Goal: Check status: Check status

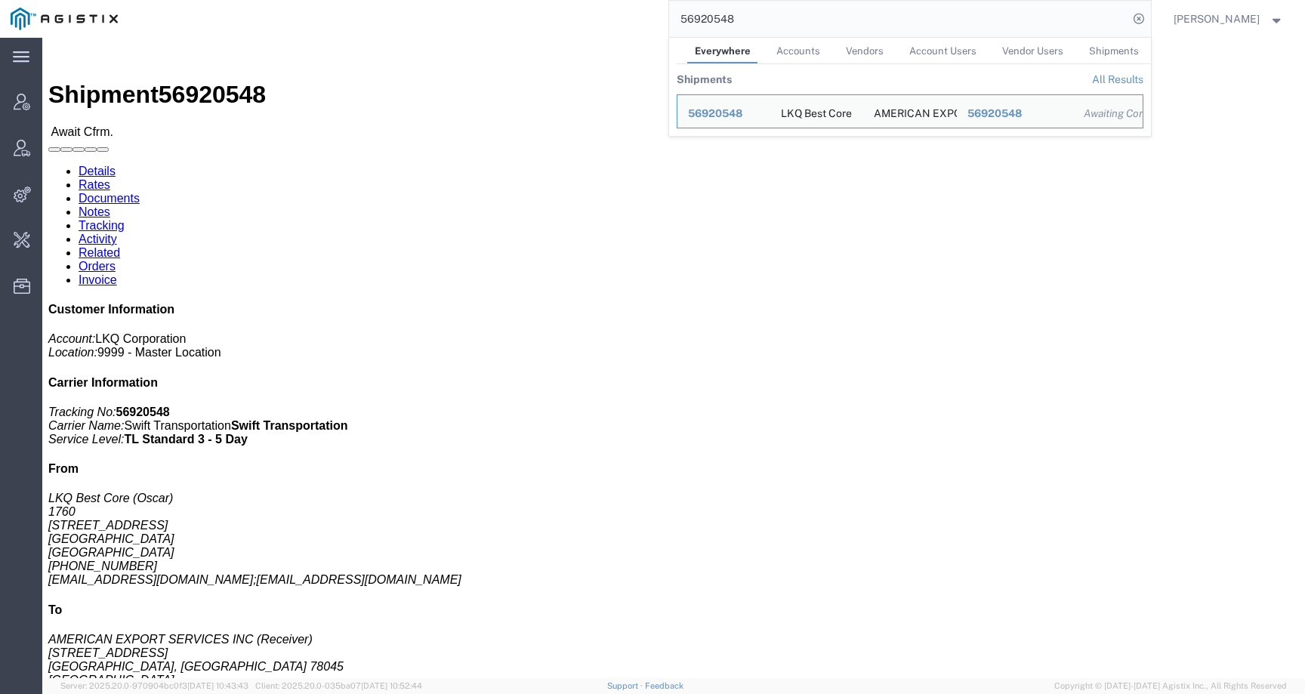
scroll to position [356, 0]
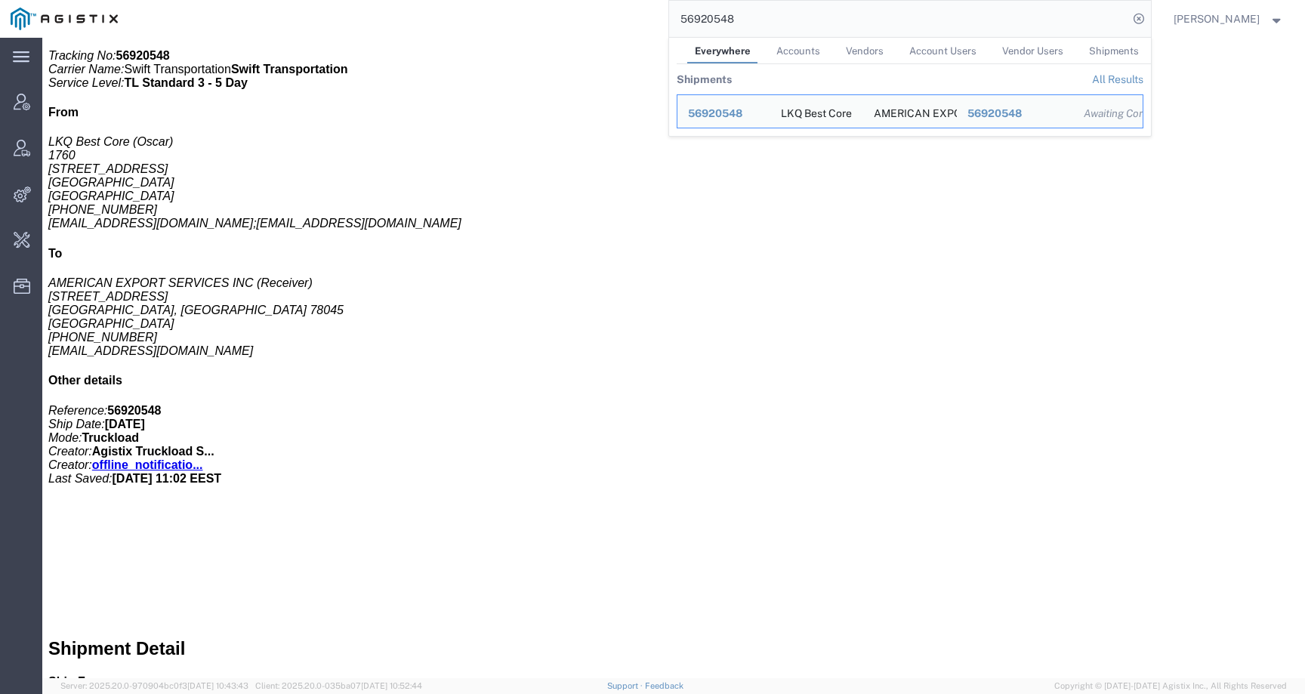
drag, startPoint x: 756, startPoint y: 20, endPoint x: 662, endPoint y: 20, distance: 93.6
click at [662, 20] on div "56920548 Everywhere Accounts Vendors Account Users Vendor Users Shipments Shipm…" at bounding box center [639, 19] width 1022 height 38
paste input "Esperion Therapeutics"
click at [739, 125] on td "Esperion Therapeutics" at bounding box center [817, 111] width 280 height 34
click at [739, 115] on span "Esperion Therapeutics" at bounding box center [745, 113] width 114 height 12
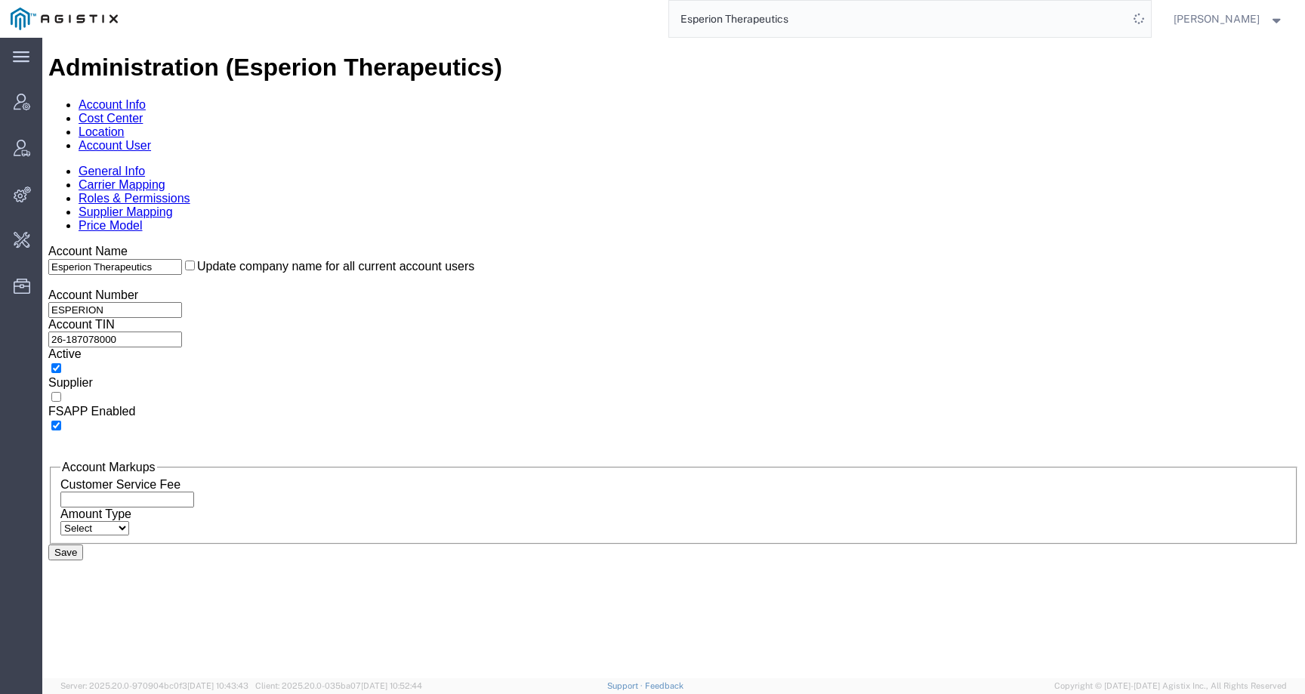
click at [165, 178] on link "Carrier Mapping" at bounding box center [122, 184] width 87 height 13
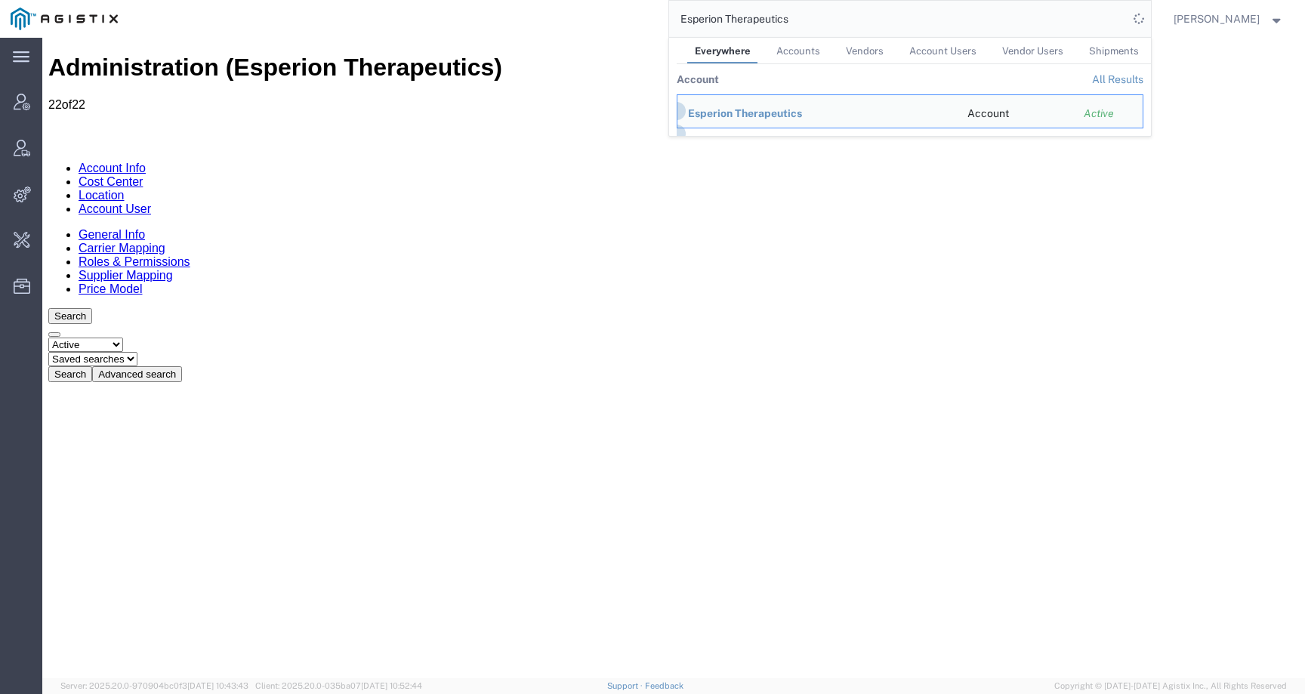
click at [125, 189] on link "Location" at bounding box center [102, 195] width 46 height 13
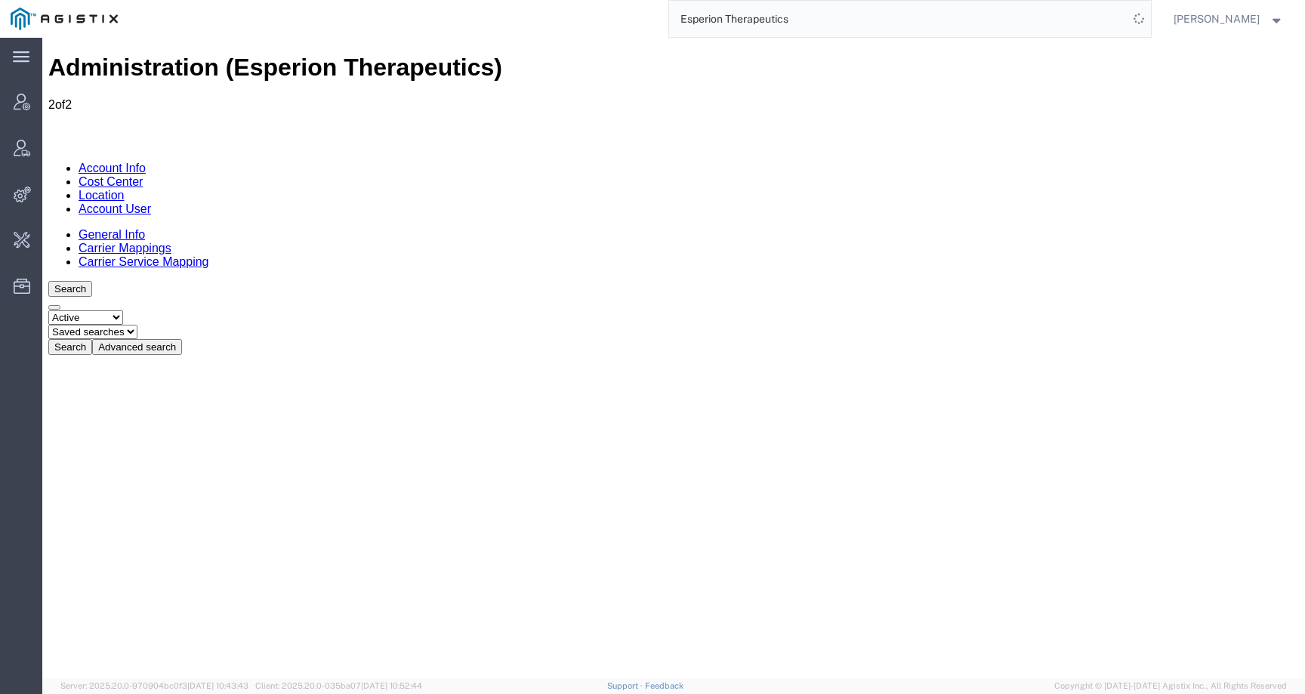
click at [143, 175] on link "Cost Center" at bounding box center [111, 181] width 64 height 13
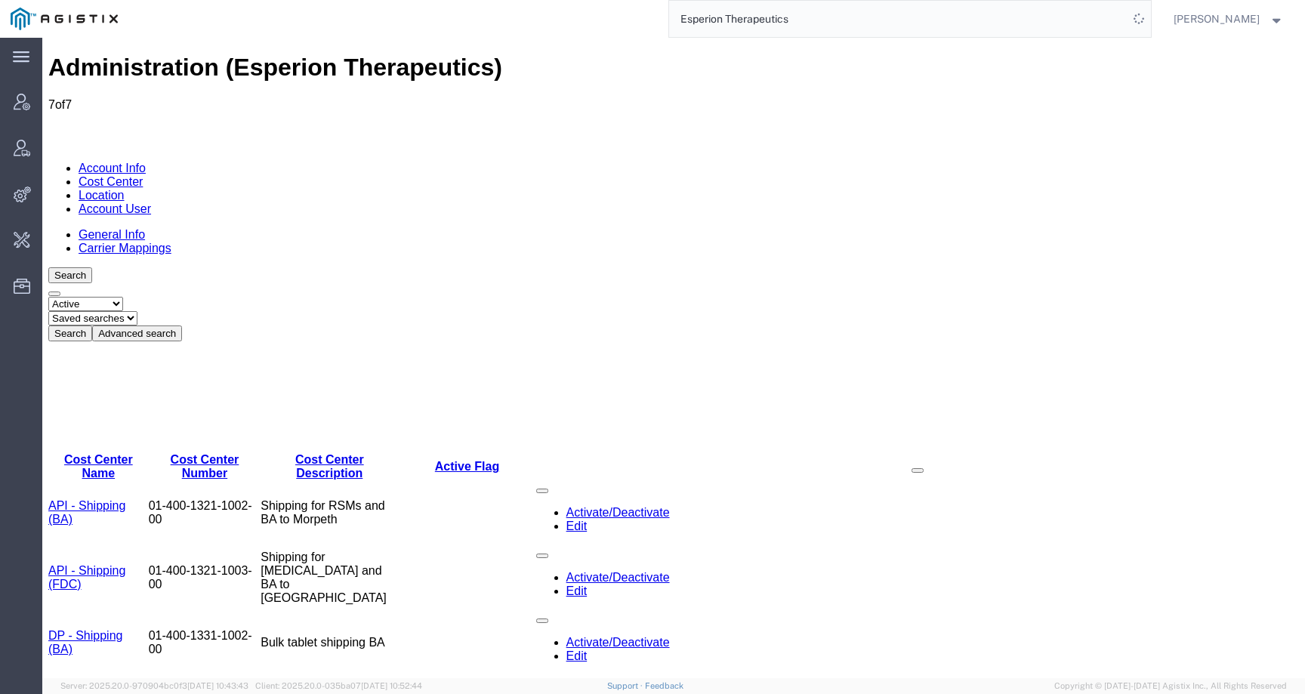
click at [163, 242] on link "Carrier Mappings" at bounding box center [125, 248] width 93 height 13
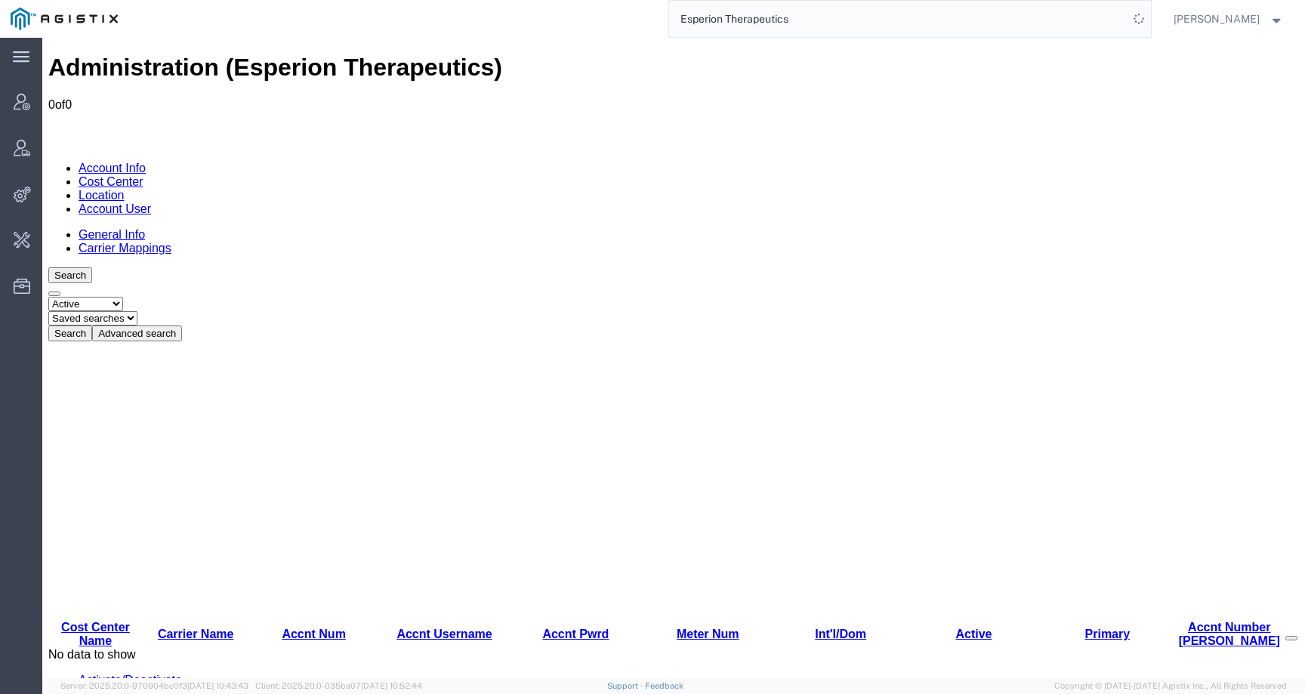
click at [119, 162] on link "Account Info" at bounding box center [112, 168] width 67 height 13
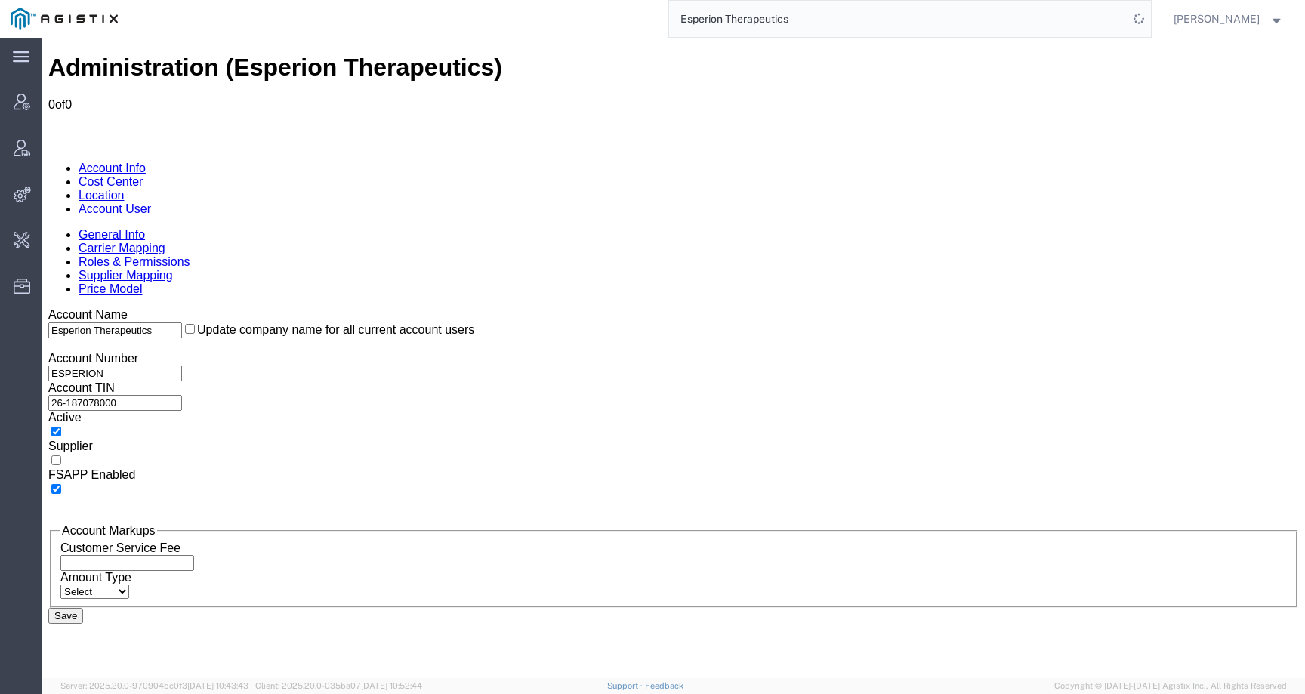
click at [165, 242] on link "Carrier Mapping" at bounding box center [122, 248] width 87 height 13
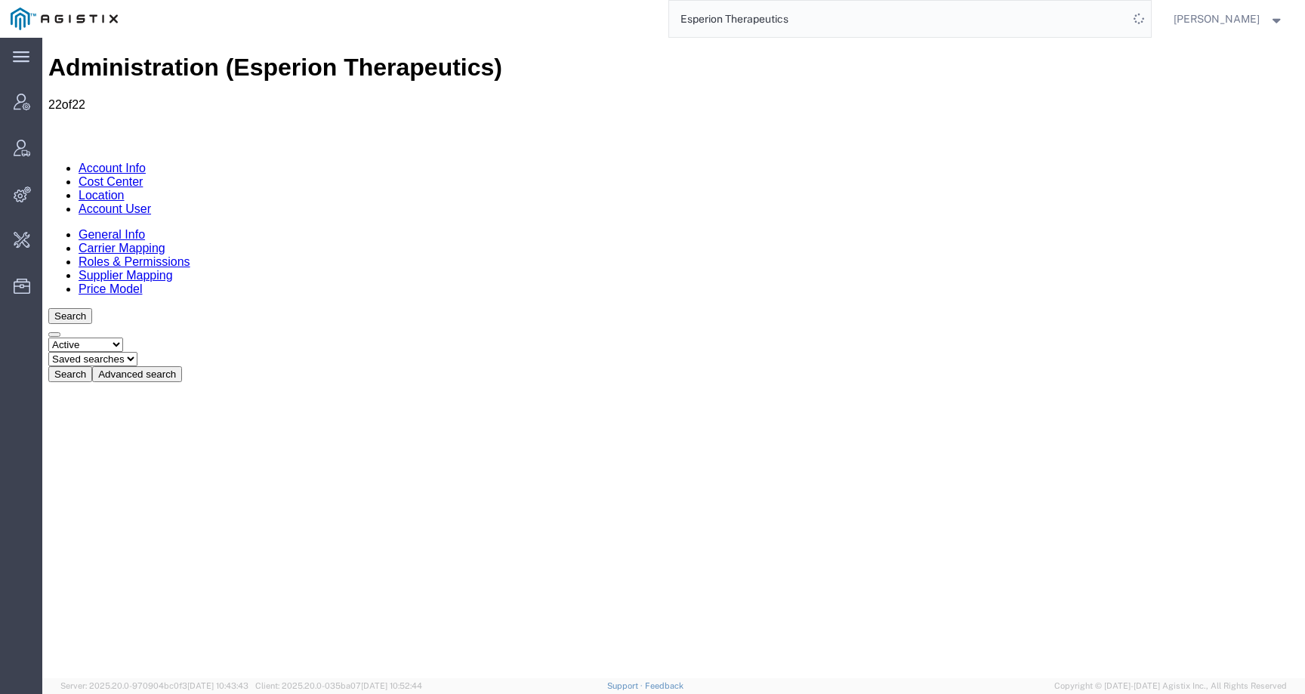
click at [190, 255] on link "Roles & Permissions" at bounding box center [135, 261] width 112 height 13
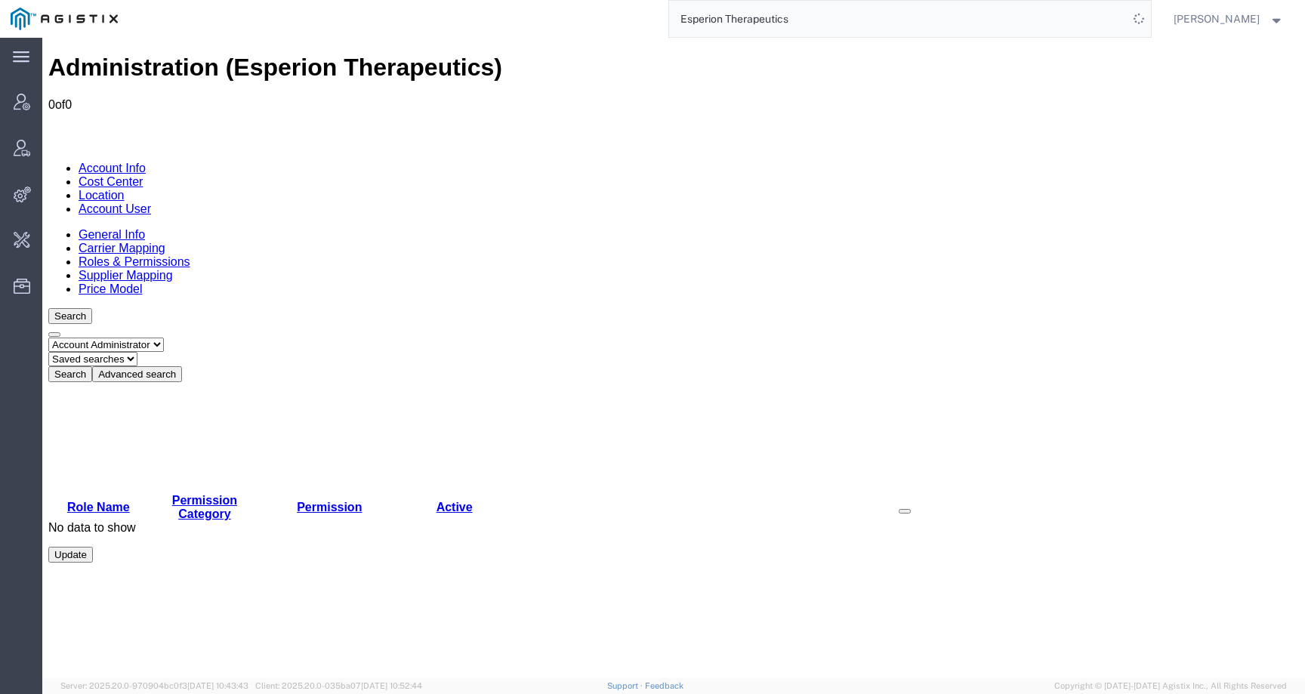
click at [173, 269] on link "Supplier Mapping" at bounding box center [126, 275] width 94 height 13
click at [142, 282] on link "Price Model" at bounding box center [110, 288] width 63 height 13
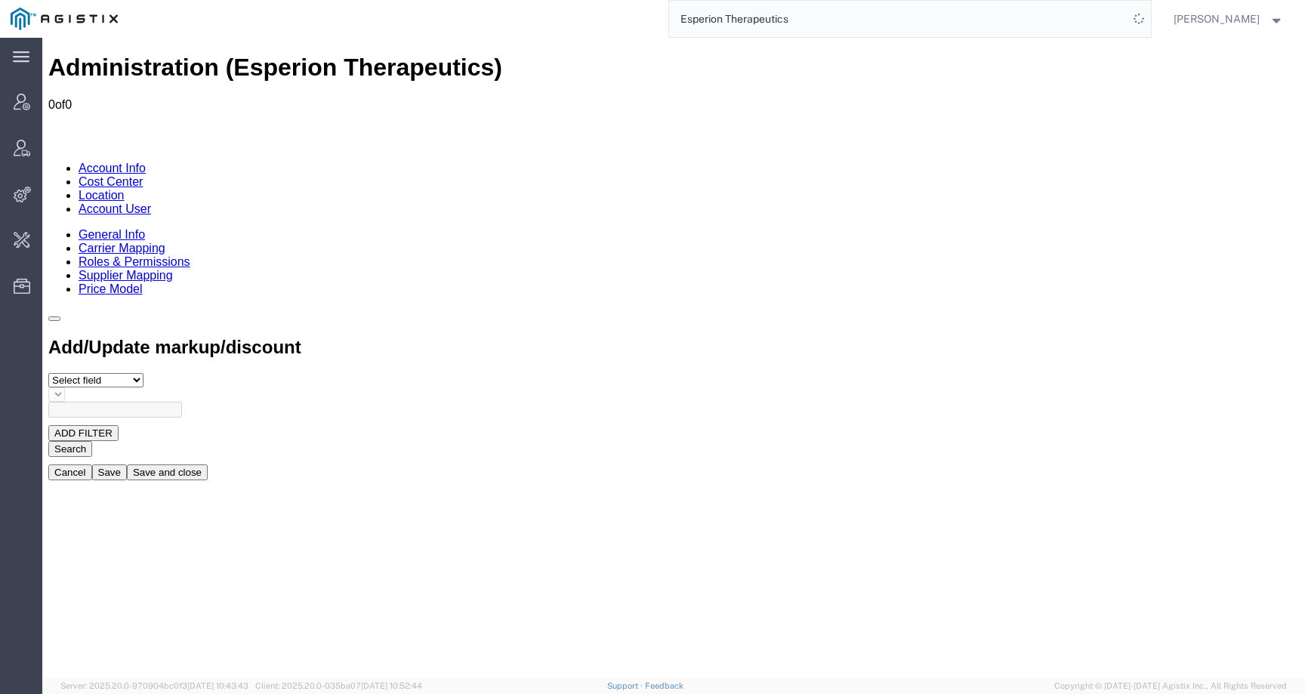
click at [125, 189] on link "Location" at bounding box center [102, 195] width 46 height 13
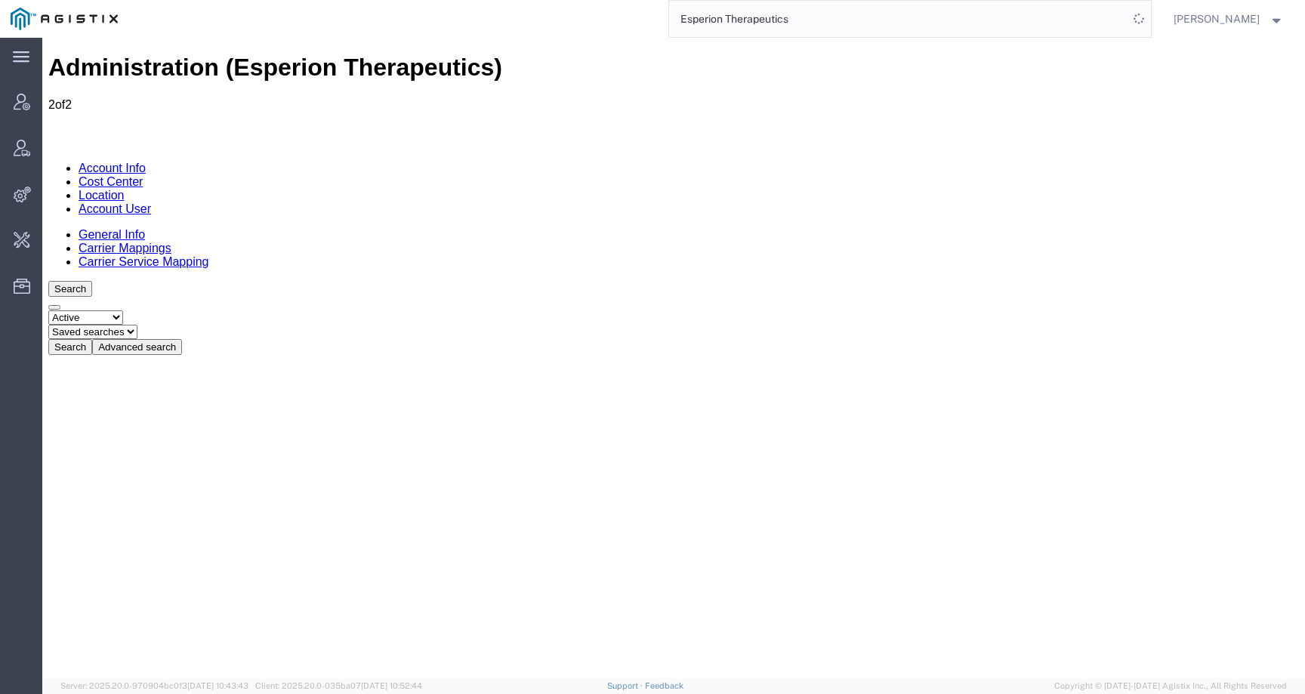
click at [143, 175] on link "Cost Center" at bounding box center [111, 181] width 64 height 13
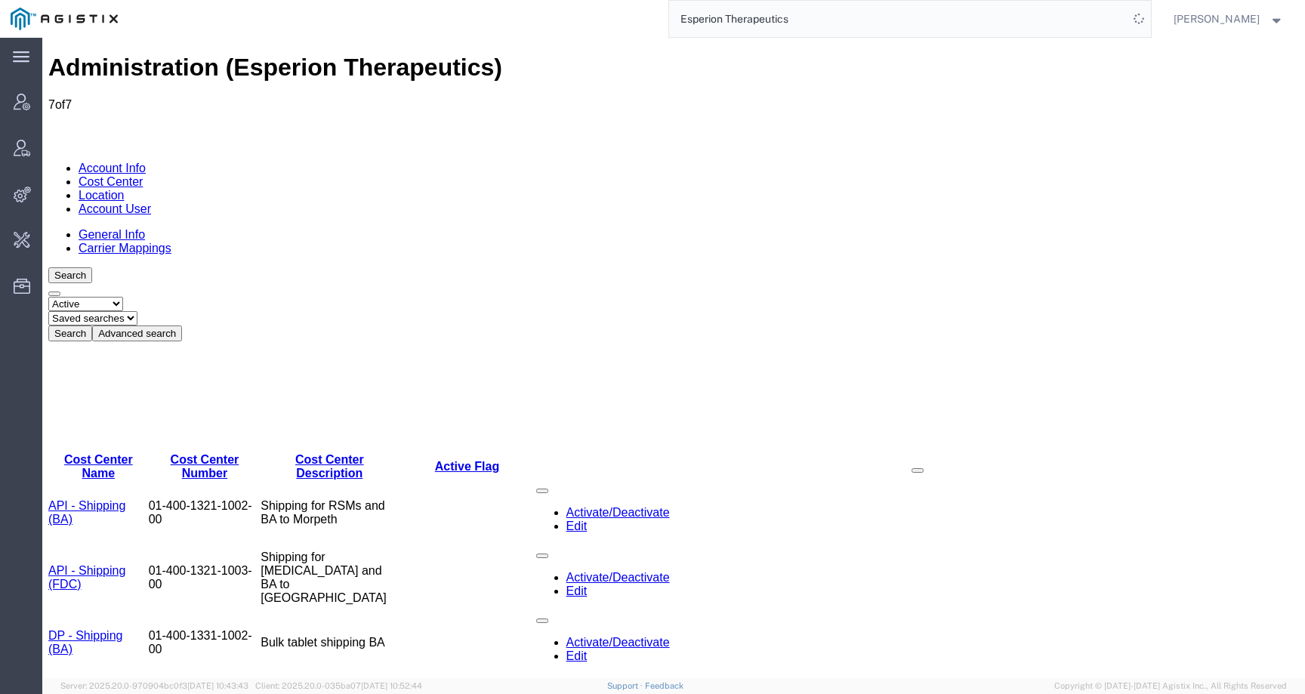
click at [151, 202] on link "Account User" at bounding box center [115, 208] width 72 height 13
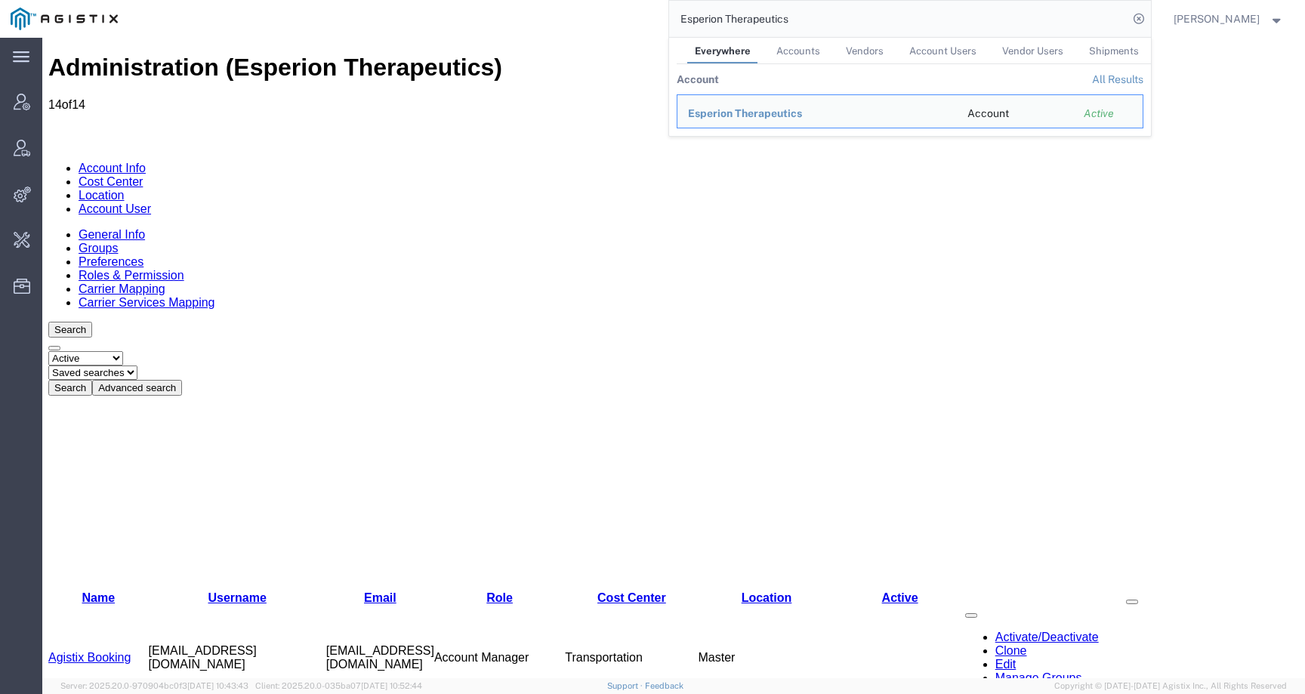
drag, startPoint x: 820, startPoint y: 20, endPoint x: 625, endPoint y: 20, distance: 195.6
click at [625, 20] on div "Esperion Therapeutics Everywhere Accounts Vendors Account Users Vendor Users Sh…" at bounding box center [639, 19] width 1022 height 38
paste input "Royal Enfield"
click at [749, 115] on span "Royal Enfield" at bounding box center [722, 113] width 68 height 12
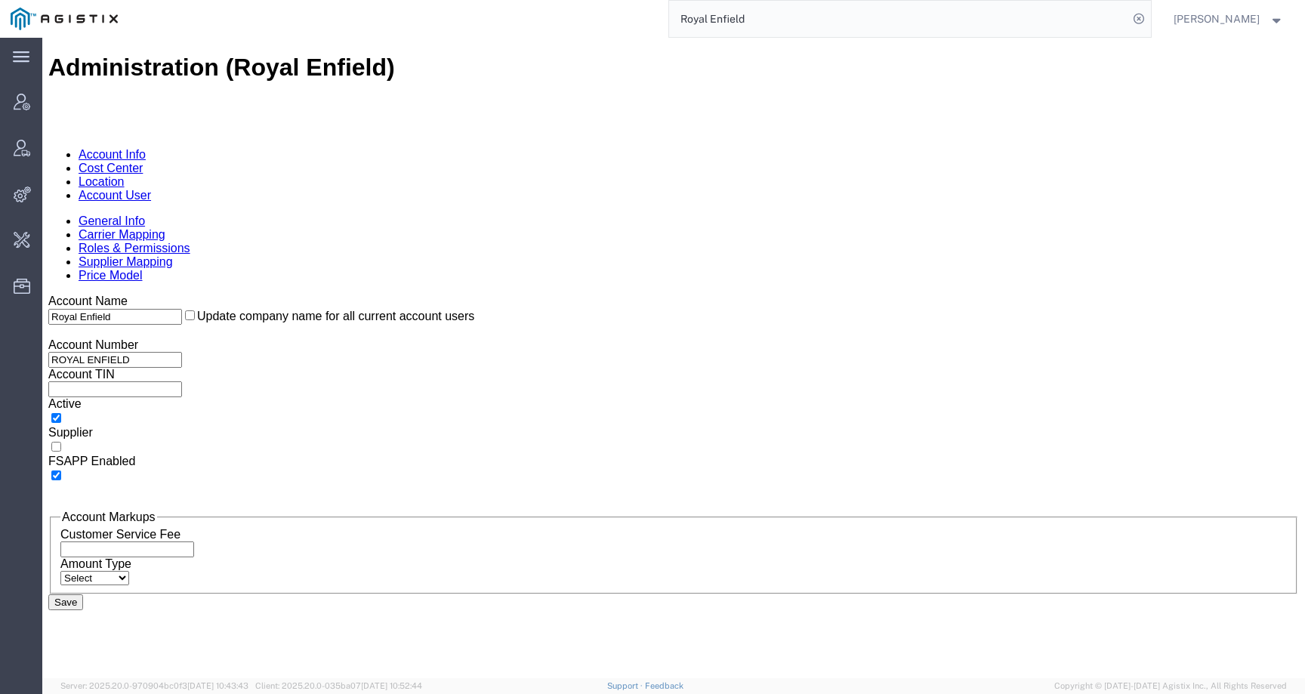
click at [143, 162] on link "Cost Center" at bounding box center [111, 168] width 64 height 13
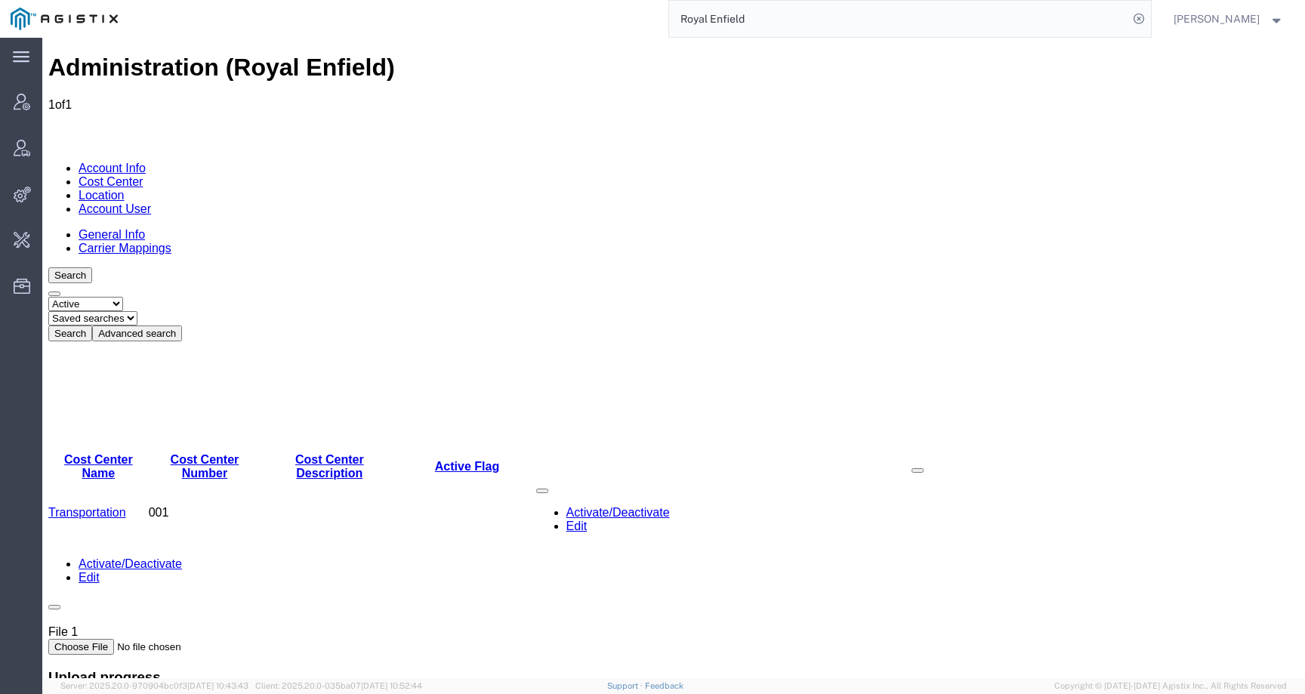
click at [100, 162] on link "Account Info" at bounding box center [112, 168] width 67 height 13
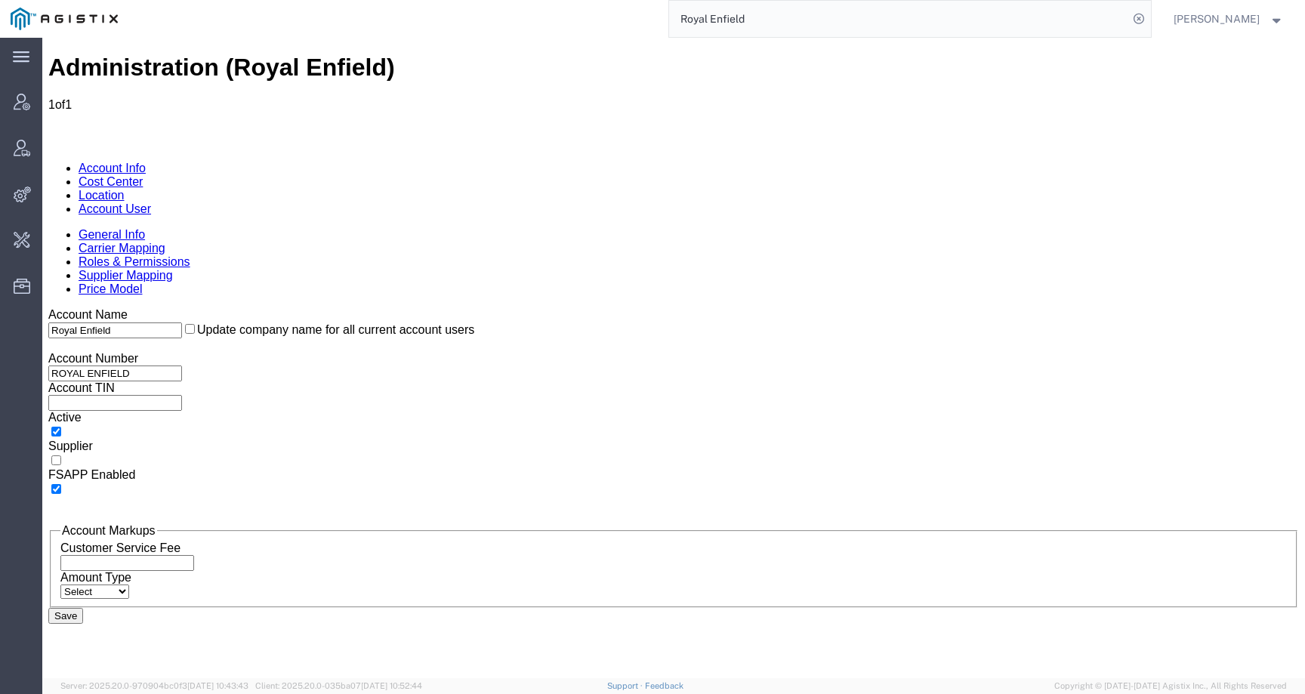
click at [151, 202] on link "Account User" at bounding box center [115, 208] width 72 height 13
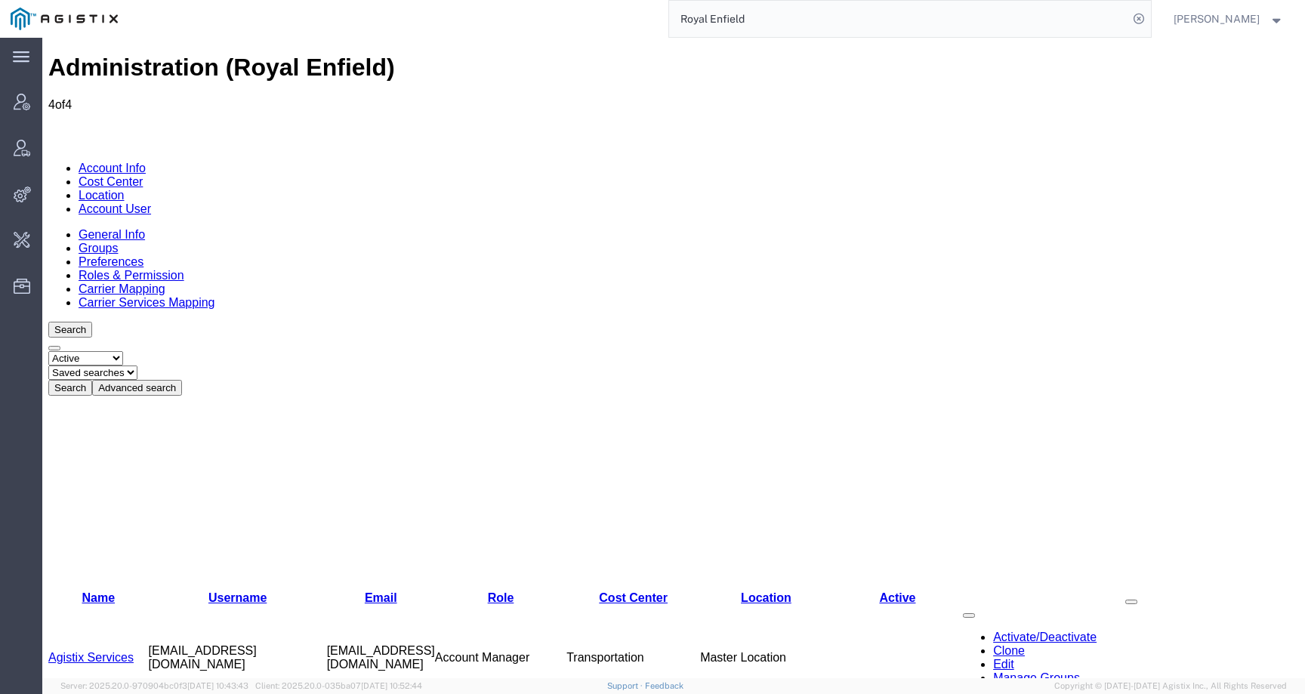
click at [143, 255] on link "Preferences" at bounding box center [111, 261] width 65 height 13
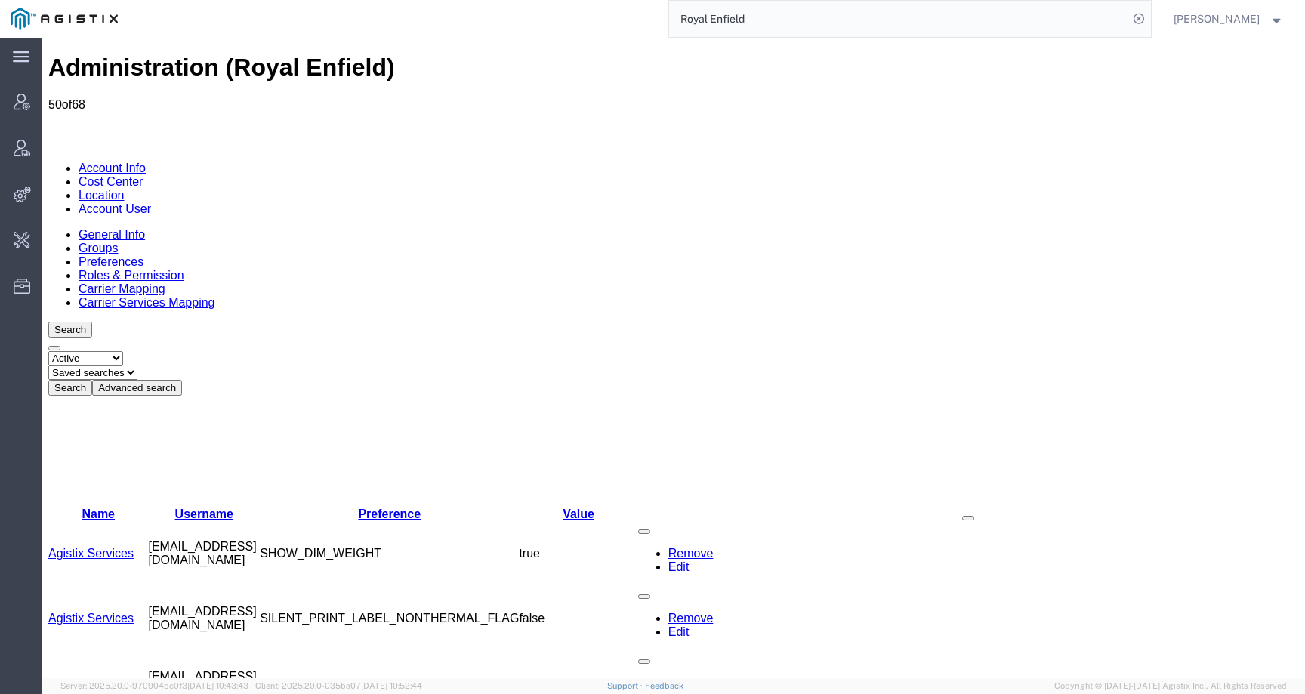
click at [165, 282] on link "Carrier Mapping" at bounding box center [122, 288] width 87 height 13
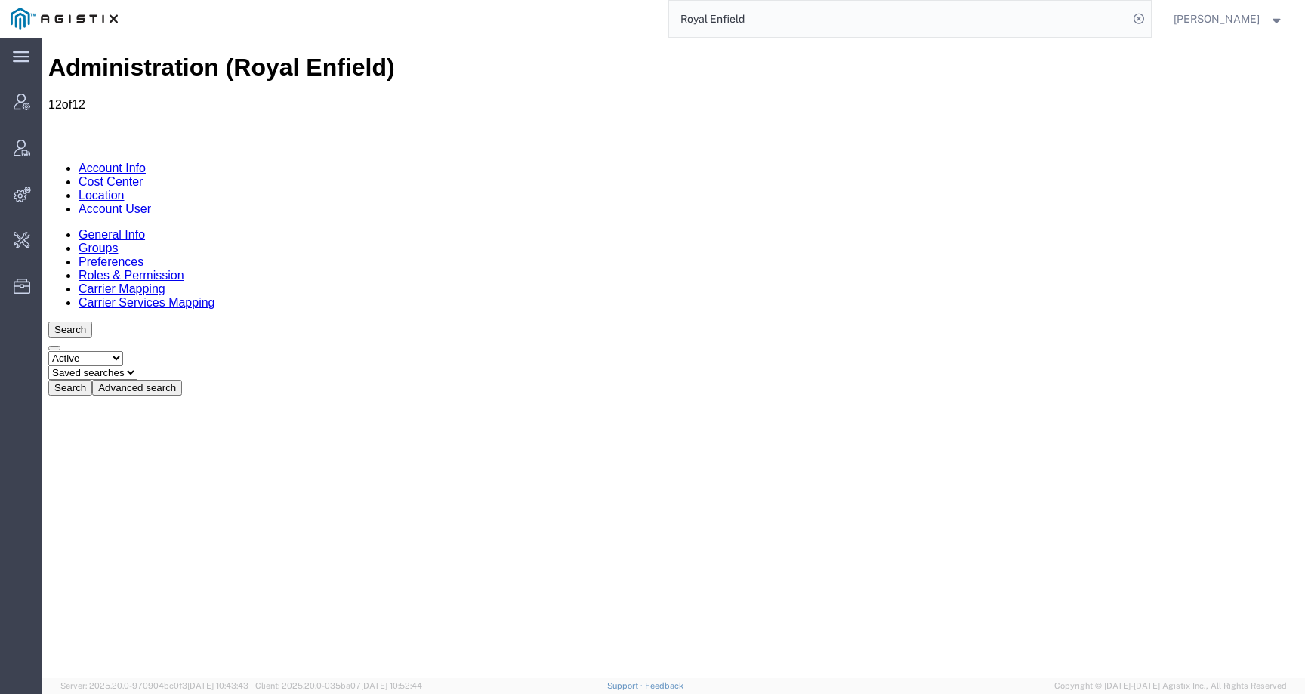
click at [215, 296] on link "Carrier Services Mapping" at bounding box center [147, 302] width 137 height 13
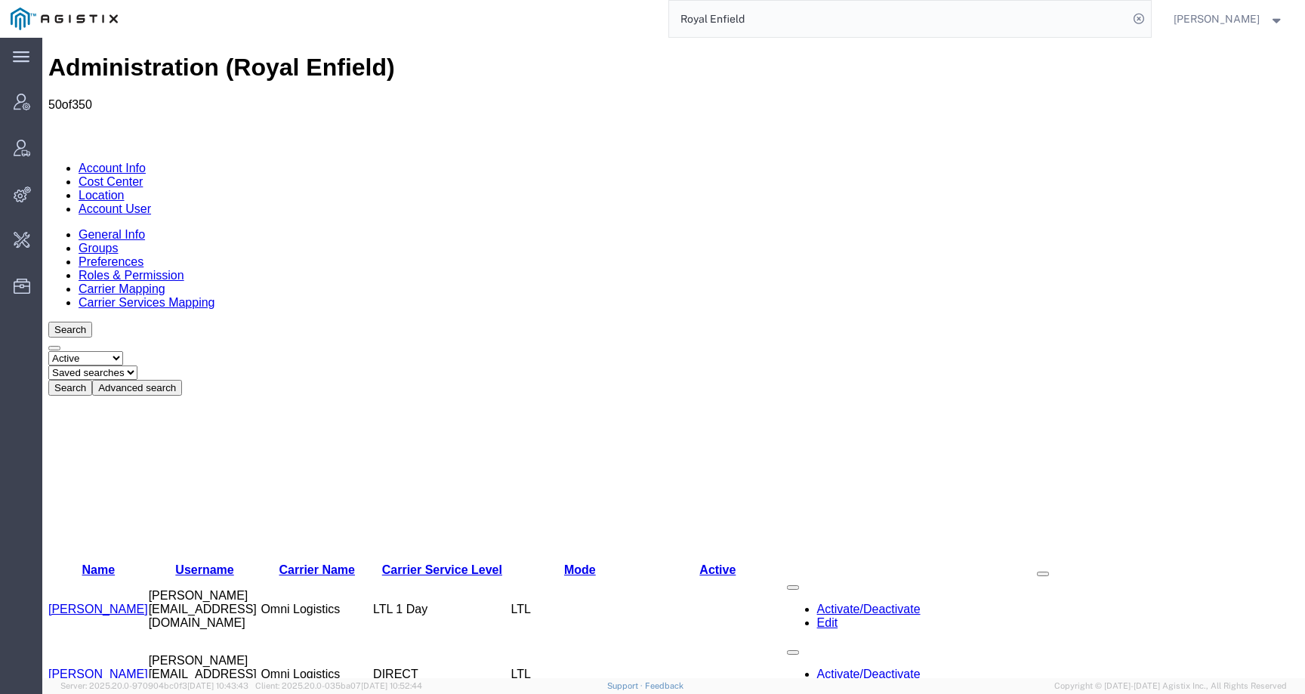
click at [117, 228] on link "General Info" at bounding box center [112, 234] width 66 height 13
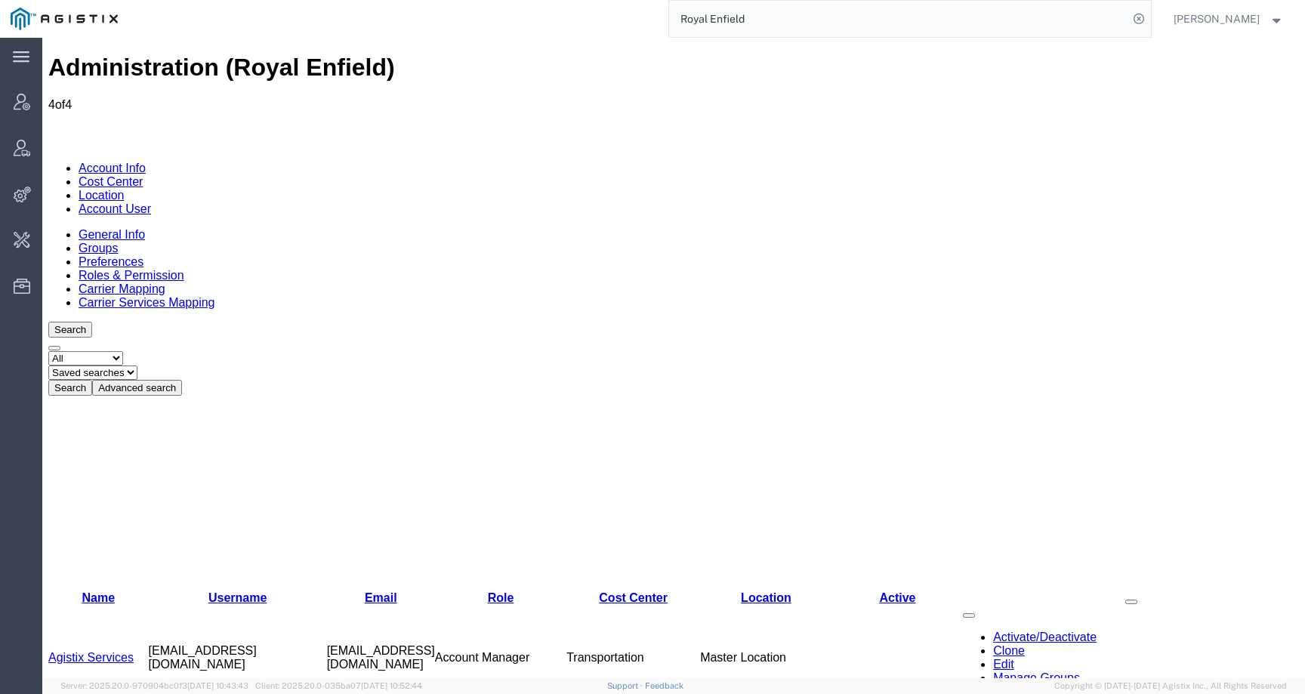
click at [125, 189] on link "Location" at bounding box center [102, 195] width 46 height 13
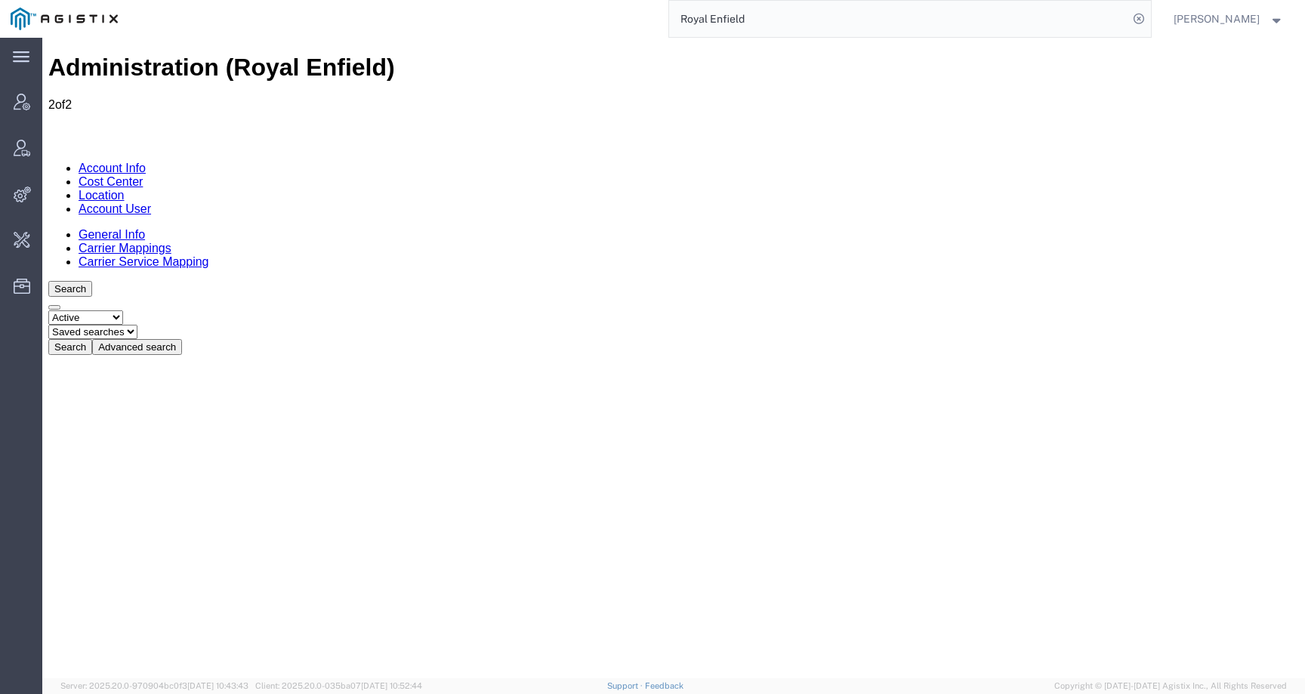
click at [171, 242] on link "Carrier Mappings" at bounding box center [125, 248] width 93 height 13
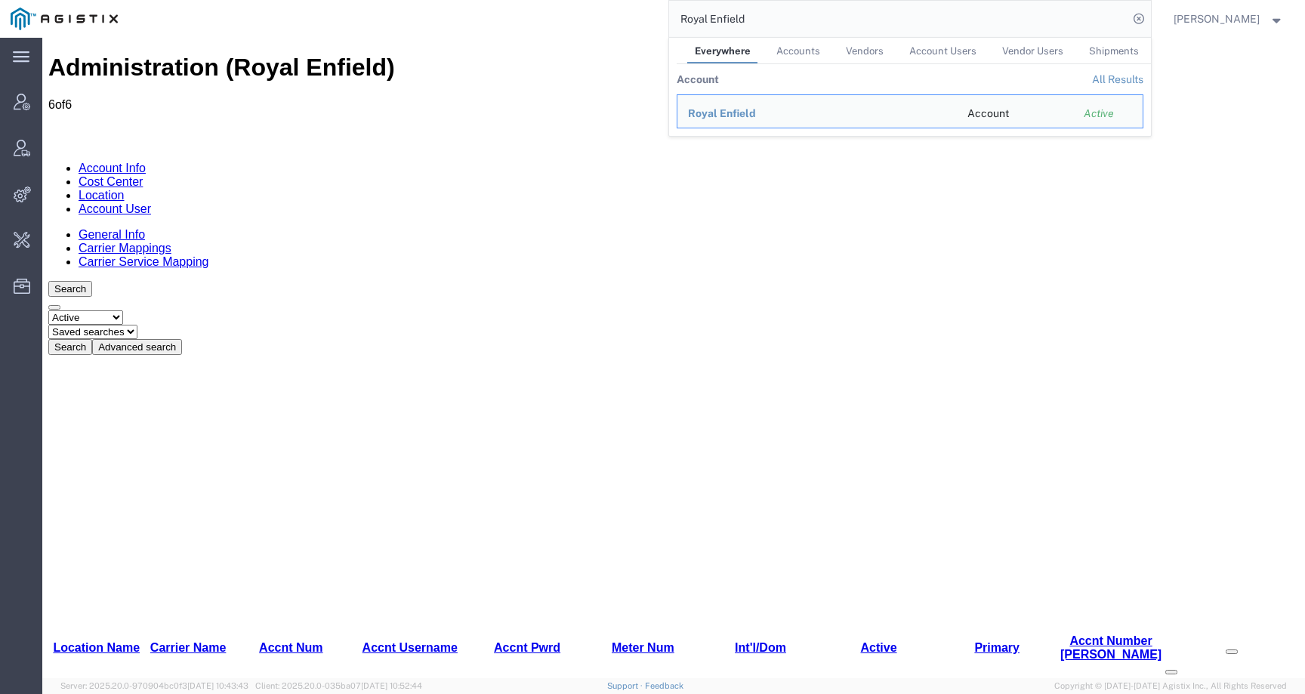
drag, startPoint x: 773, startPoint y: 18, endPoint x: 641, endPoint y: 18, distance: 132.2
click at [641, 18] on div "Royal Enfield Everywhere Accounts Vendors Account Users Vendor Users Shipments …" at bounding box center [639, 19] width 1022 height 38
click at [745, 111] on span "Esperion Therapeutics" at bounding box center [745, 113] width 114 height 12
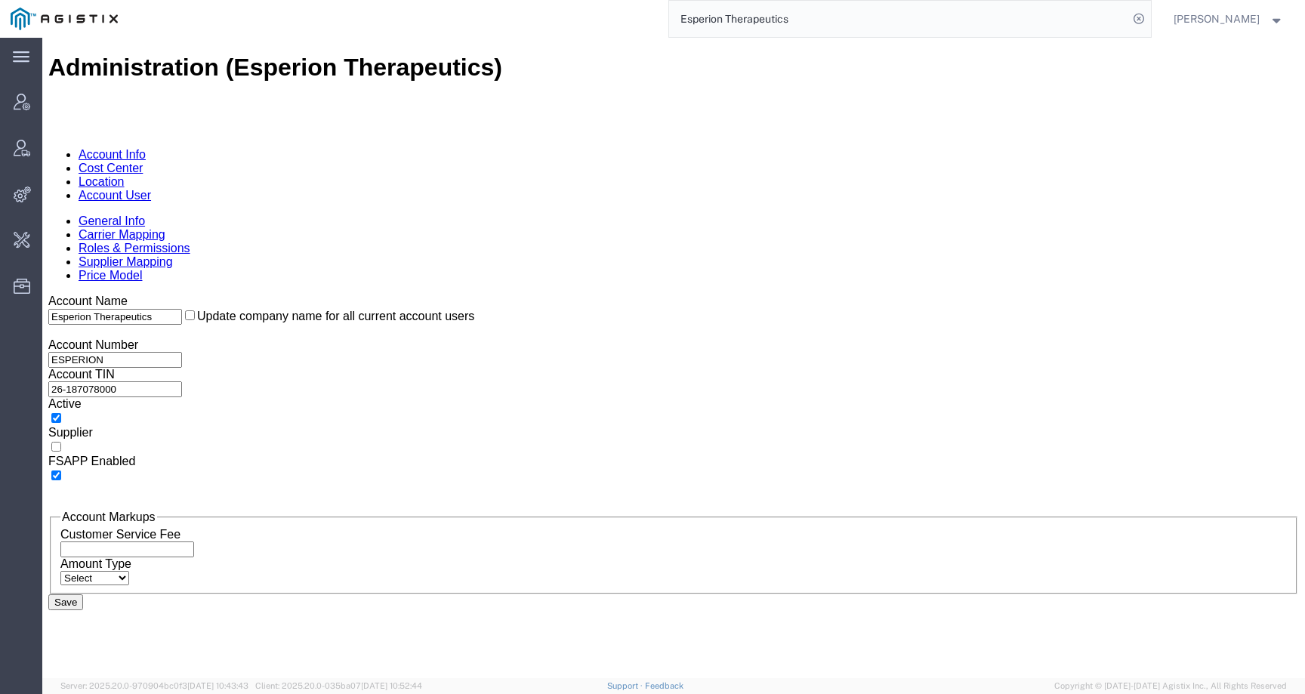
click at [173, 255] on link "Supplier Mapping" at bounding box center [126, 261] width 94 height 13
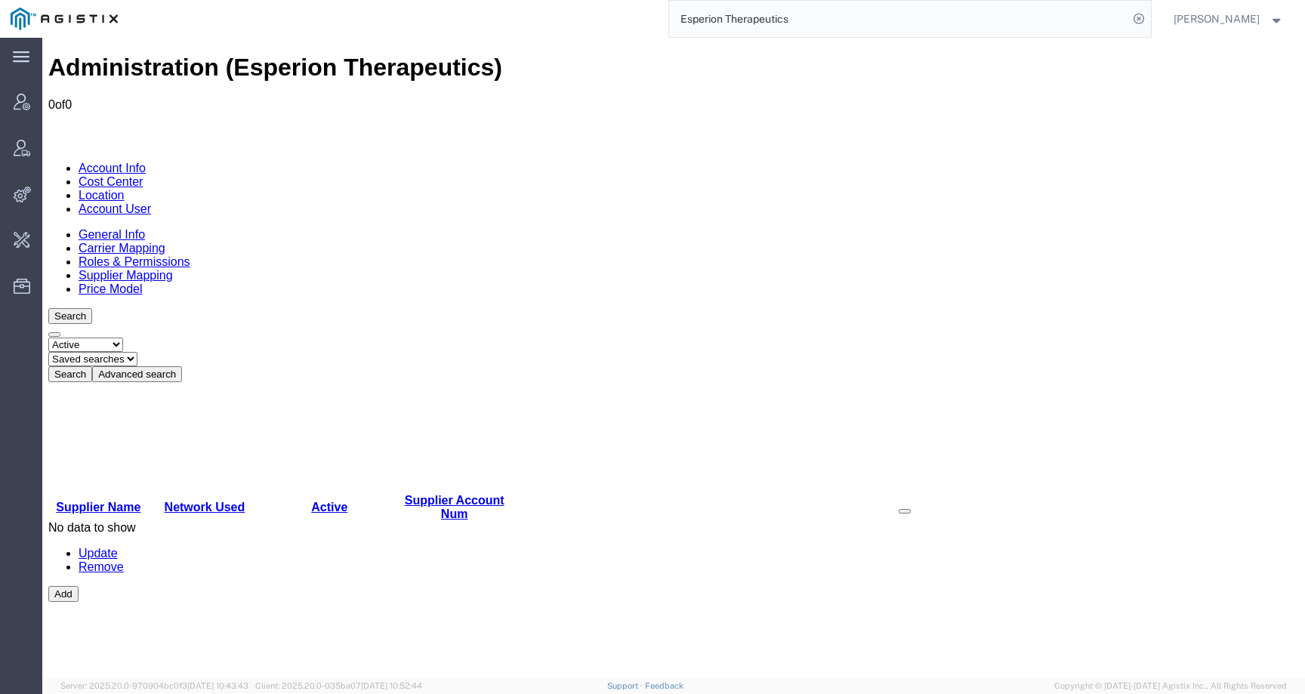
click at [151, 202] on link "Account User" at bounding box center [115, 208] width 72 height 13
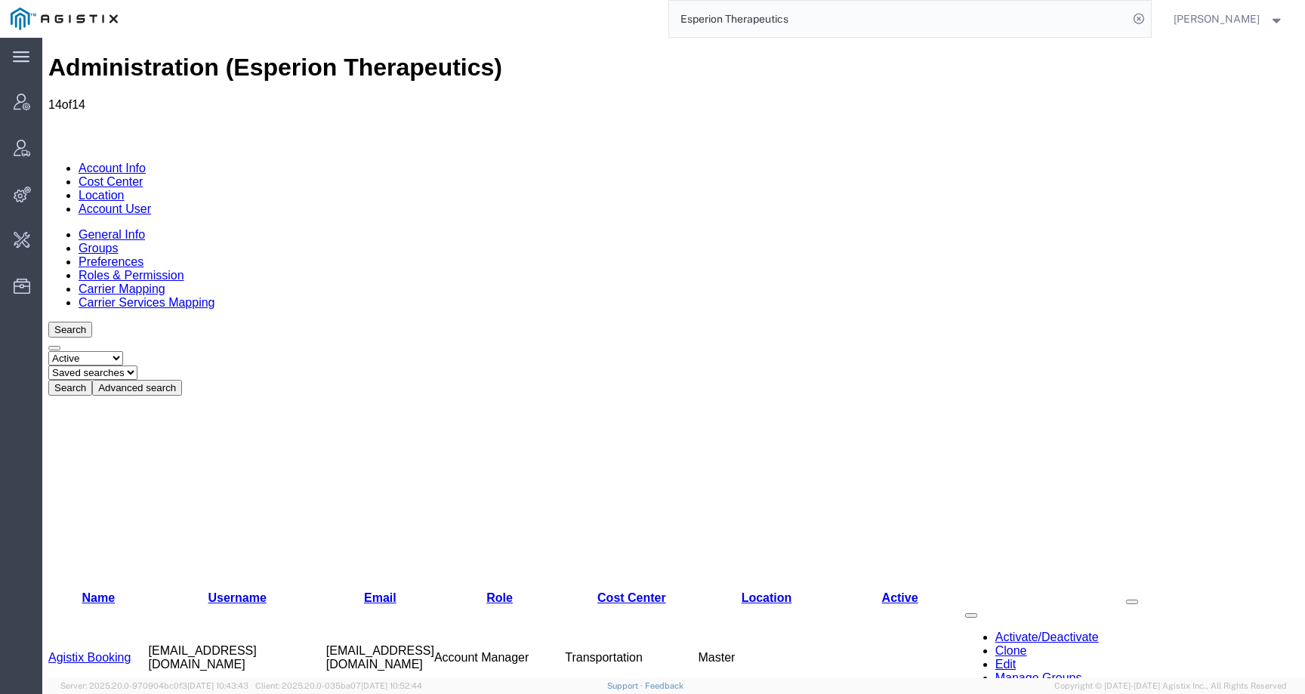
click at [125, 189] on link "Location" at bounding box center [102, 195] width 46 height 13
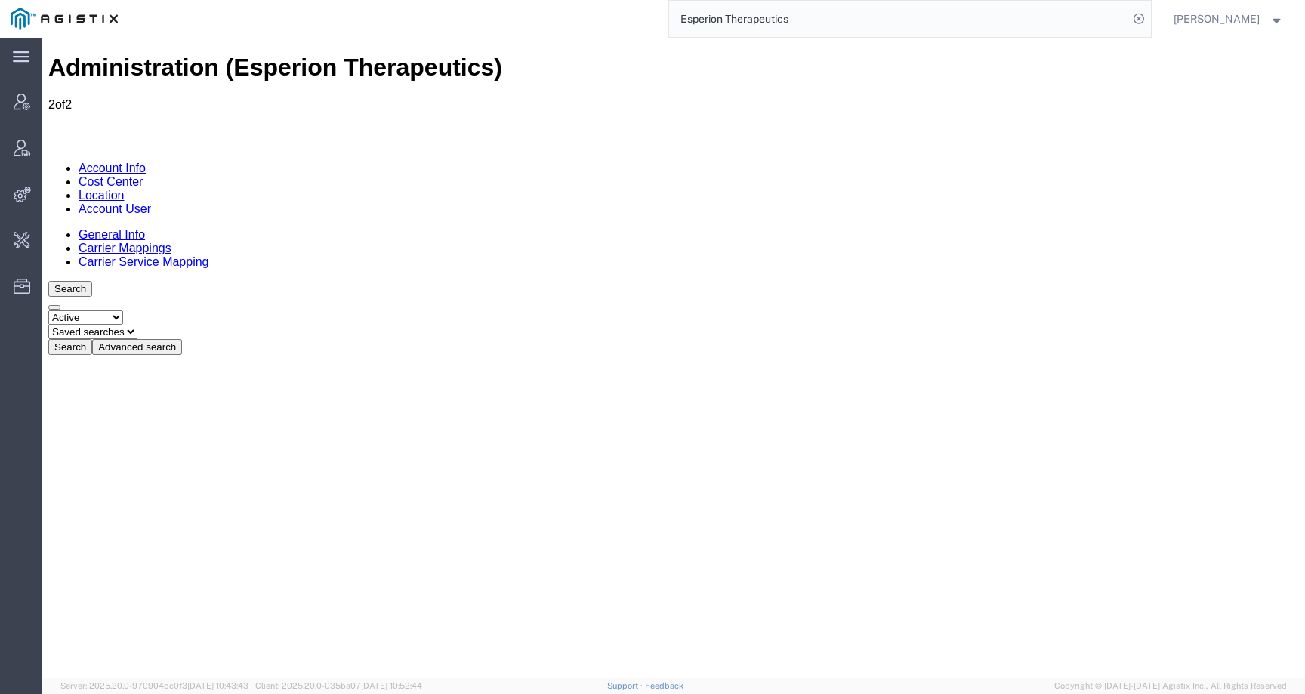
click at [151, 202] on link "Account User" at bounding box center [115, 208] width 72 height 13
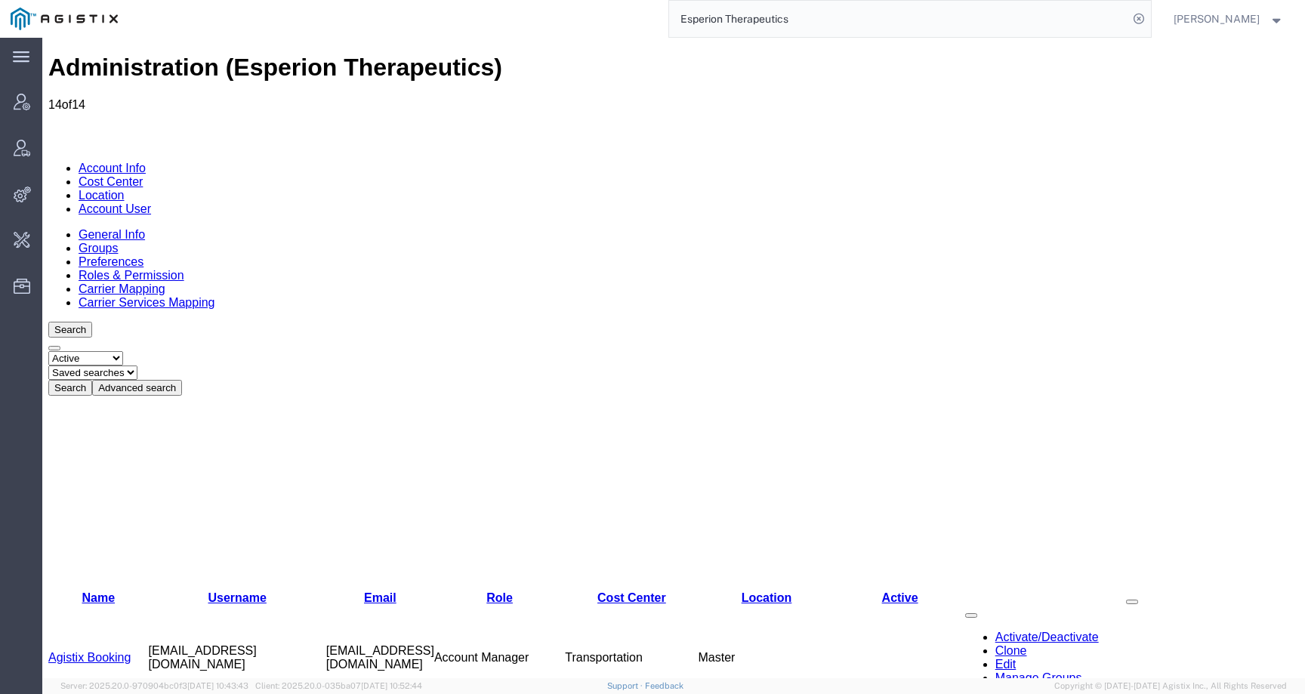
click at [165, 282] on link "Carrier Mapping" at bounding box center [122, 288] width 87 height 13
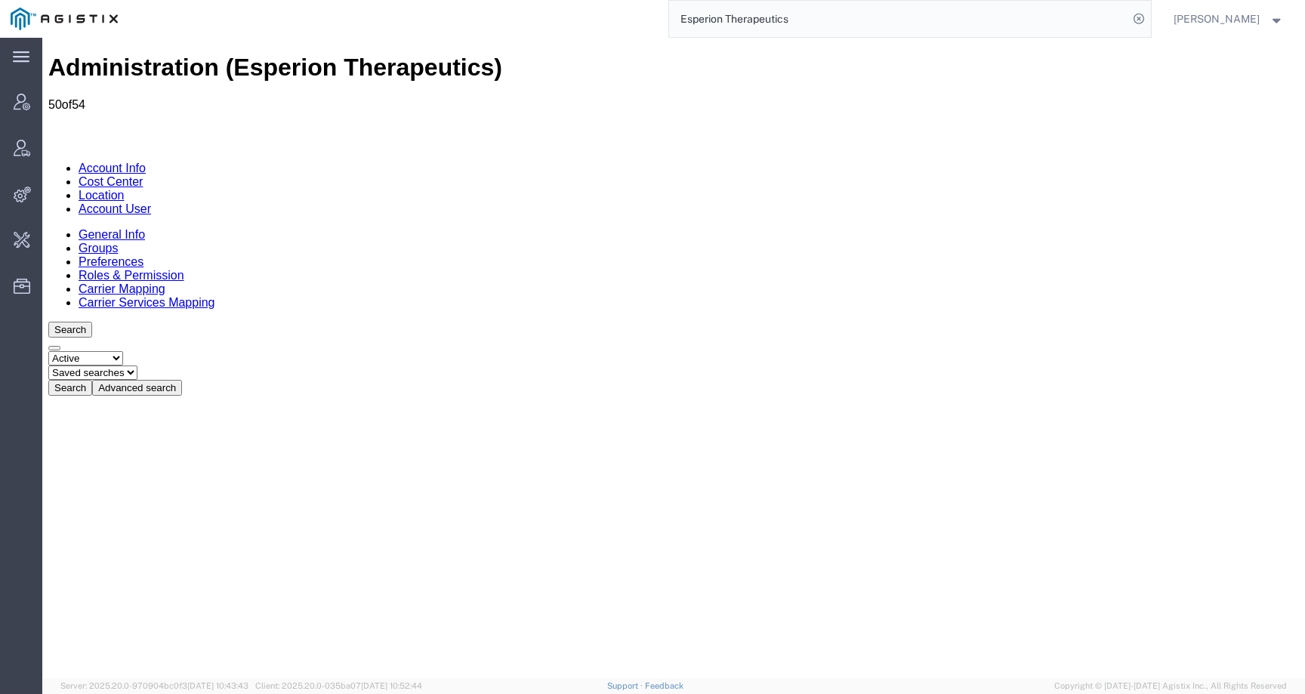
click at [184, 269] on link "Roles & Permission" at bounding box center [132, 275] width 106 height 13
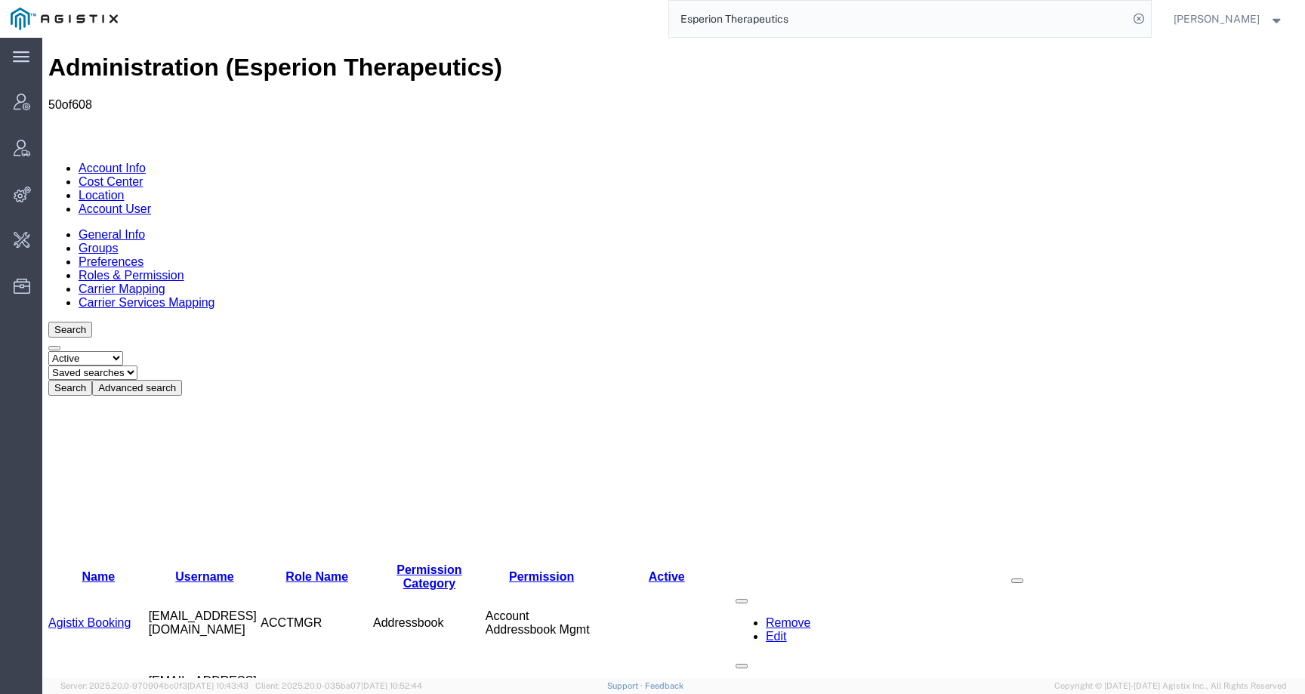
click at [143, 255] on link "Preferences" at bounding box center [111, 261] width 65 height 13
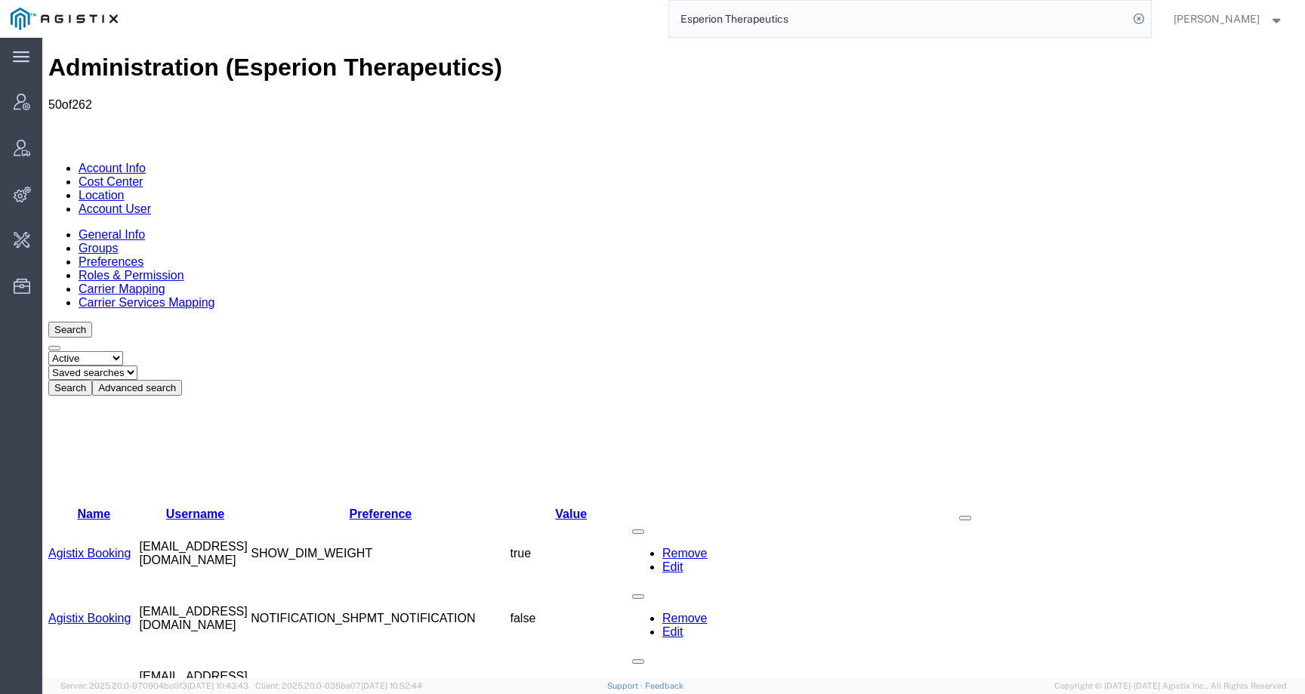
click at [215, 296] on link "Carrier Services Mapping" at bounding box center [147, 302] width 137 height 13
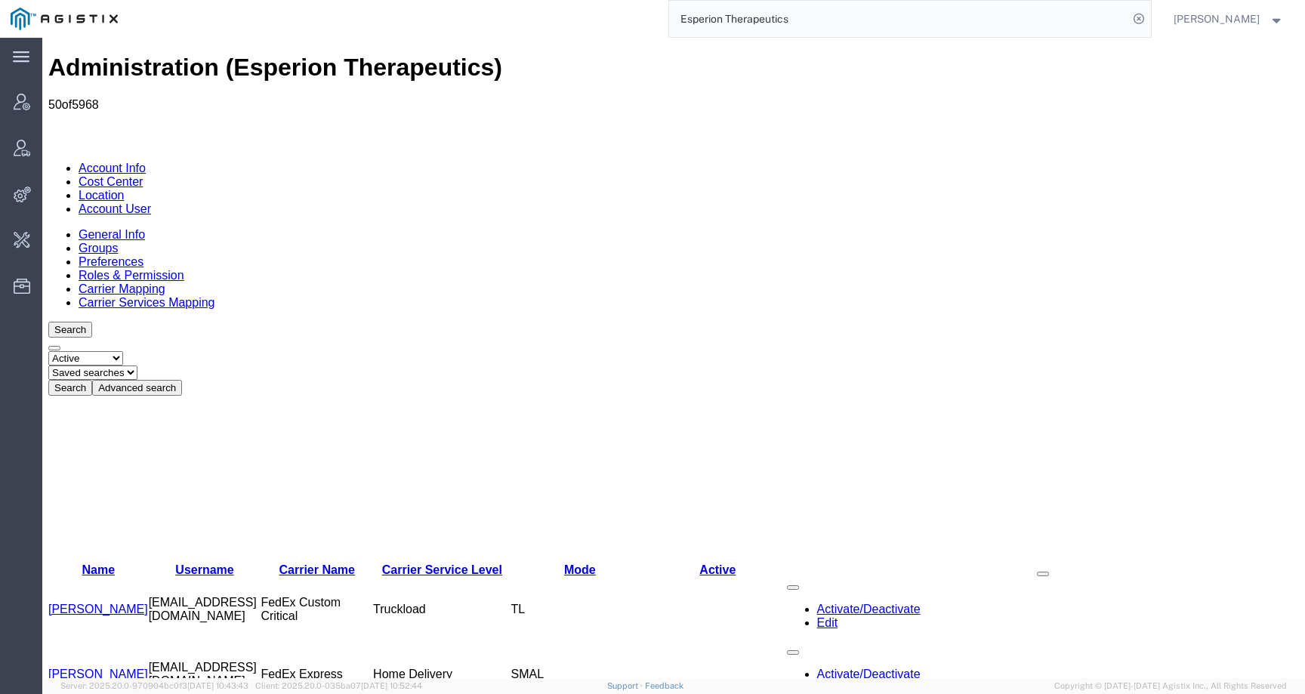
click at [100, 228] on link "General Info" at bounding box center [112, 234] width 66 height 13
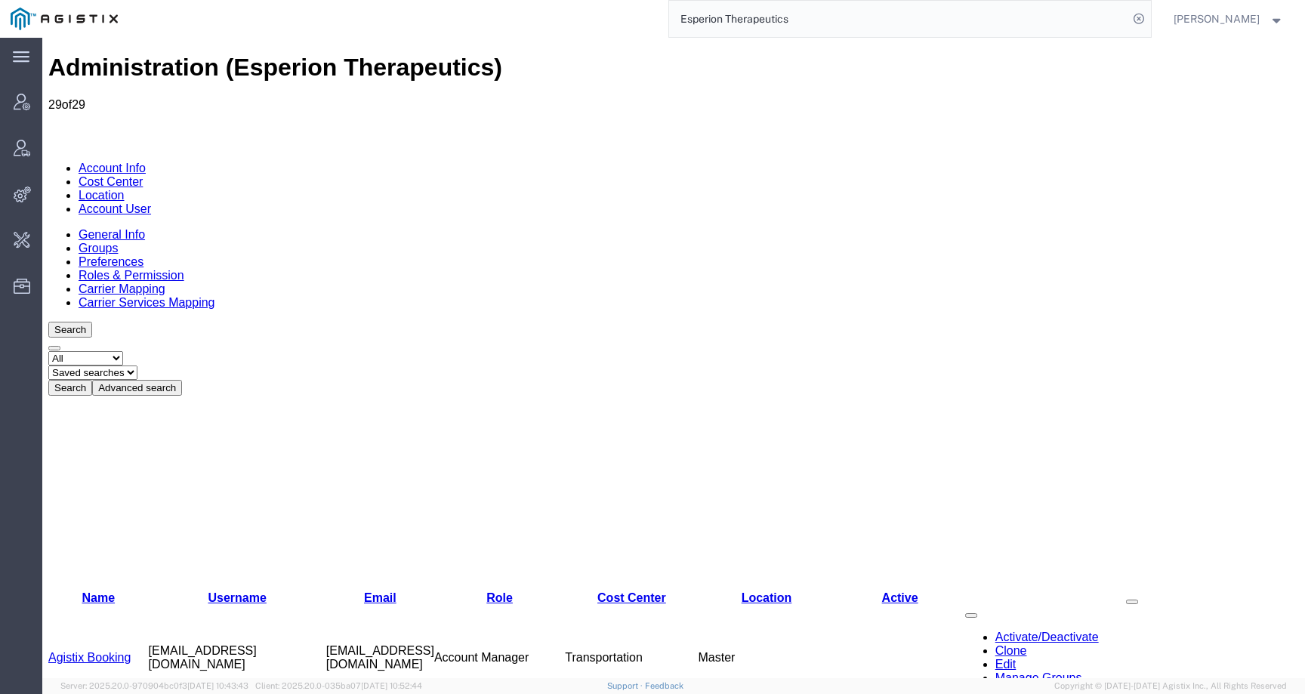
click at [143, 175] on link "Cost Center" at bounding box center [111, 181] width 64 height 13
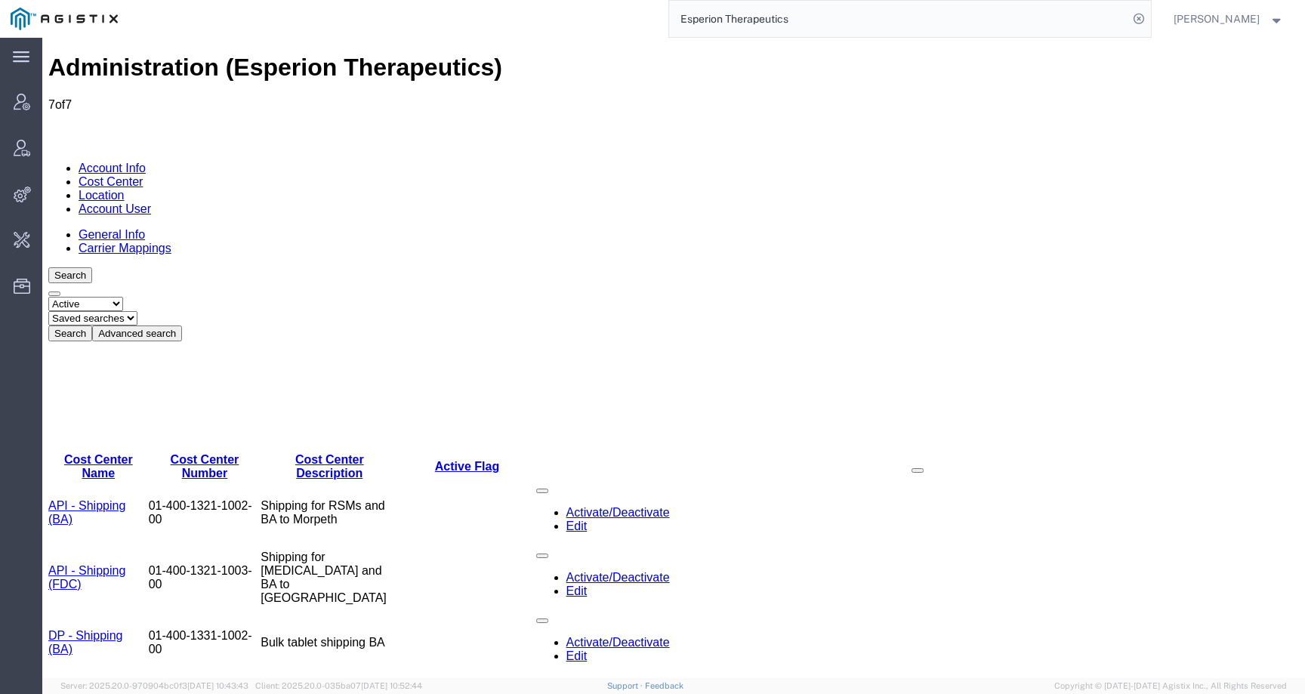
click at [125, 189] on link "Location" at bounding box center [102, 195] width 46 height 13
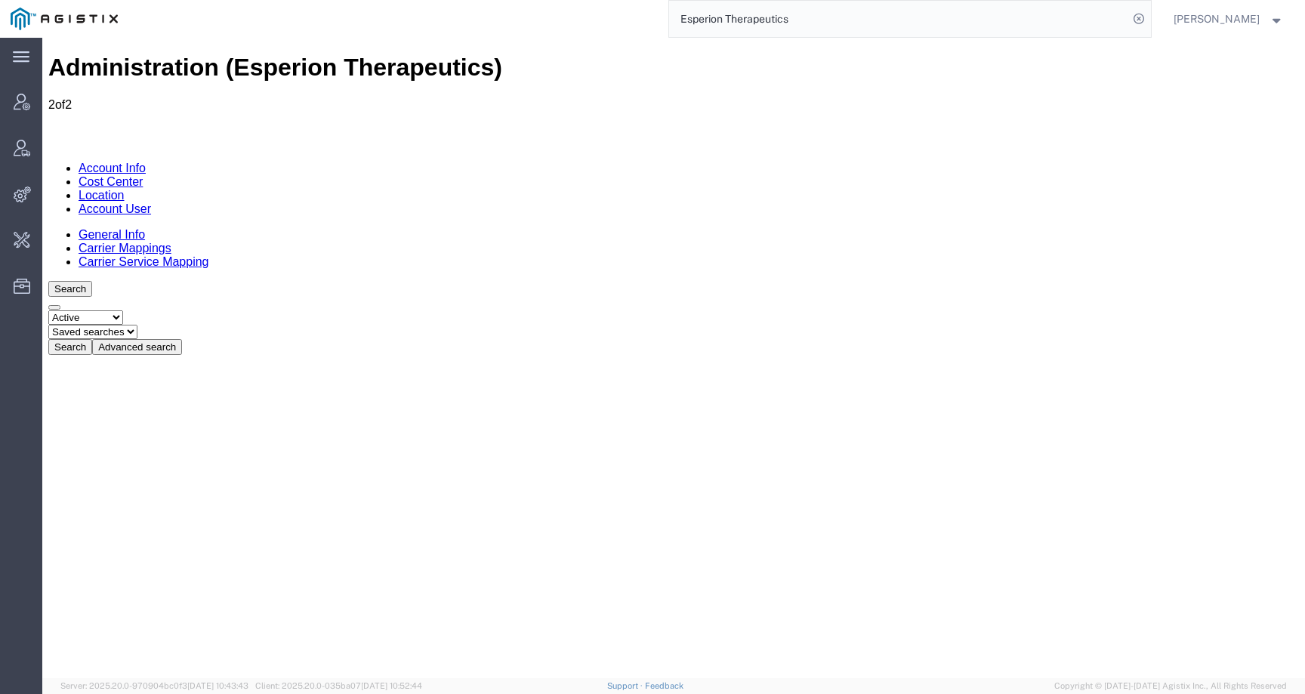
click at [111, 162] on link "Account Info" at bounding box center [112, 168] width 67 height 13
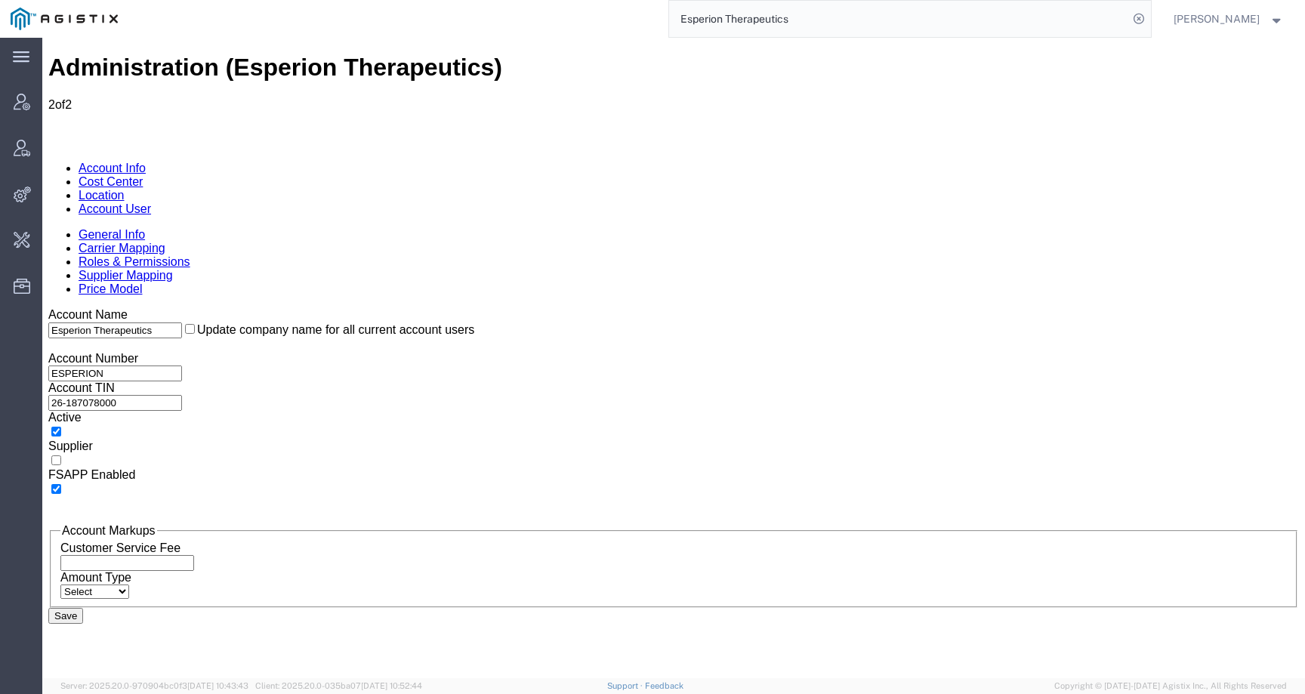
click at [165, 242] on link "Carrier Mapping" at bounding box center [122, 248] width 87 height 13
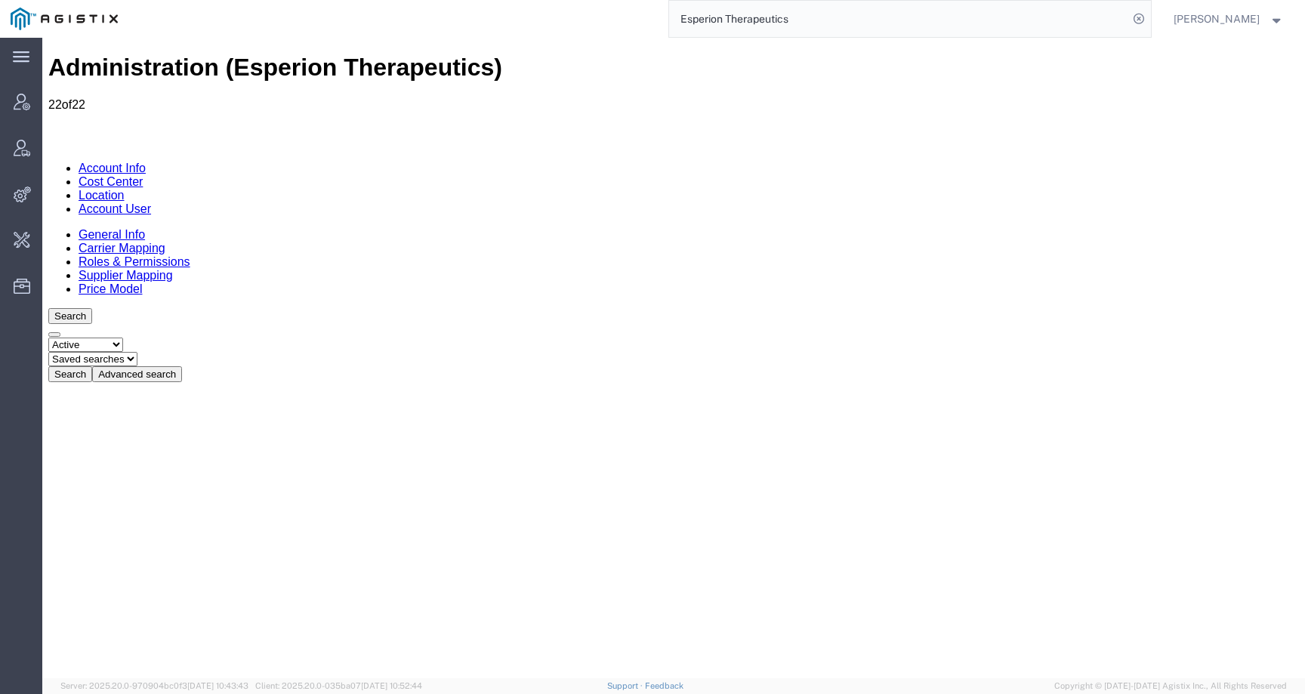
click at [307, 228] on div "General Info Carrier Mapping Roles & Permissions Supplier Mapping Price Model" at bounding box center [673, 262] width 1251 height 68
click at [190, 255] on link "Roles & Permissions" at bounding box center [135, 261] width 112 height 13
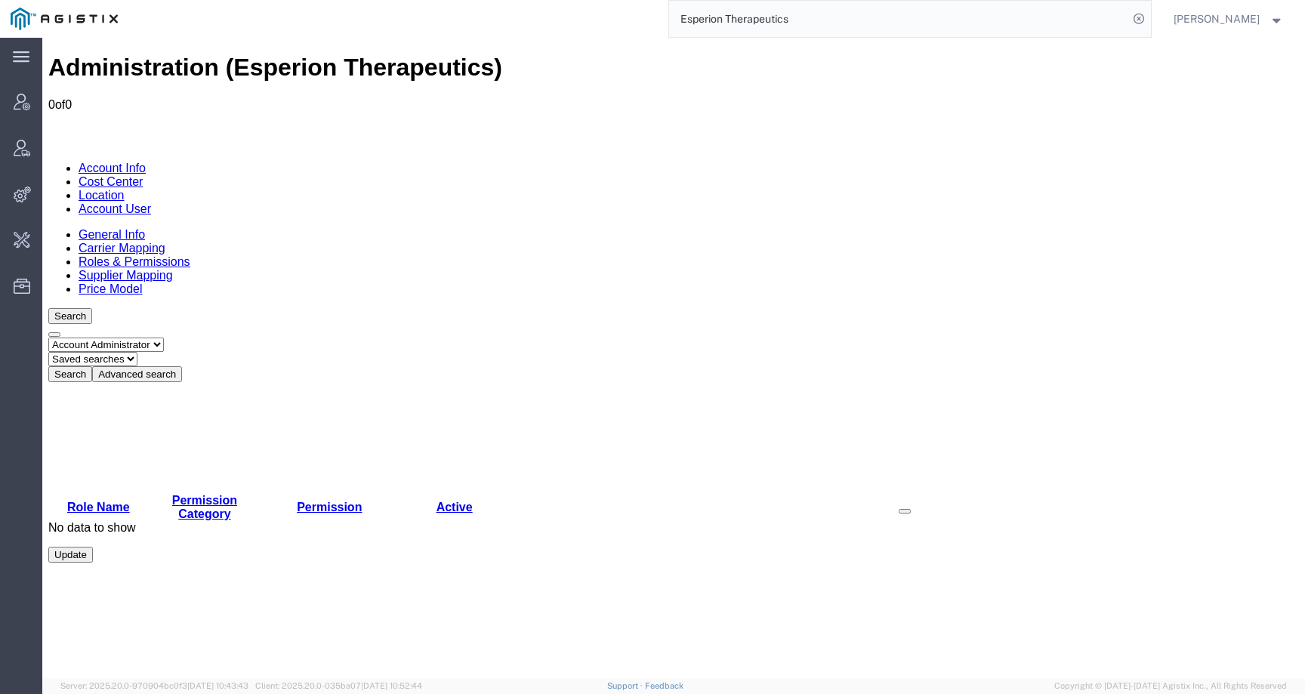
click at [143, 175] on link "Cost Center" at bounding box center [111, 181] width 64 height 13
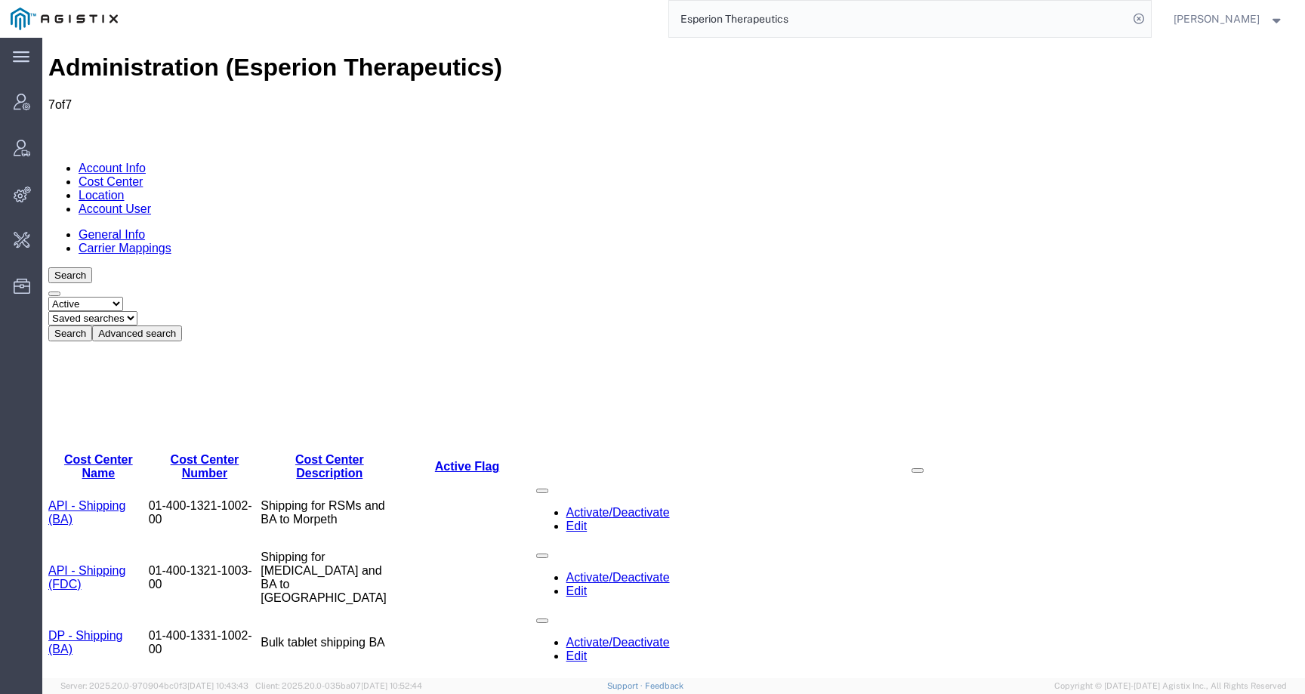
click at [125, 189] on link "Location" at bounding box center [102, 195] width 46 height 13
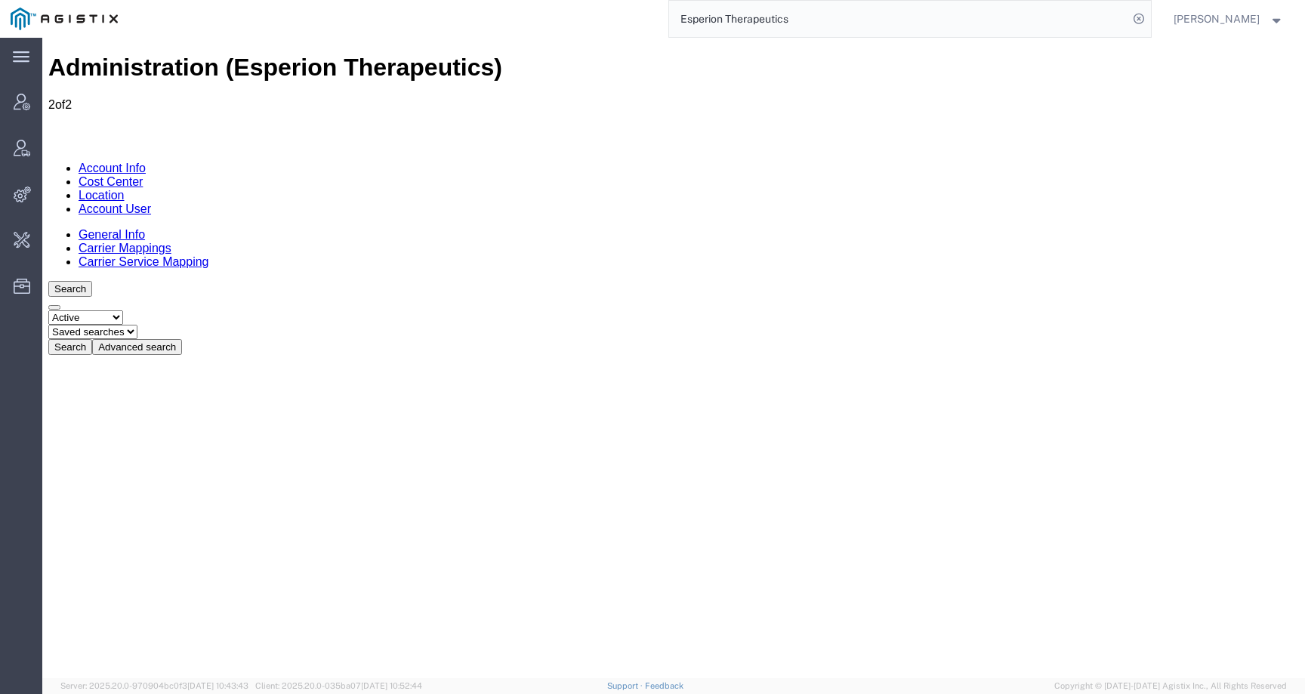
click at [171, 242] on link "Carrier Mappings" at bounding box center [125, 248] width 93 height 13
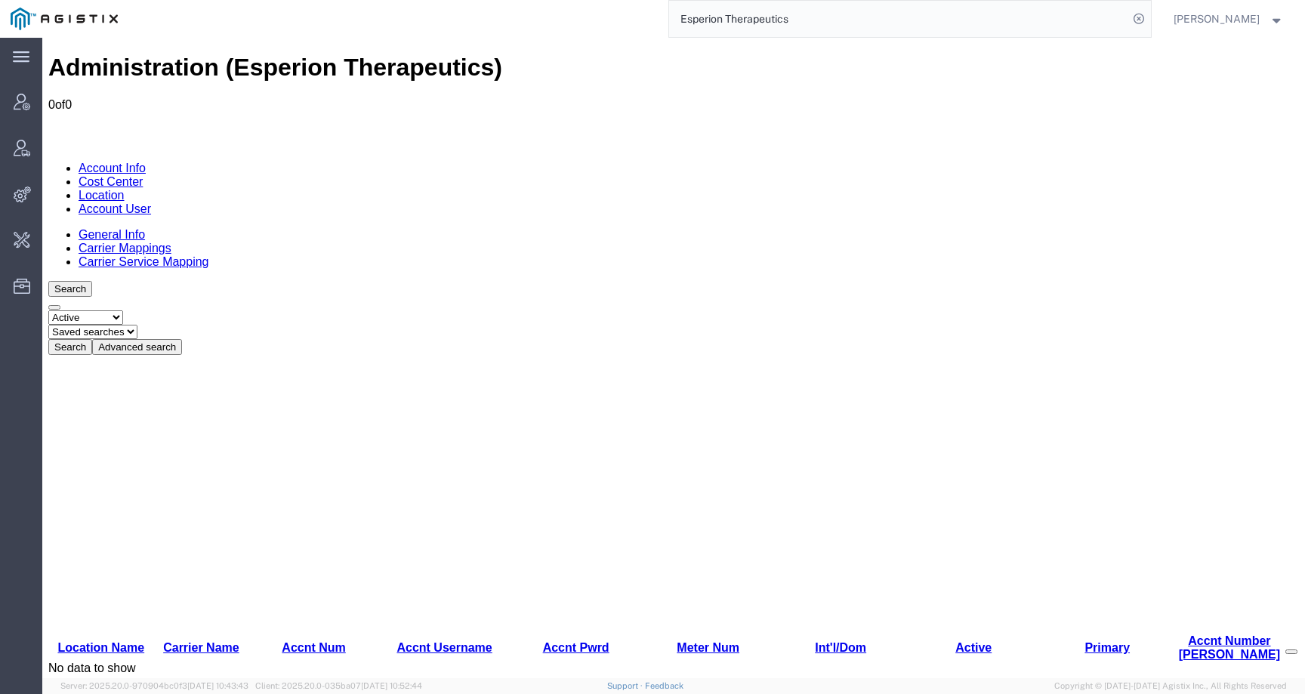
click at [100, 228] on link "General Info" at bounding box center [112, 234] width 66 height 13
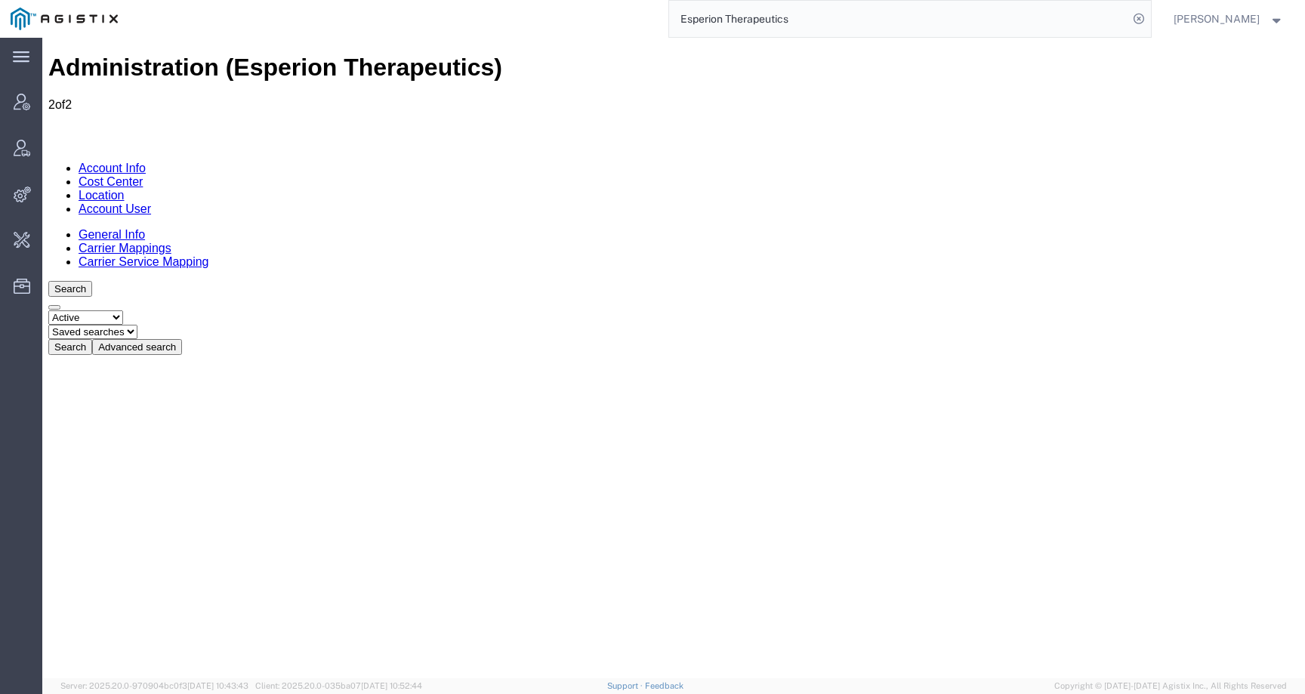
click at [209, 255] on link "Carrier Service Mapping" at bounding box center [144, 261] width 131 height 13
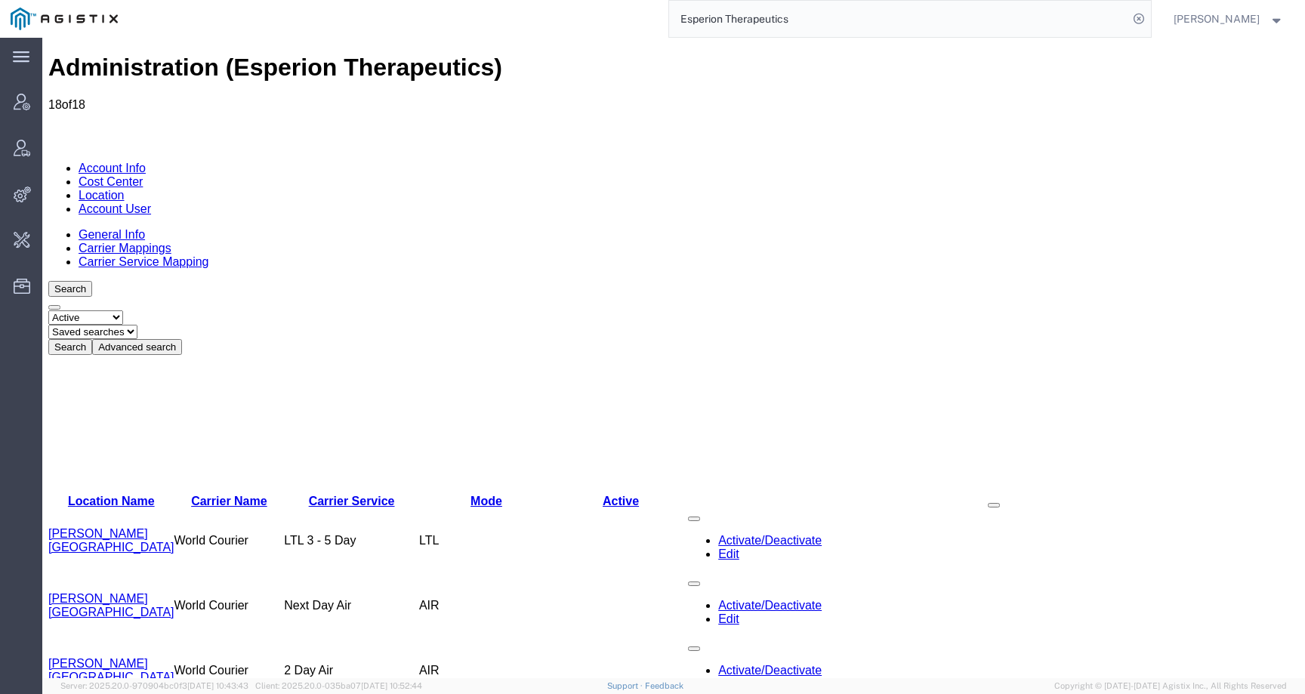
click at [151, 202] on link "Account User" at bounding box center [115, 208] width 72 height 13
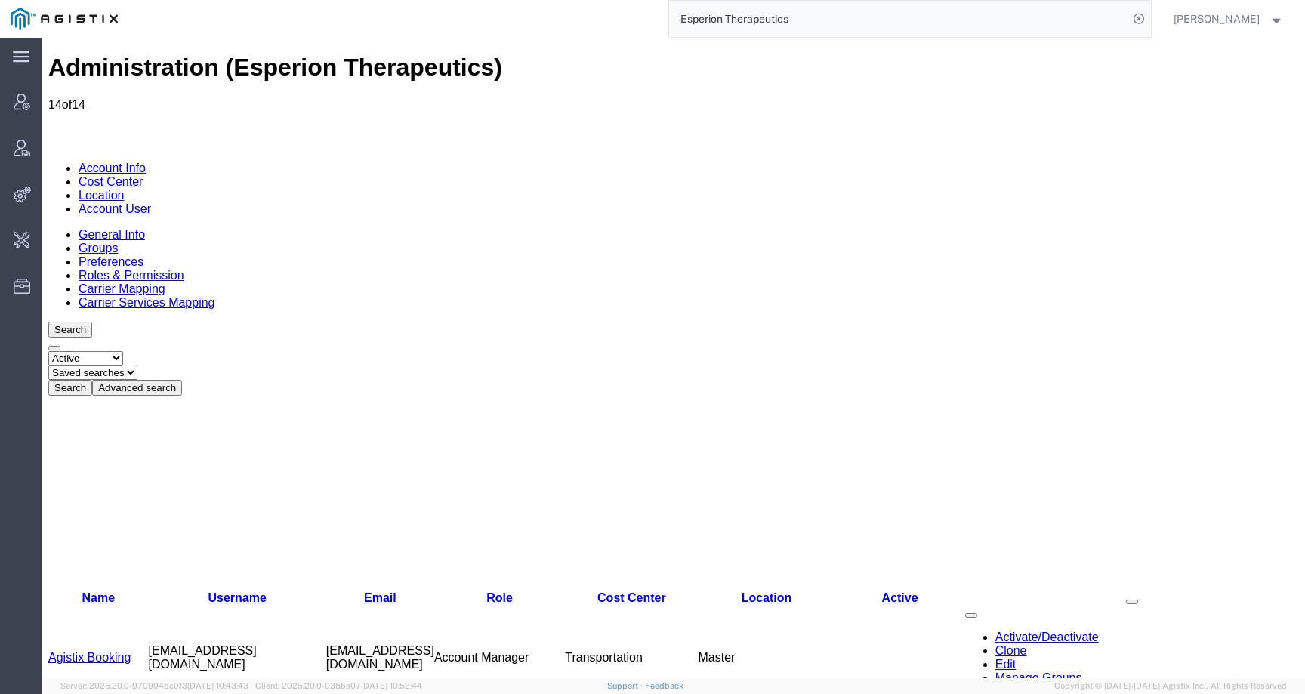
click at [118, 242] on link "Groups" at bounding box center [98, 248] width 39 height 13
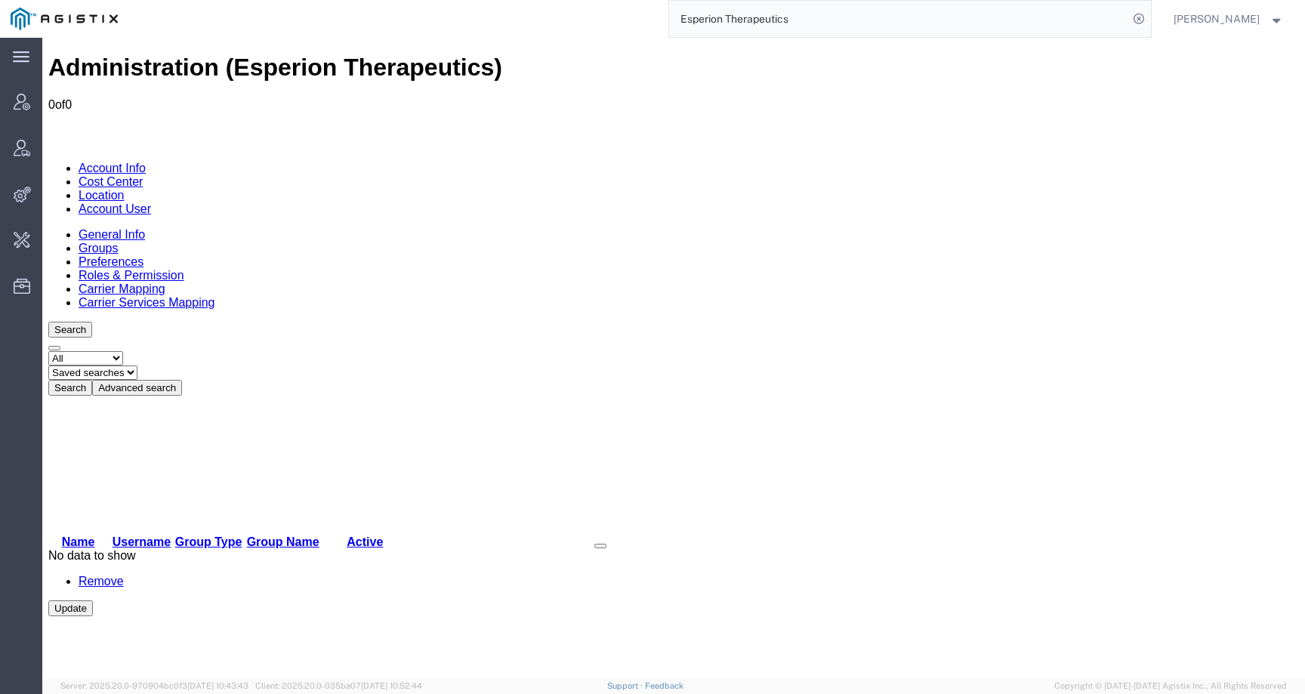
click at [143, 255] on link "Preferences" at bounding box center [111, 261] width 65 height 13
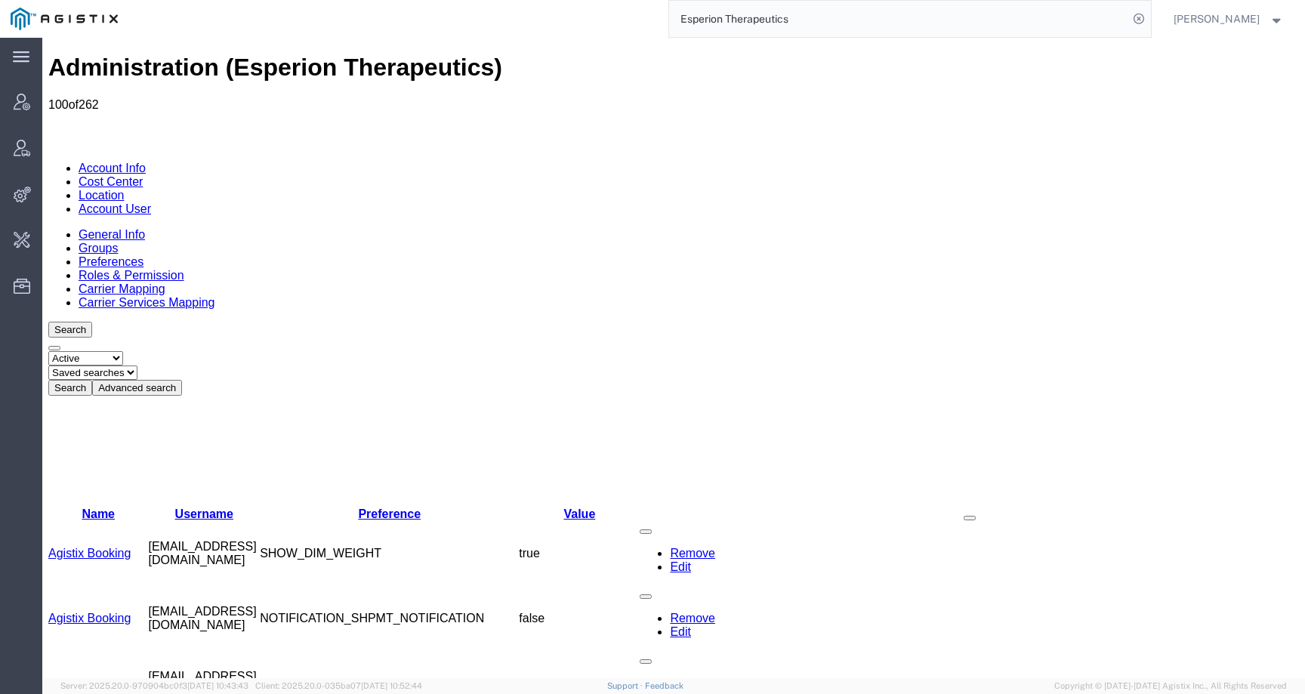
click at [184, 269] on link "Roles & Permission" at bounding box center [132, 275] width 106 height 13
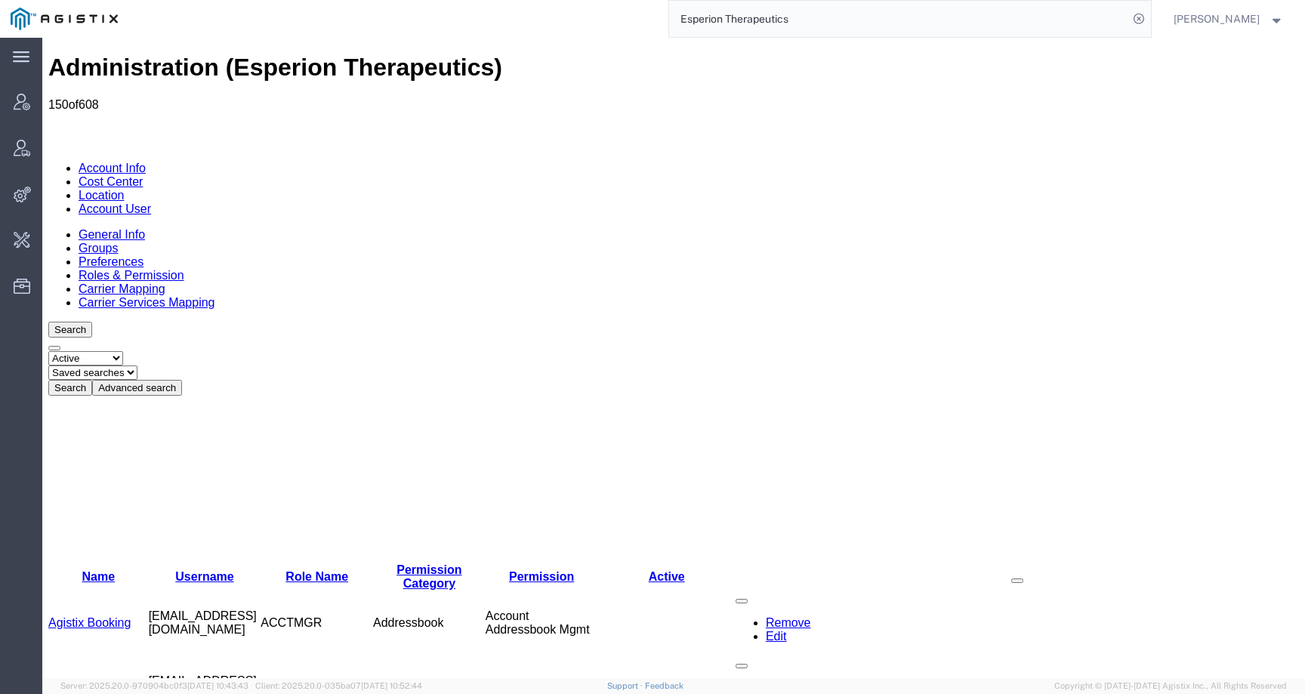
click at [165, 282] on link "Carrier Mapping" at bounding box center [122, 288] width 87 height 13
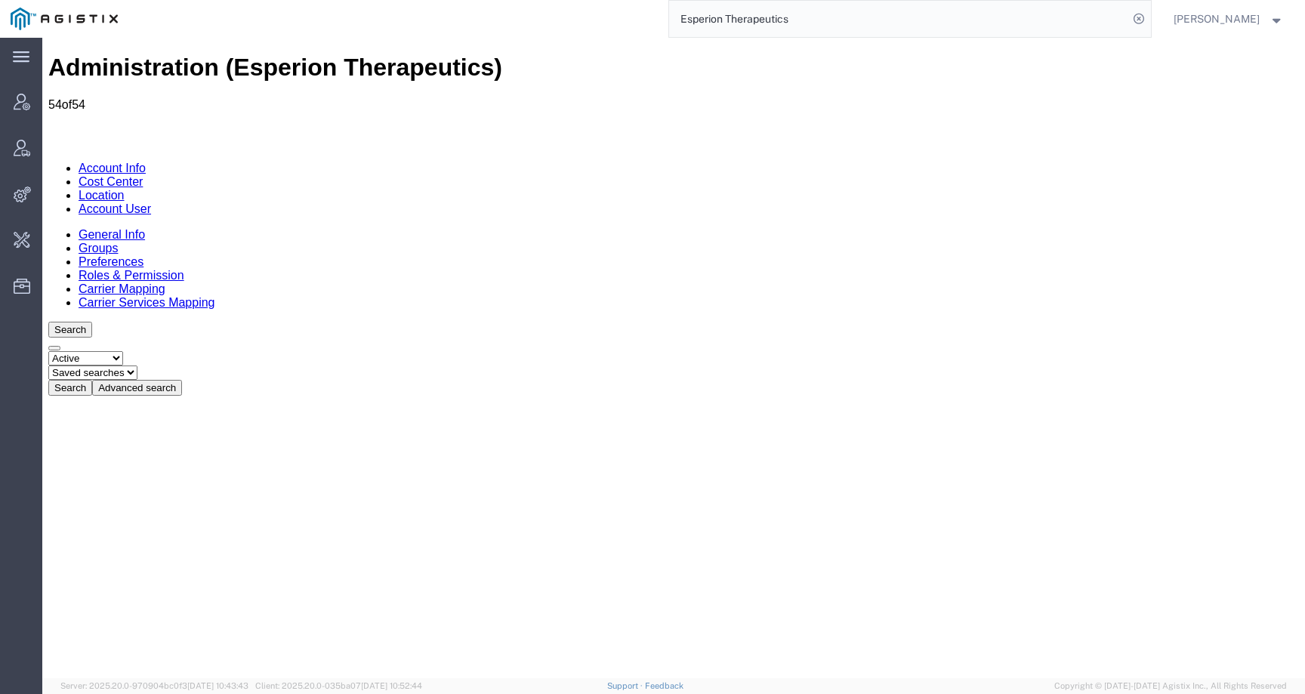
click at [215, 296] on link "Carrier Services Mapping" at bounding box center [147, 302] width 137 height 13
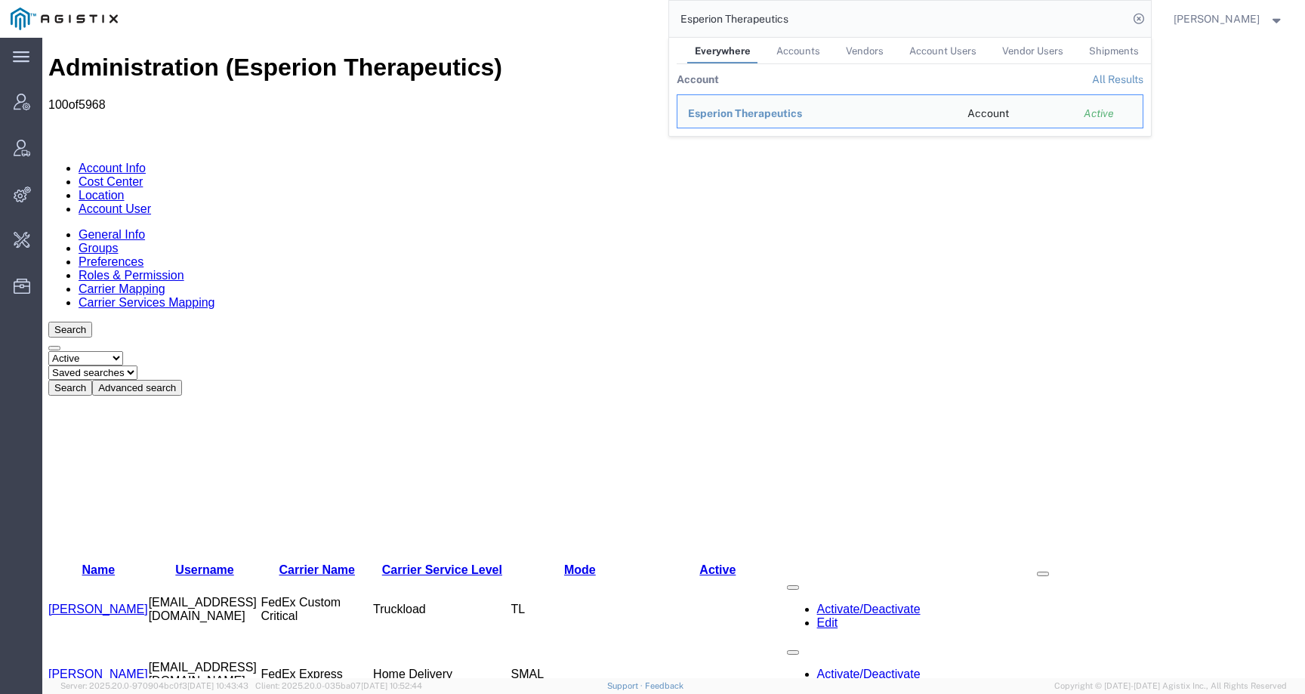
drag, startPoint x: 831, startPoint y: 17, endPoint x: 587, endPoint y: 17, distance: 244.7
click at [587, 17] on div "Esperion Therapeutics Everywhere Accounts Vendors Account Users Vendor Users Sh…" at bounding box center [639, 19] width 1022 height 38
click at [775, 121] on div "Esna-La Sarge Logistics" at bounding box center [817, 114] width 258 height 16
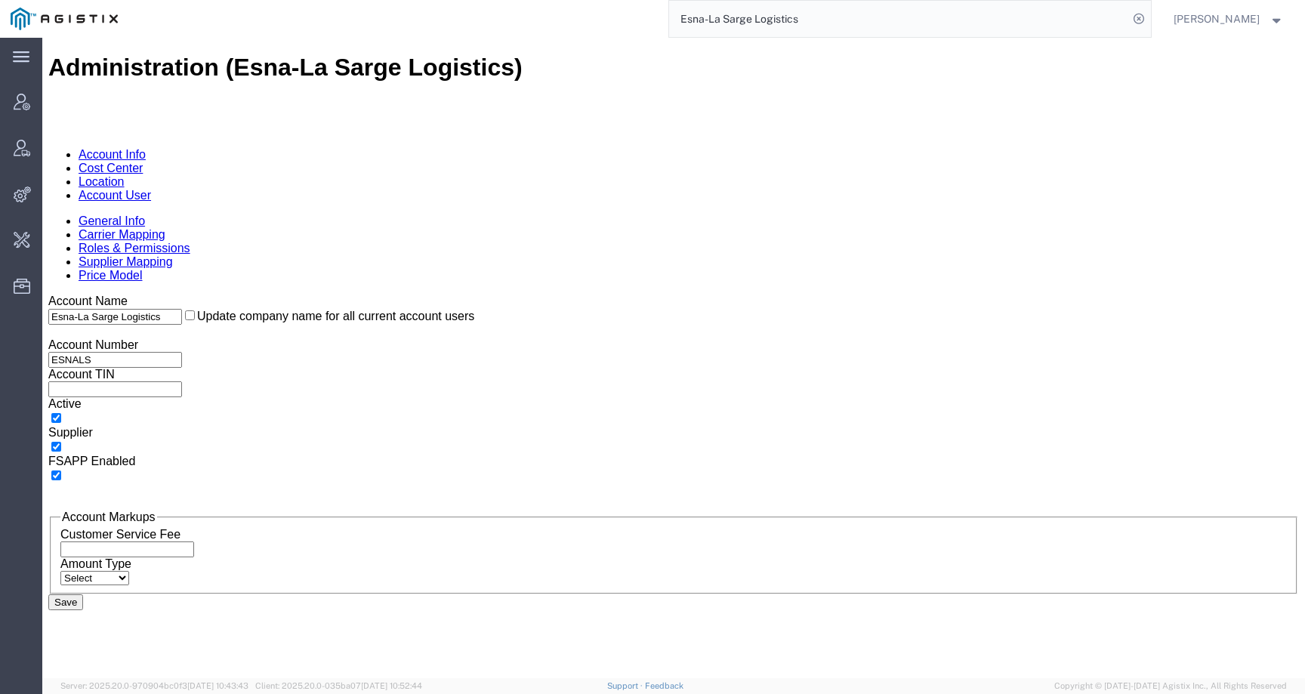
click at [190, 242] on link "Roles & Permissions" at bounding box center [135, 248] width 112 height 13
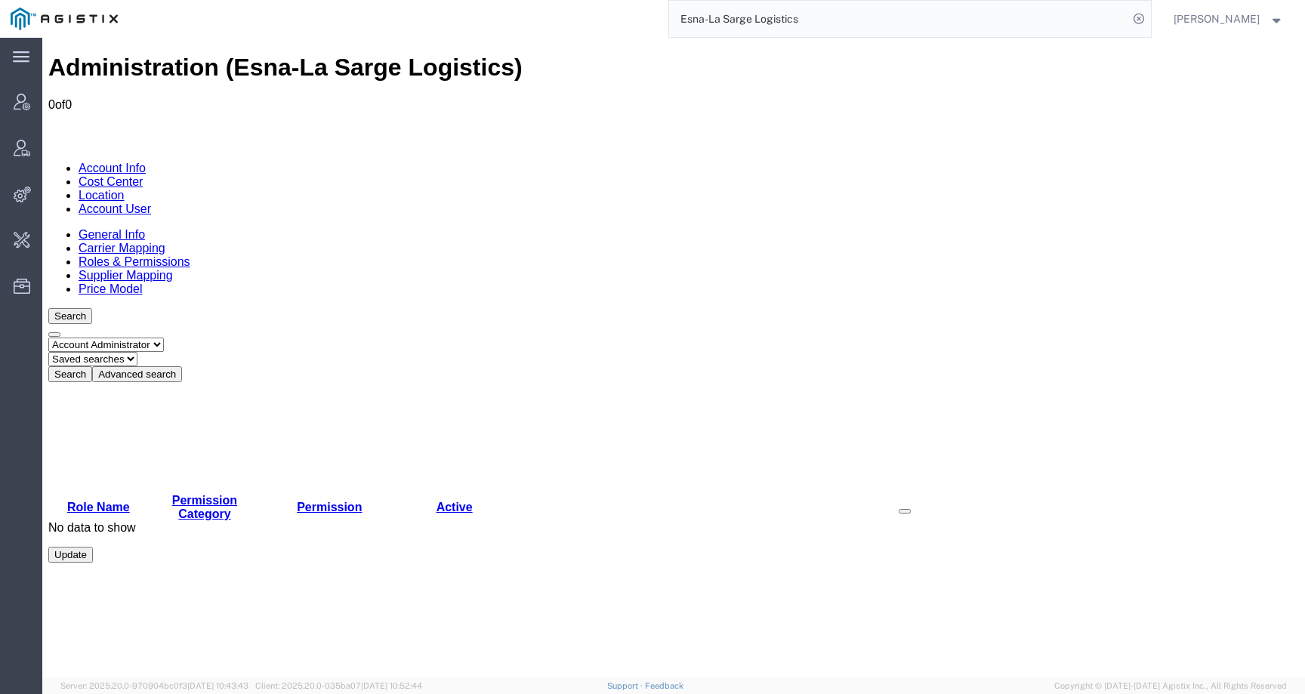
click at [151, 202] on link "Account User" at bounding box center [115, 208] width 72 height 13
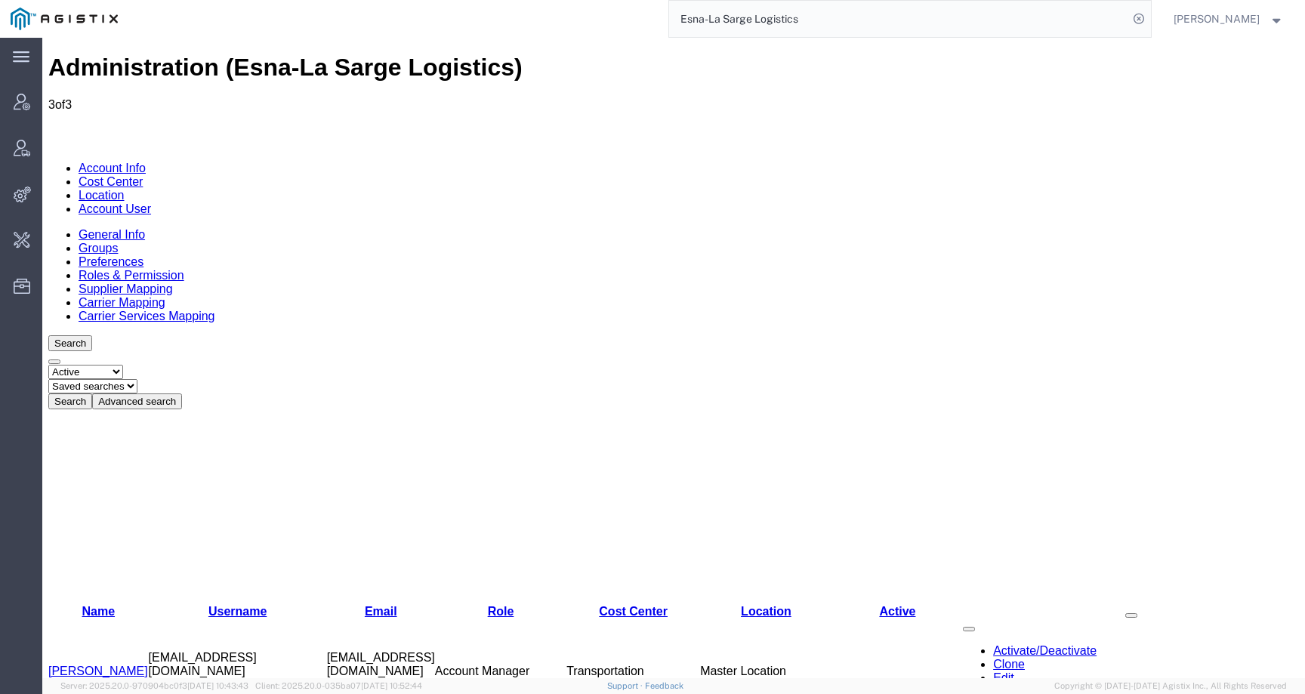
click at [125, 189] on link "Location" at bounding box center [102, 195] width 46 height 13
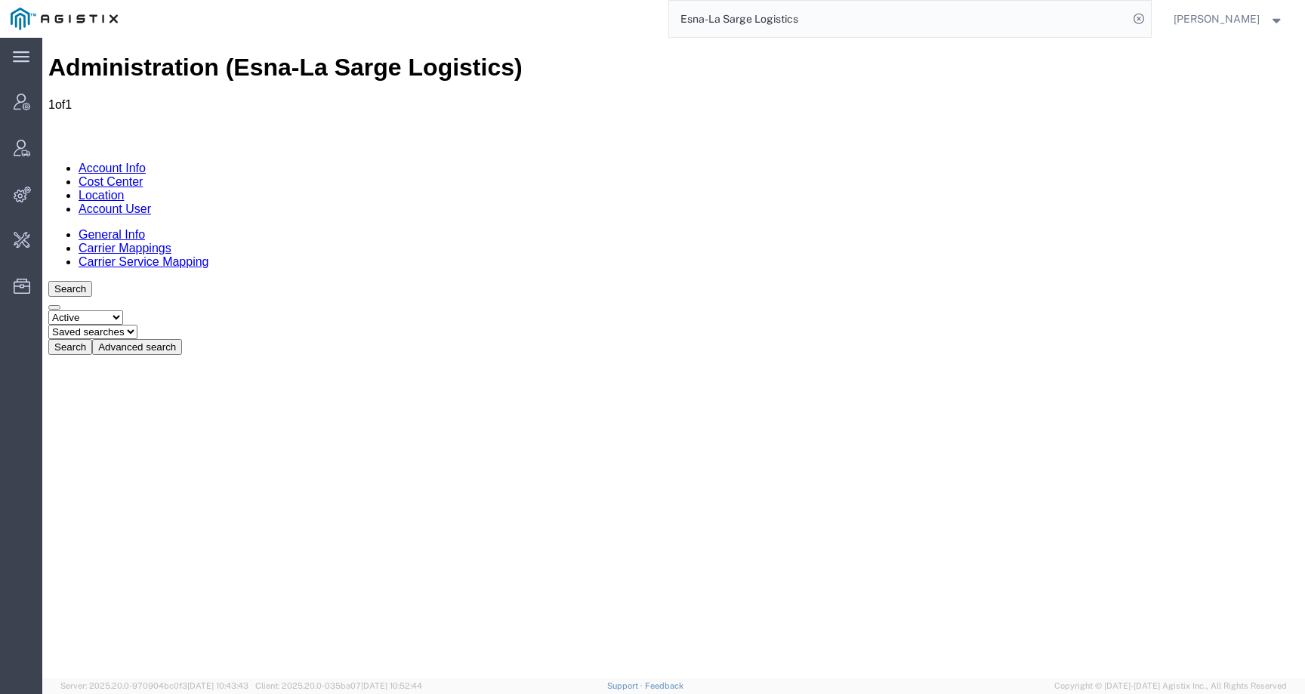
click at [143, 175] on link "Cost Center" at bounding box center [111, 181] width 64 height 13
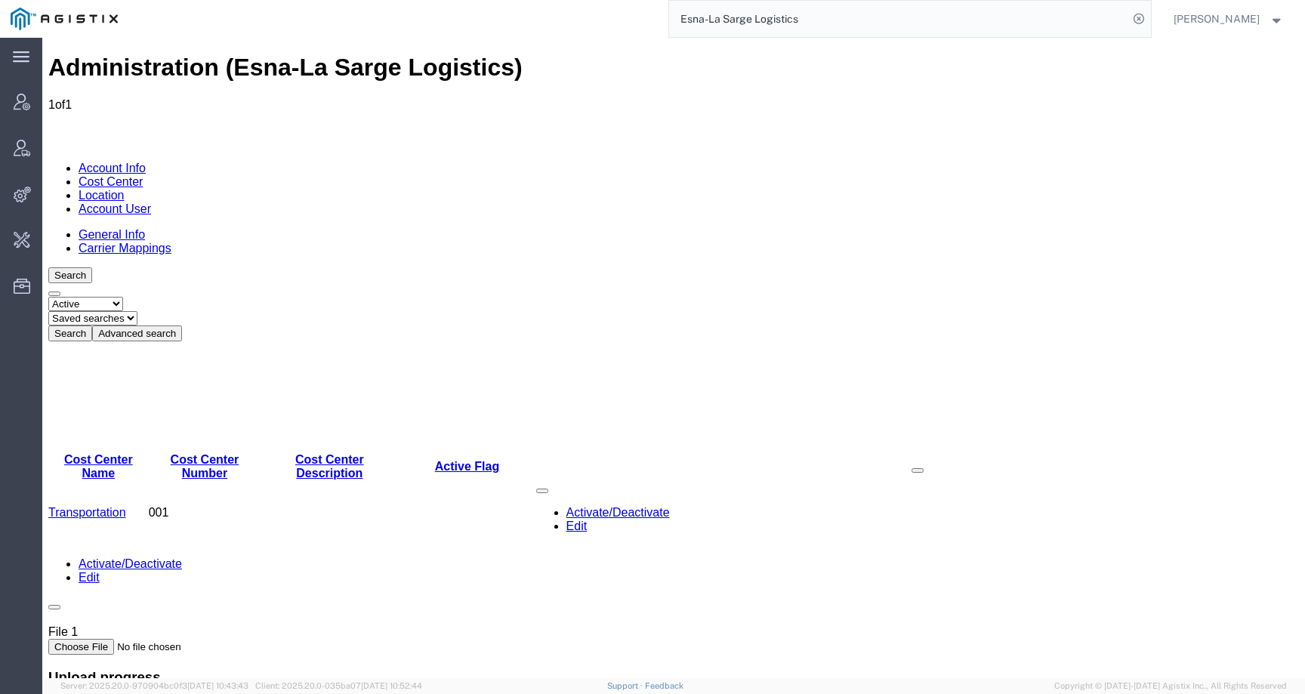
click at [109, 162] on link "Account Info" at bounding box center [112, 168] width 67 height 13
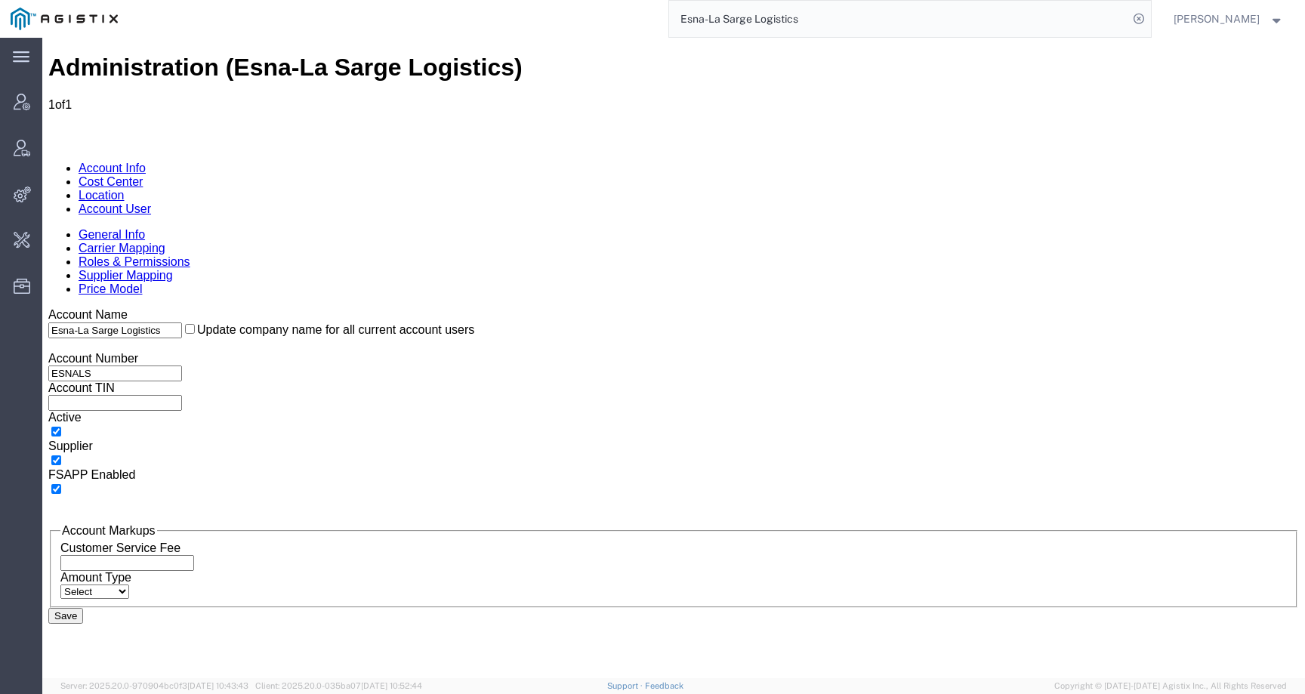
click at [165, 242] on link "Carrier Mapping" at bounding box center [122, 248] width 87 height 13
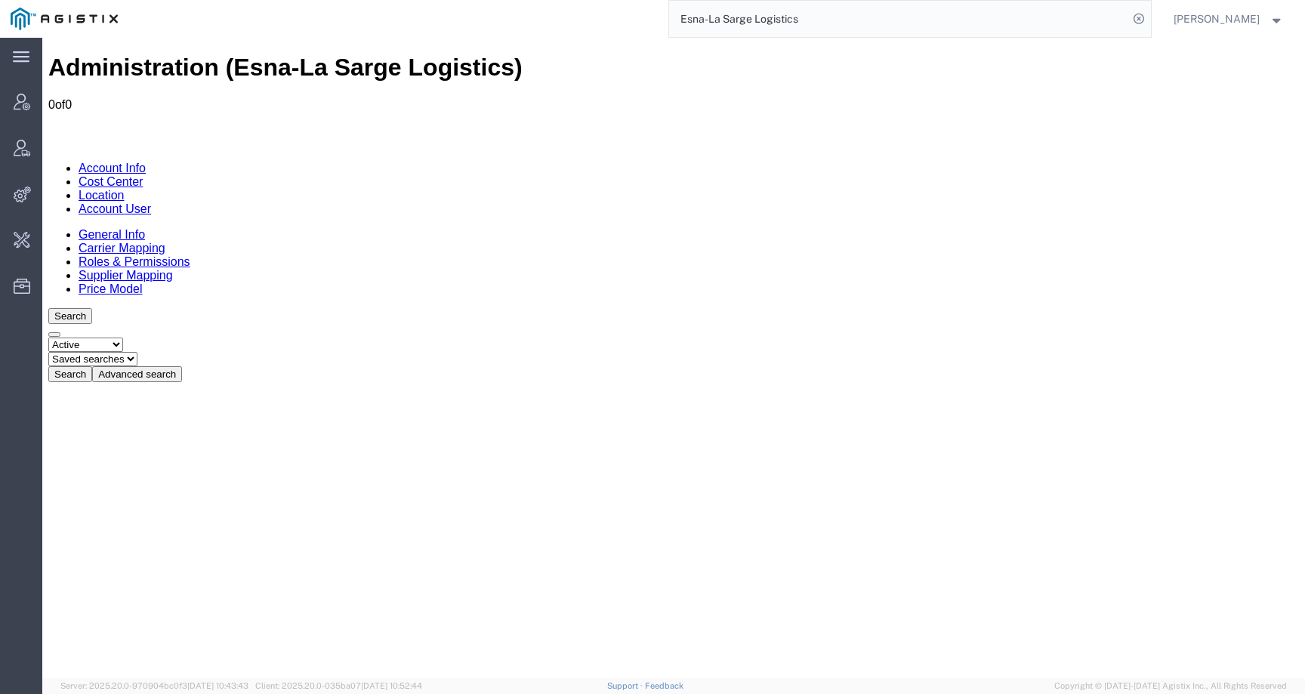
click at [190, 255] on link "Roles & Permissions" at bounding box center [135, 261] width 112 height 13
click at [173, 269] on link "Supplier Mapping" at bounding box center [126, 275] width 94 height 13
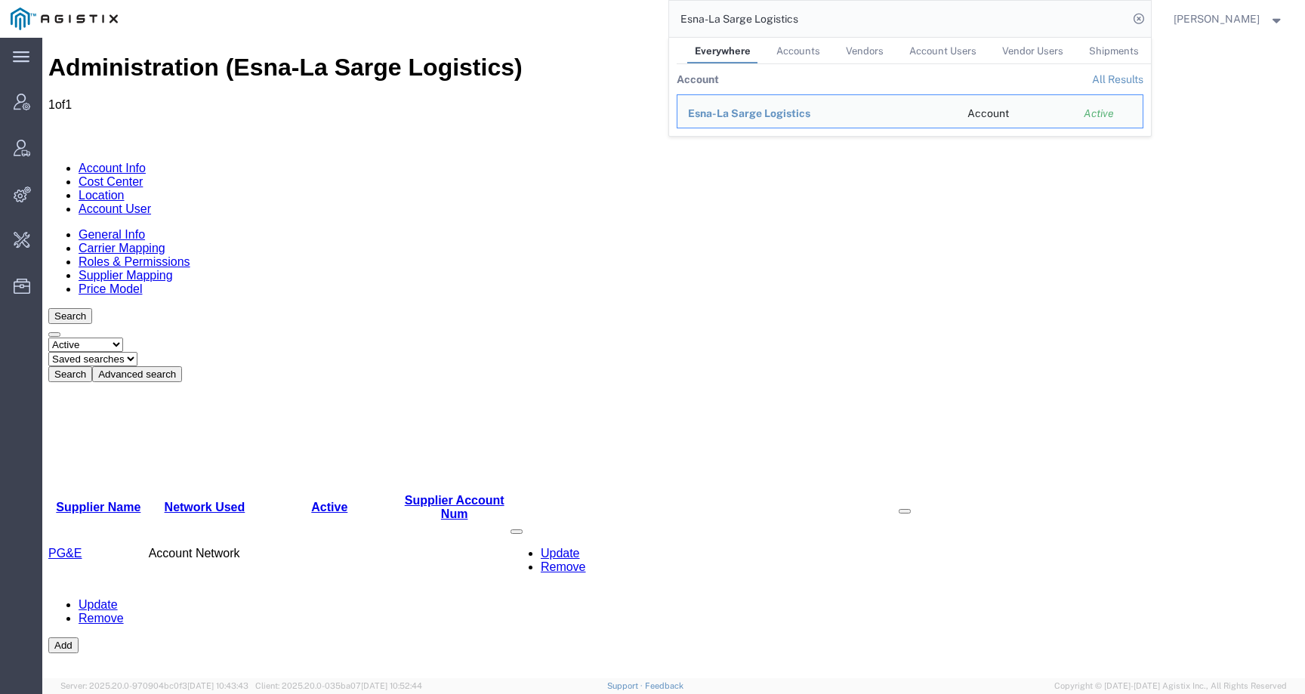
drag, startPoint x: 827, startPoint y: 19, endPoint x: 674, endPoint y: 18, distance: 152.5
click at [674, 18] on div "Esna-La Sarge Logistics Everywhere Accounts Vendors Account Users Vendor Users …" at bounding box center [639, 19] width 1022 height 38
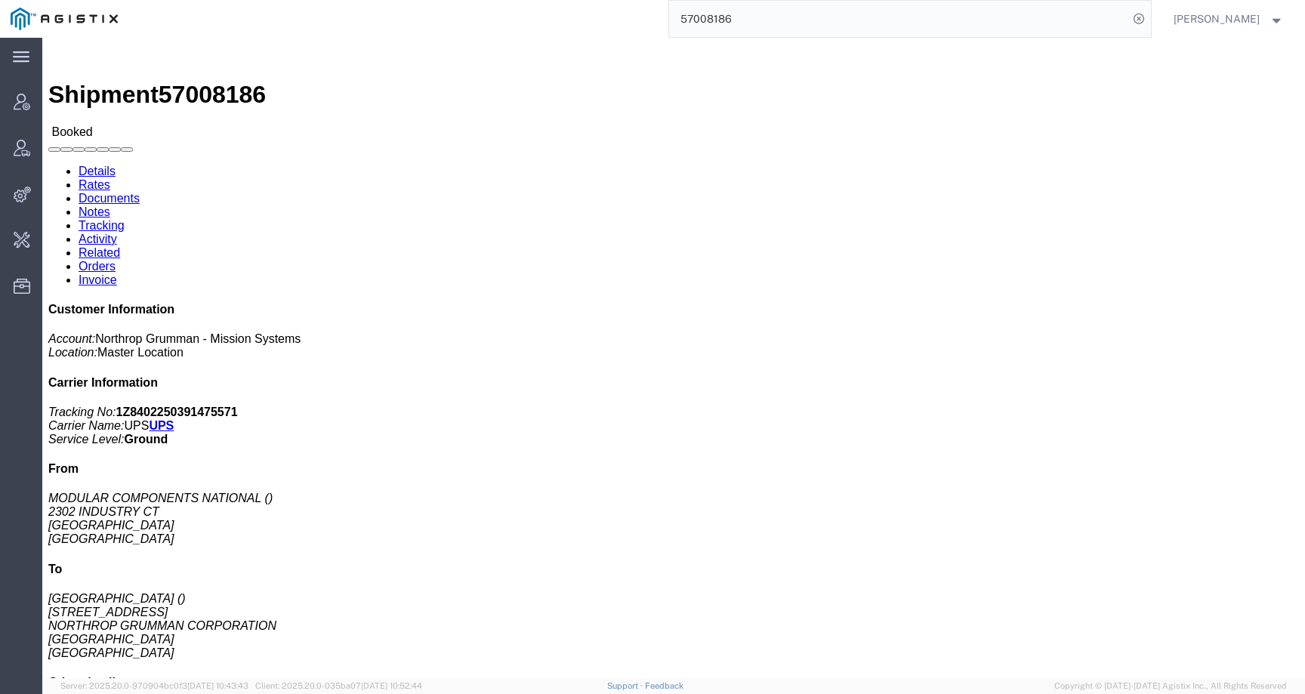
click at [727, 20] on input "57008186" at bounding box center [898, 19] width 459 height 36
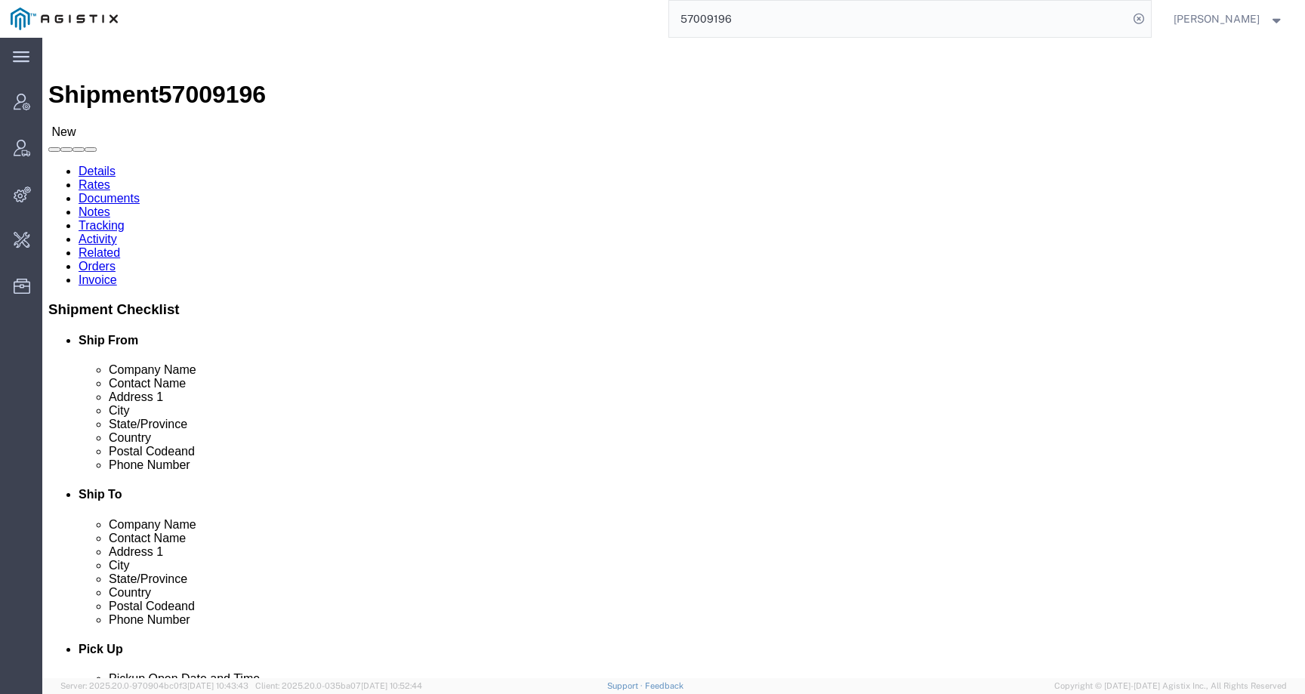
click link "Activity"
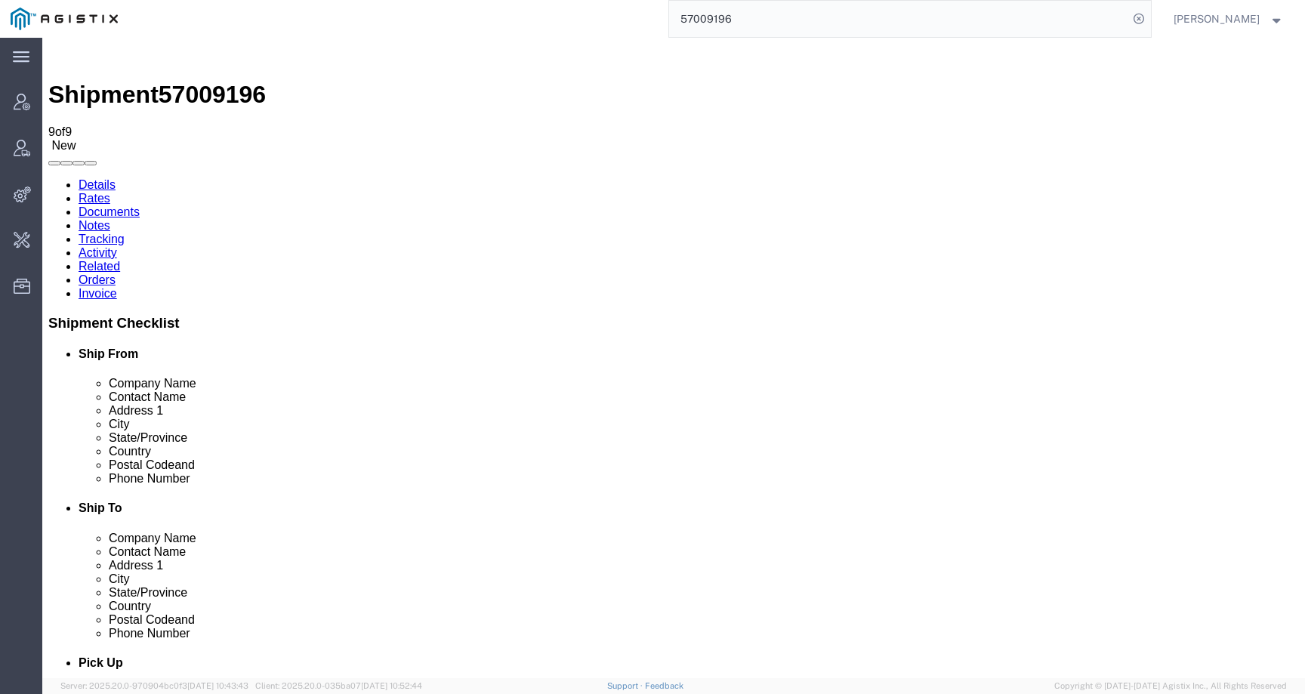
drag, startPoint x: 581, startPoint y: 591, endPoint x: 724, endPoint y: 591, distance: 143.5
copy td "[PERSON_NAME][EMAIL_ADDRESS][DOMAIN_NAME][PERSON_NAME]"
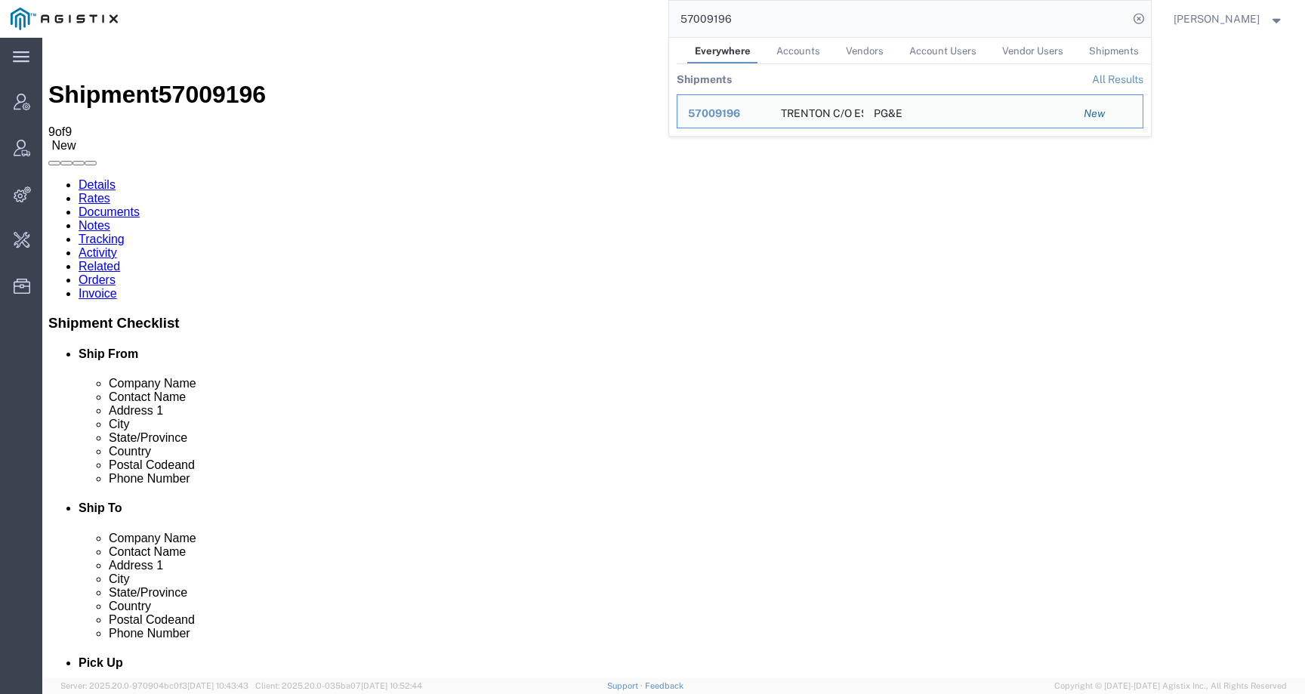
drag, startPoint x: 779, startPoint y: 23, endPoint x: 614, endPoint y: 23, distance: 164.6
click at [614, 23] on div "57009196 Everywhere Accounts Vendors Account Users Vendor Users Shipments Shipm…" at bounding box center [639, 19] width 1022 height 38
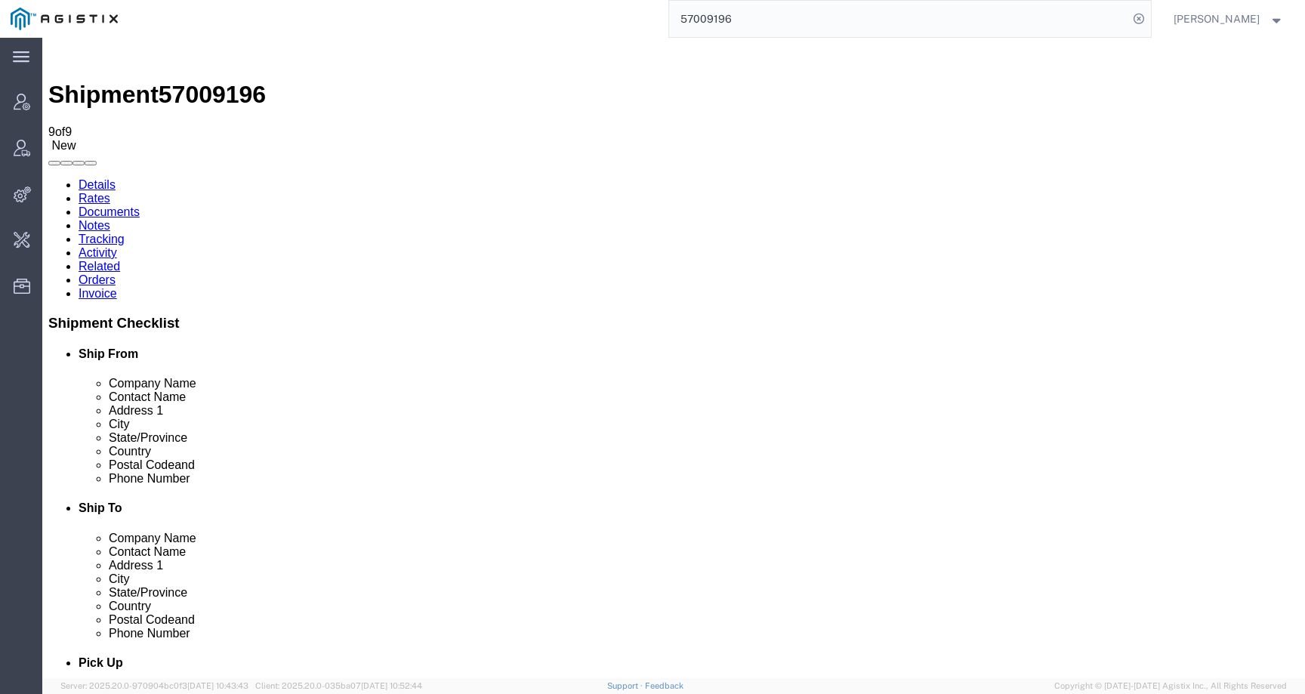
paste input "[PERSON_NAME][EMAIL_ADDRESS][DOMAIN_NAME][PERSON_NAME]"
type input "[PERSON_NAME][EMAIL_ADDRESS][DOMAIN_NAME][PERSON_NAME]"
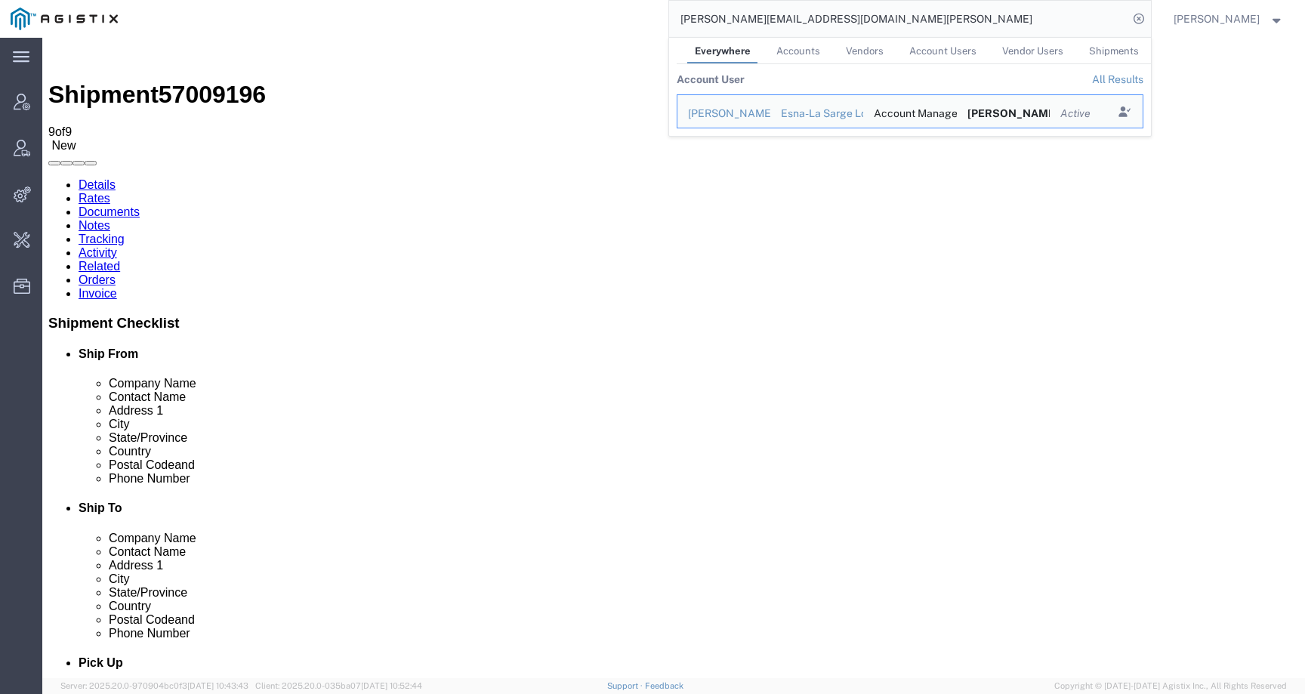
click at [213, 81] on span "57009196" at bounding box center [212, 94] width 107 height 27
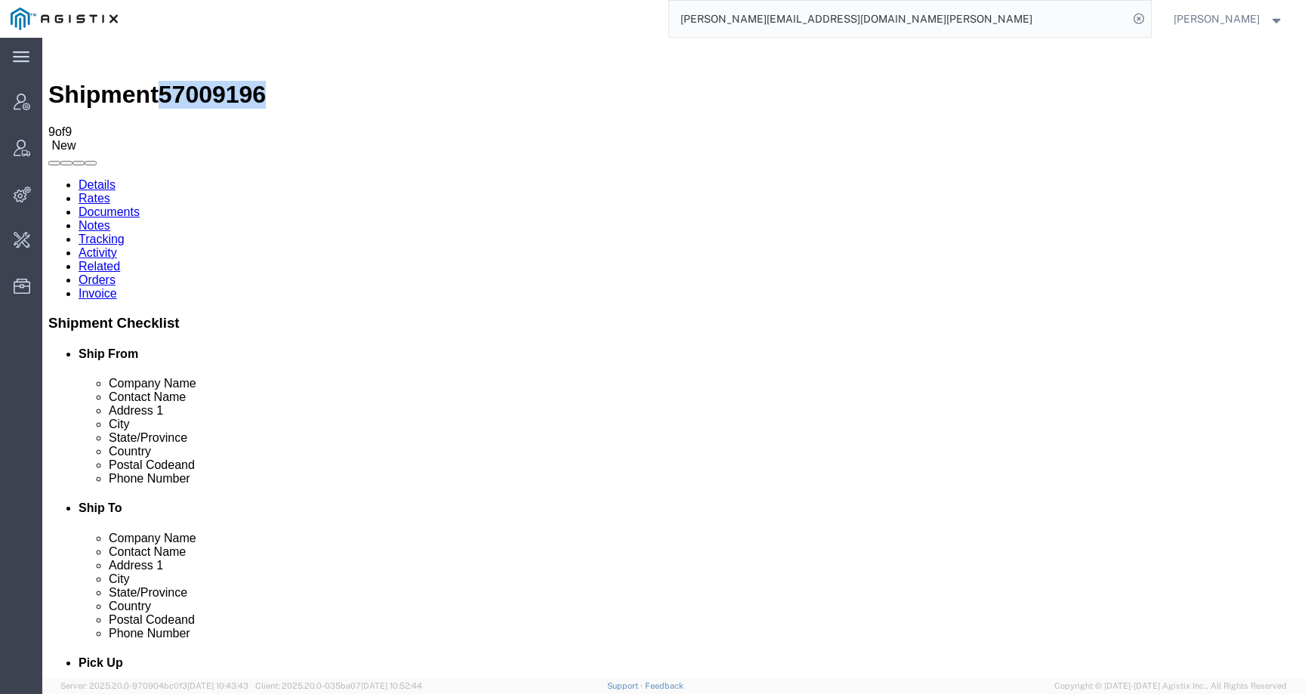
click at [213, 81] on span "57009196" at bounding box center [212, 94] width 107 height 27
copy span "57009196"
click at [867, 25] on input "[PERSON_NAME][EMAIL_ADDRESS][DOMAIN_NAME][PERSON_NAME]" at bounding box center [898, 19] width 459 height 36
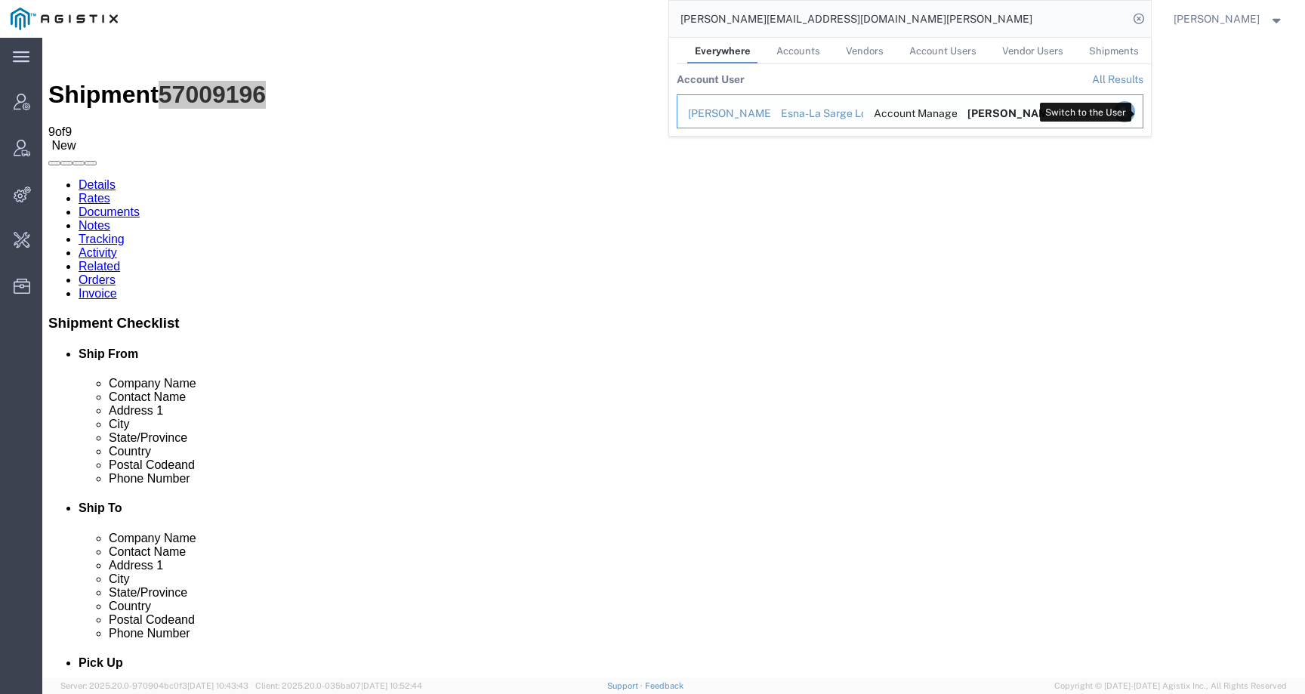
click at [1134, 108] on icon "Search Results" at bounding box center [1123, 111] width 21 height 21
click at [1134, 111] on icon "Search Results" at bounding box center [1123, 111] width 21 height 21
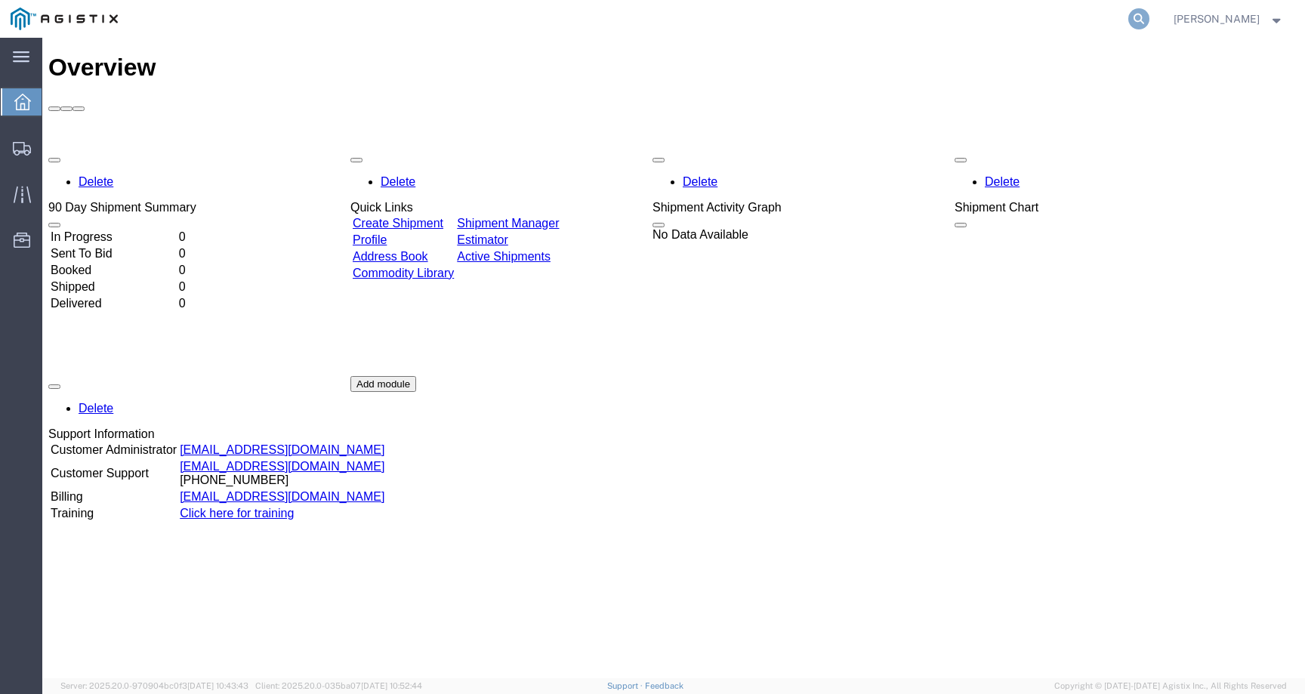
click at [1149, 24] on icon at bounding box center [1138, 18] width 21 height 21
click at [1100, 23] on input "search" at bounding box center [898, 19] width 459 height 36
paste input "57009196"
type input "57009196"
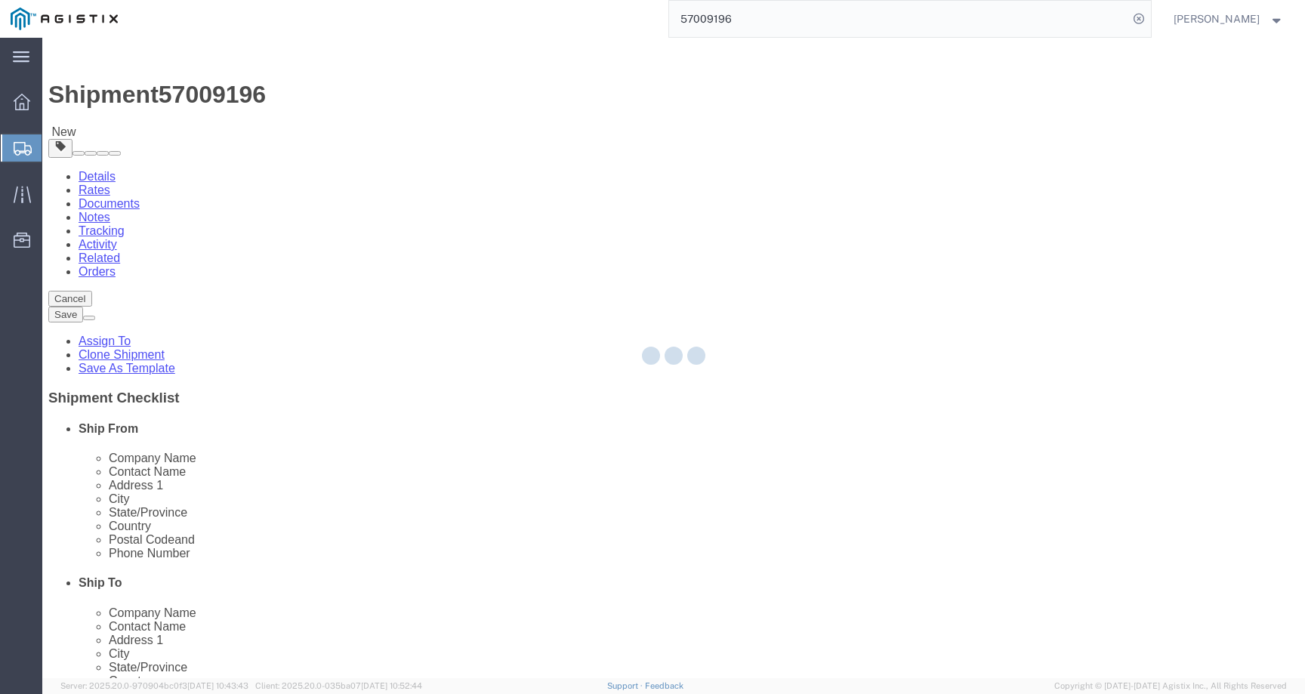
select select
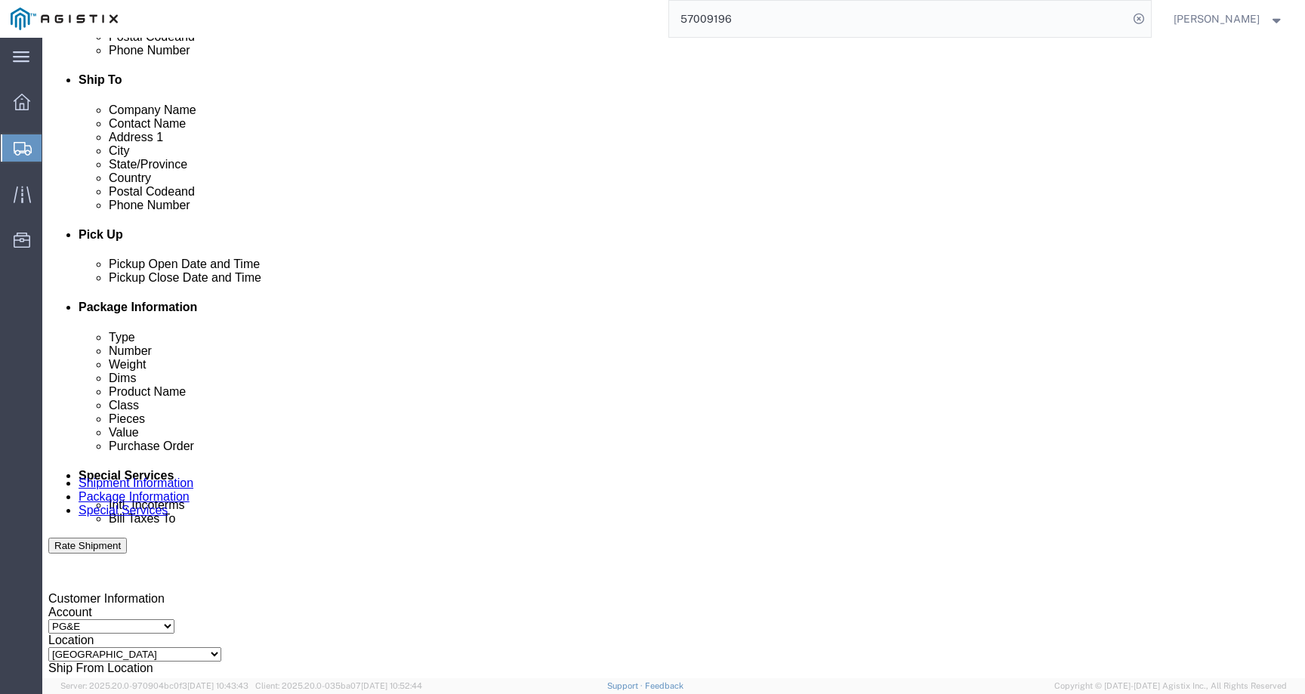
scroll to position [780, 0]
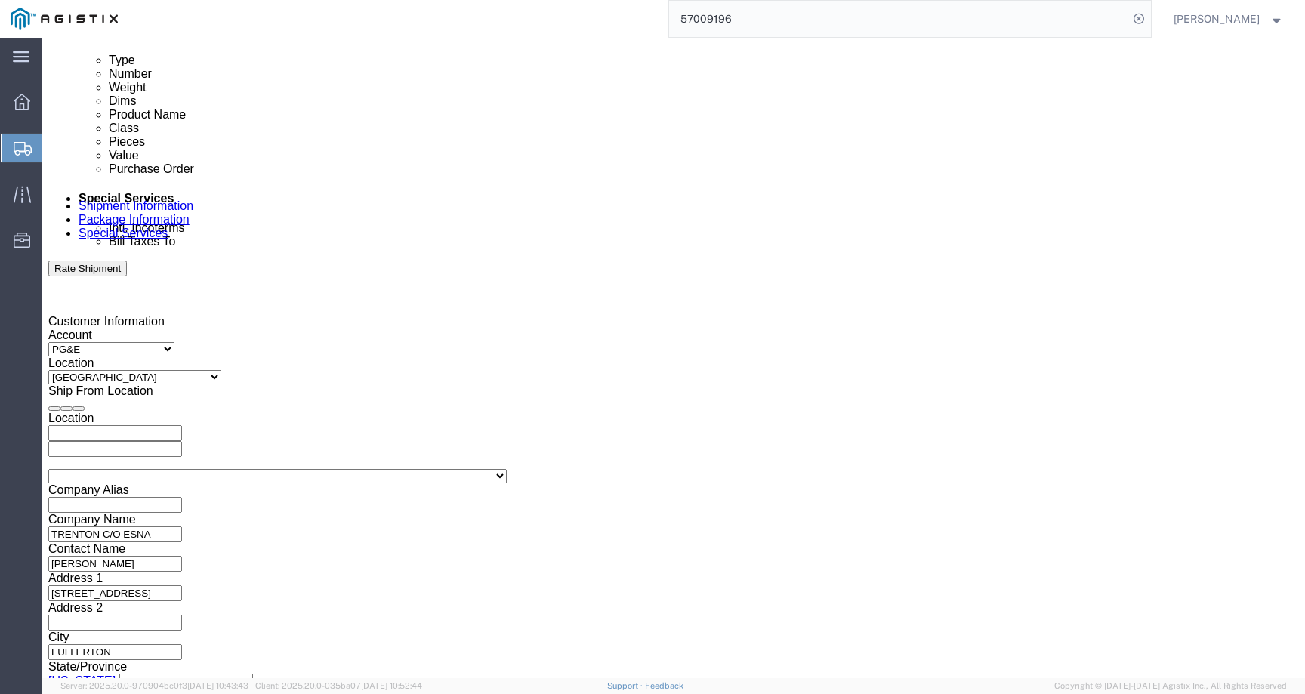
click icon
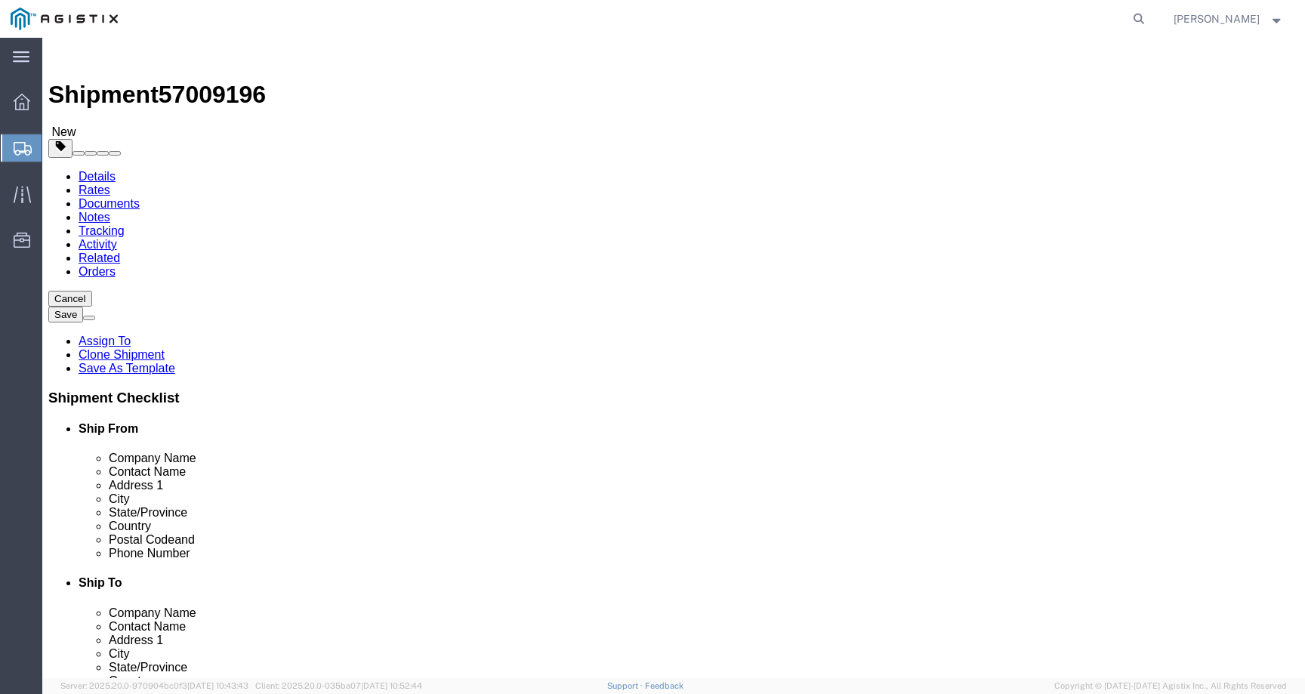
select select
click link "Package Information"
click link "Add Content"
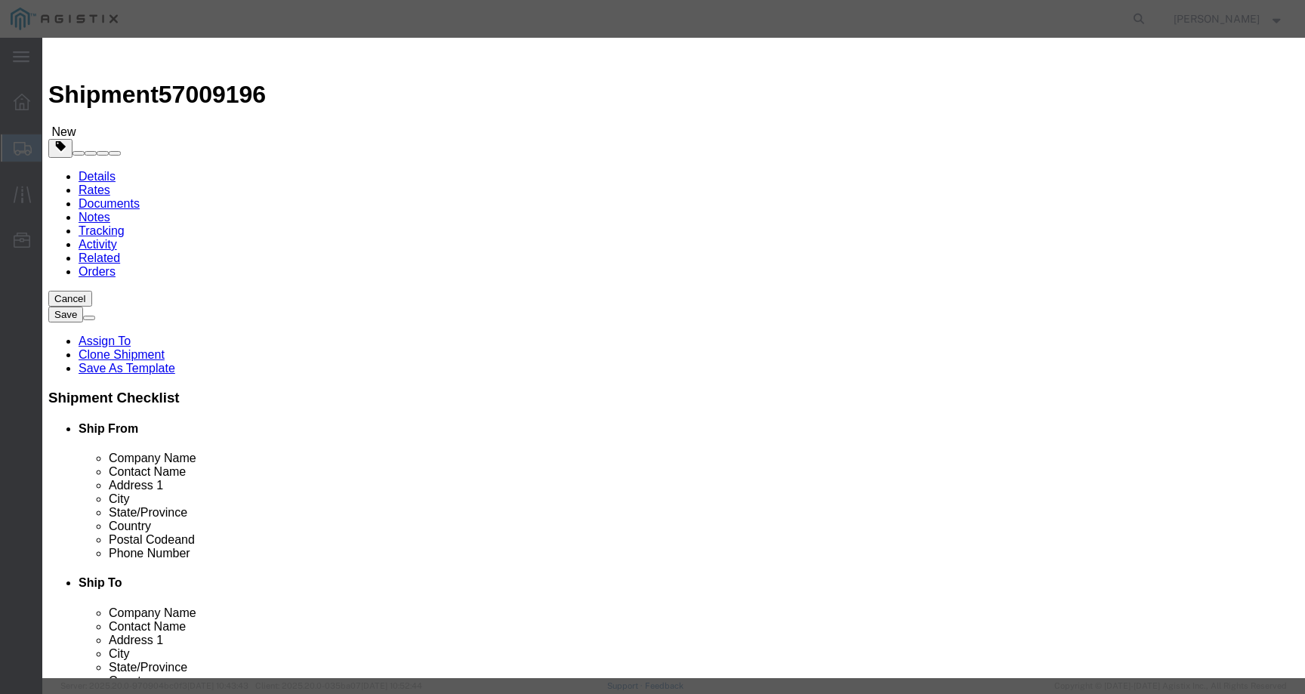
click icon "button"
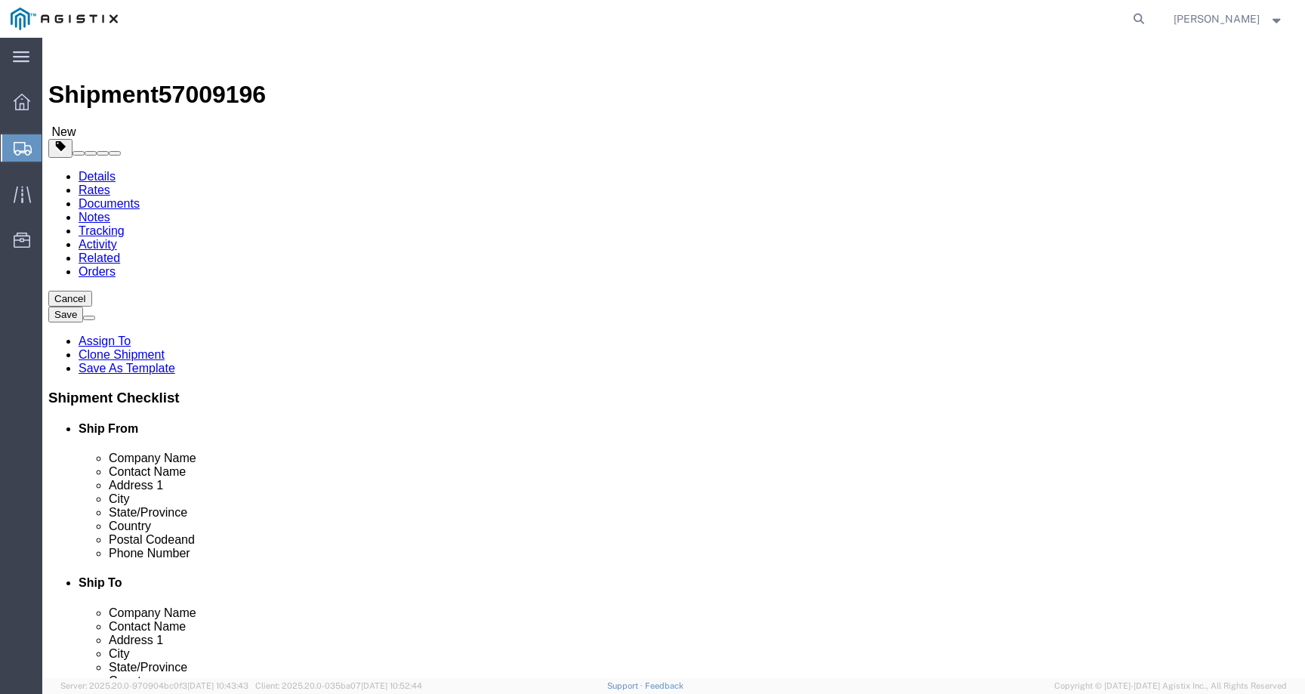
click icon
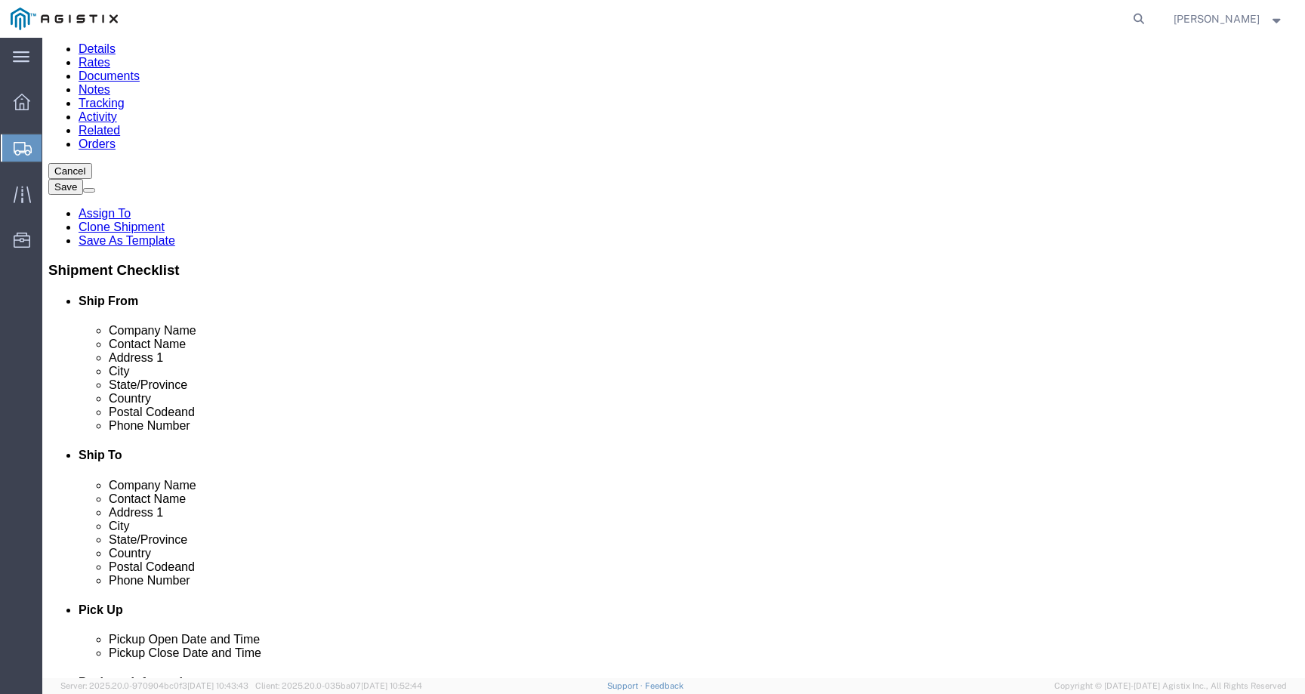
scroll to position [129, 0]
click link "Package Information"
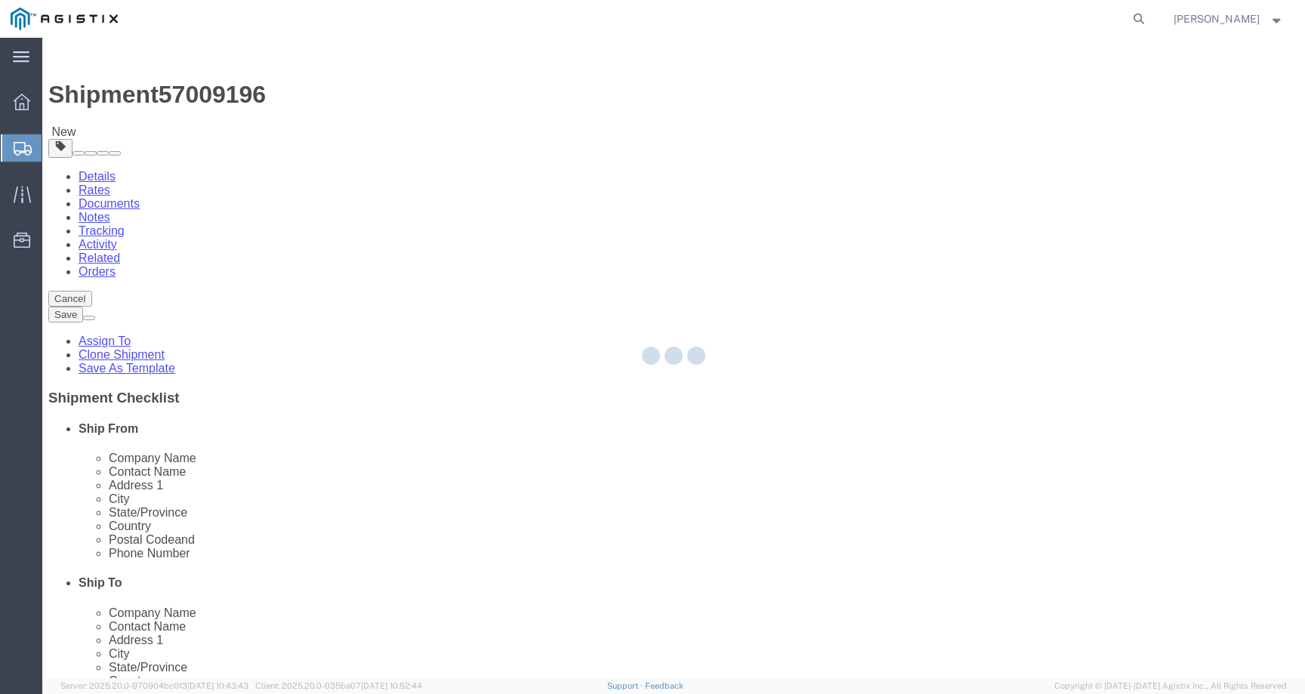
select select
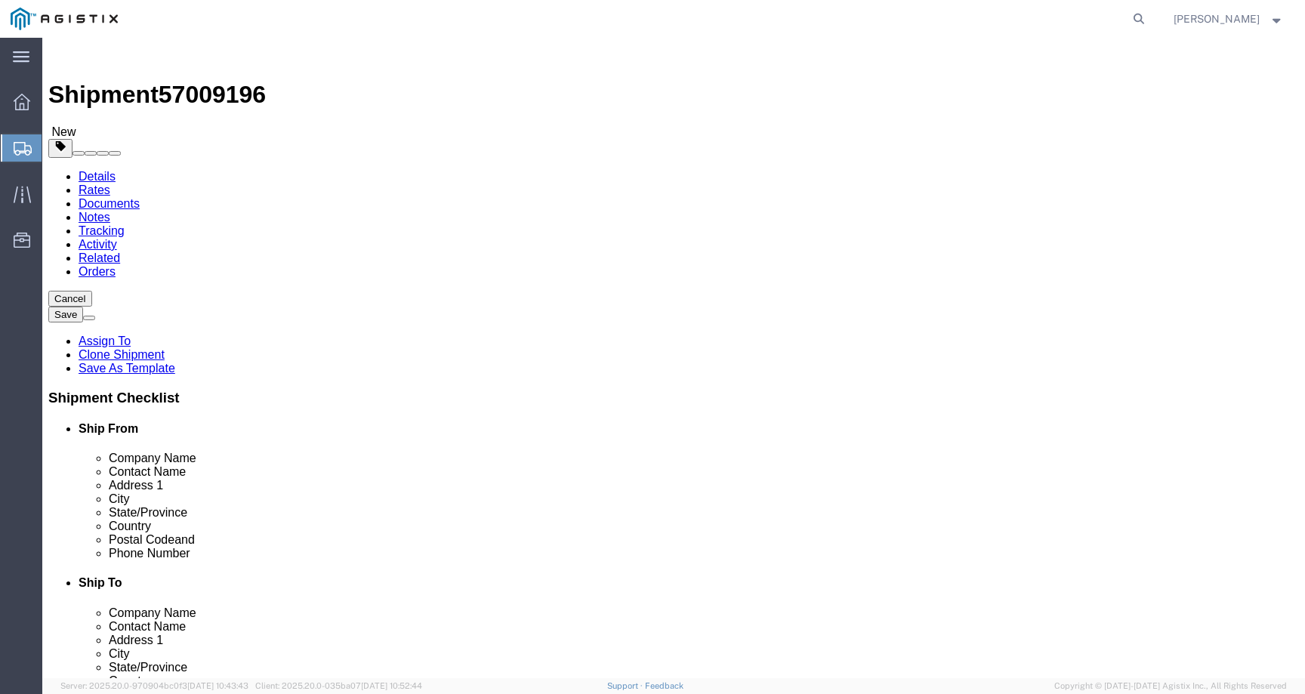
click link "Package Information"
select select
click icon
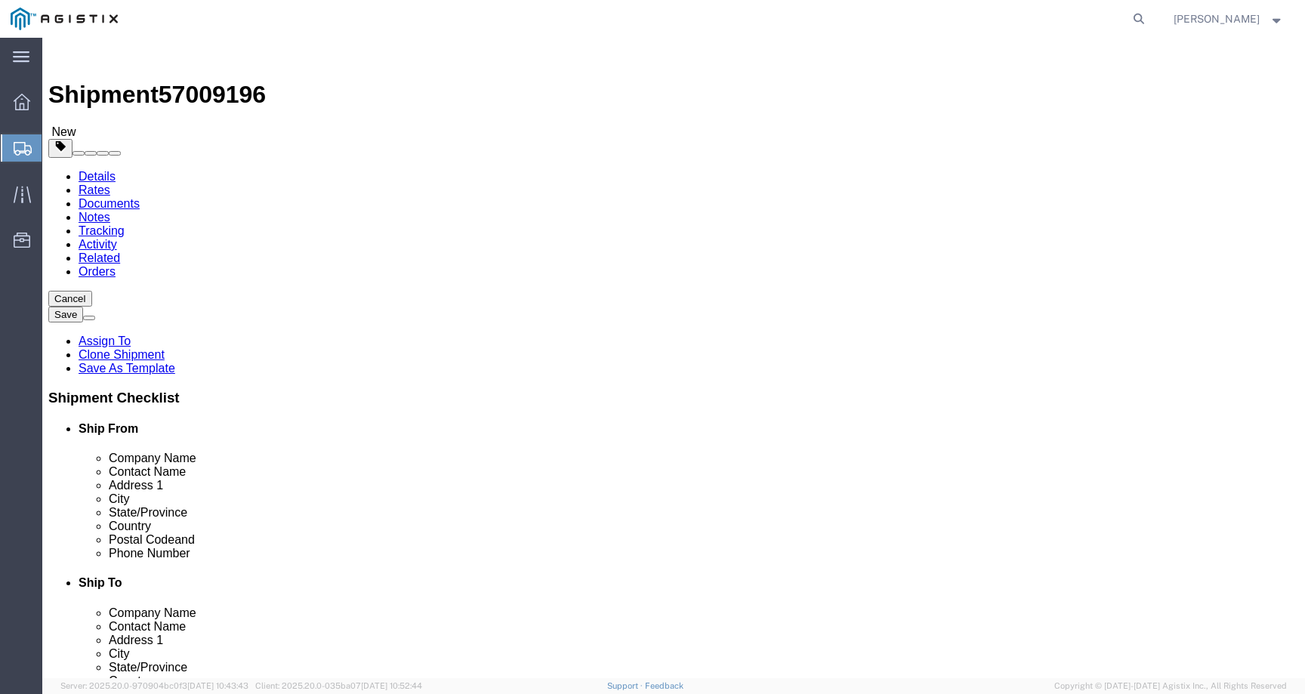
select select
click link "Package Information"
click link "Shipment Information"
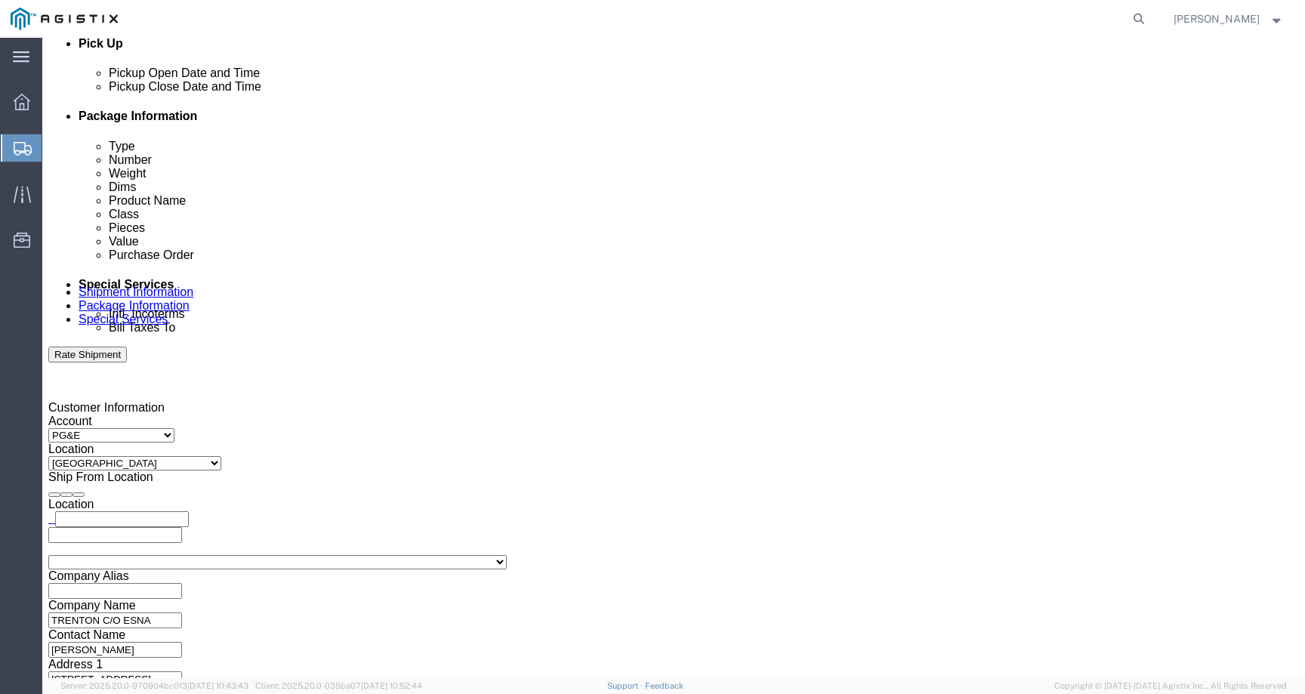
scroll to position [702, 0]
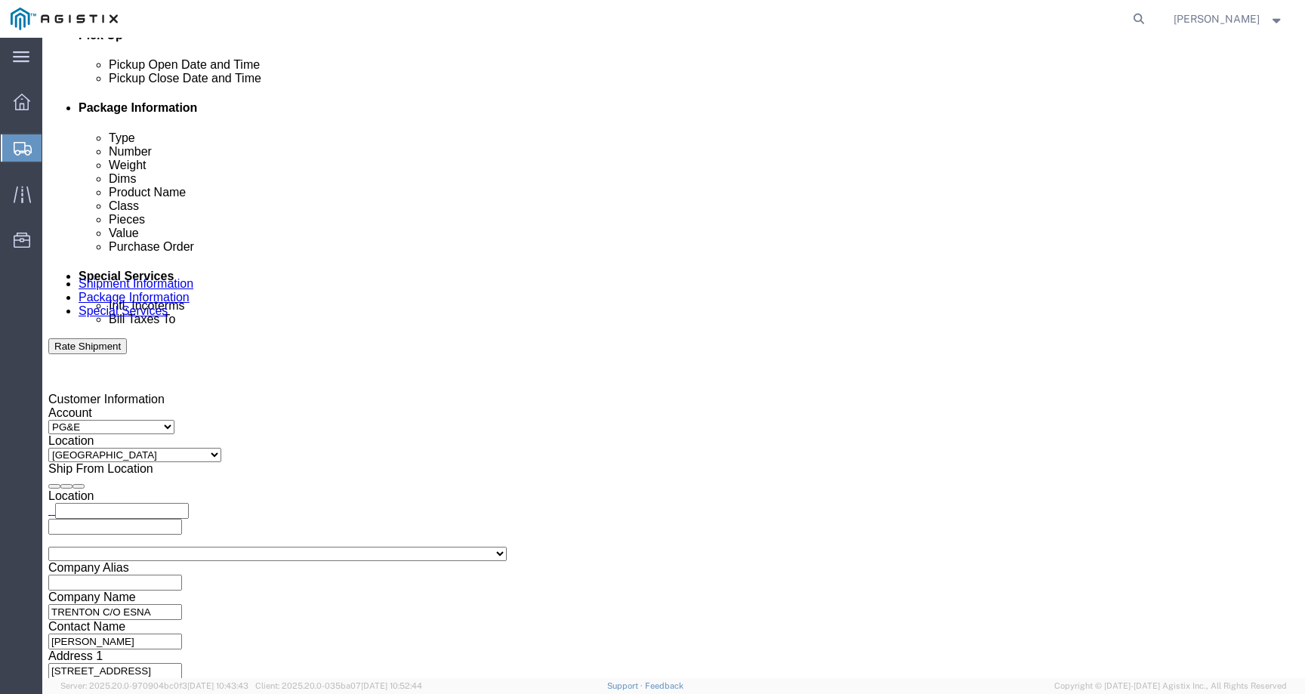
click span "57009196"
copy span "57009196"
click link "Special Services"
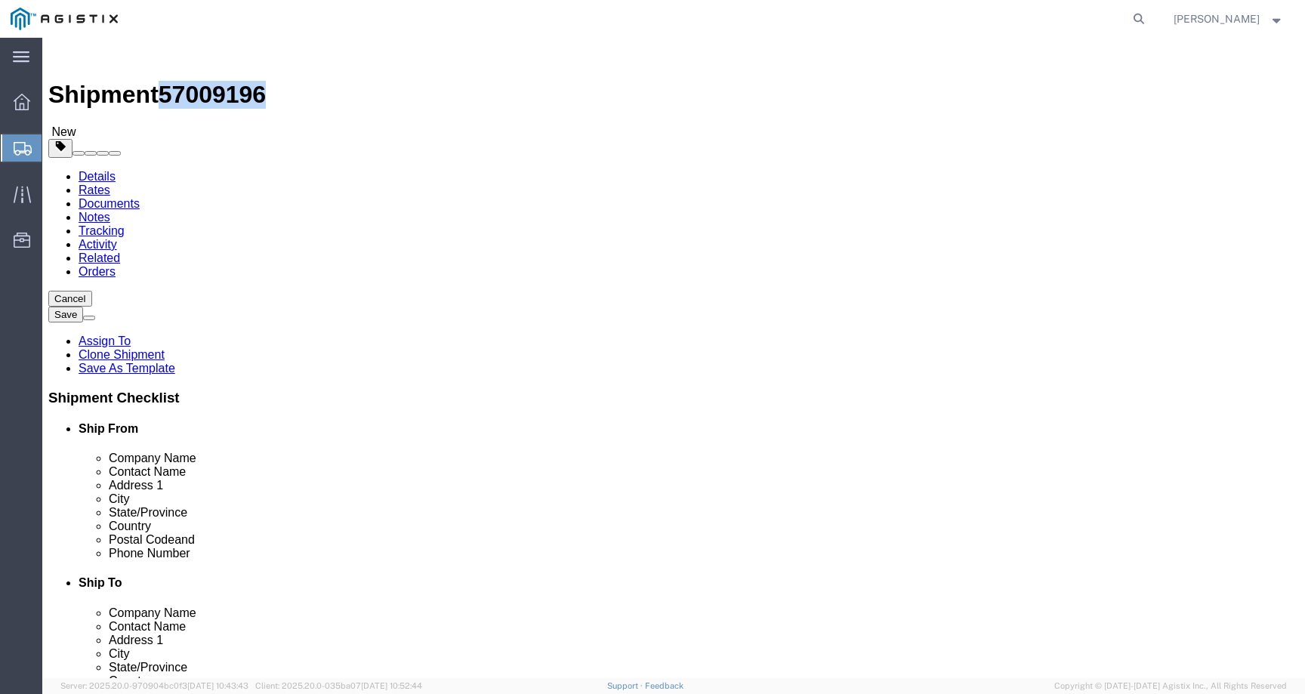
click link "Package Information"
click icon
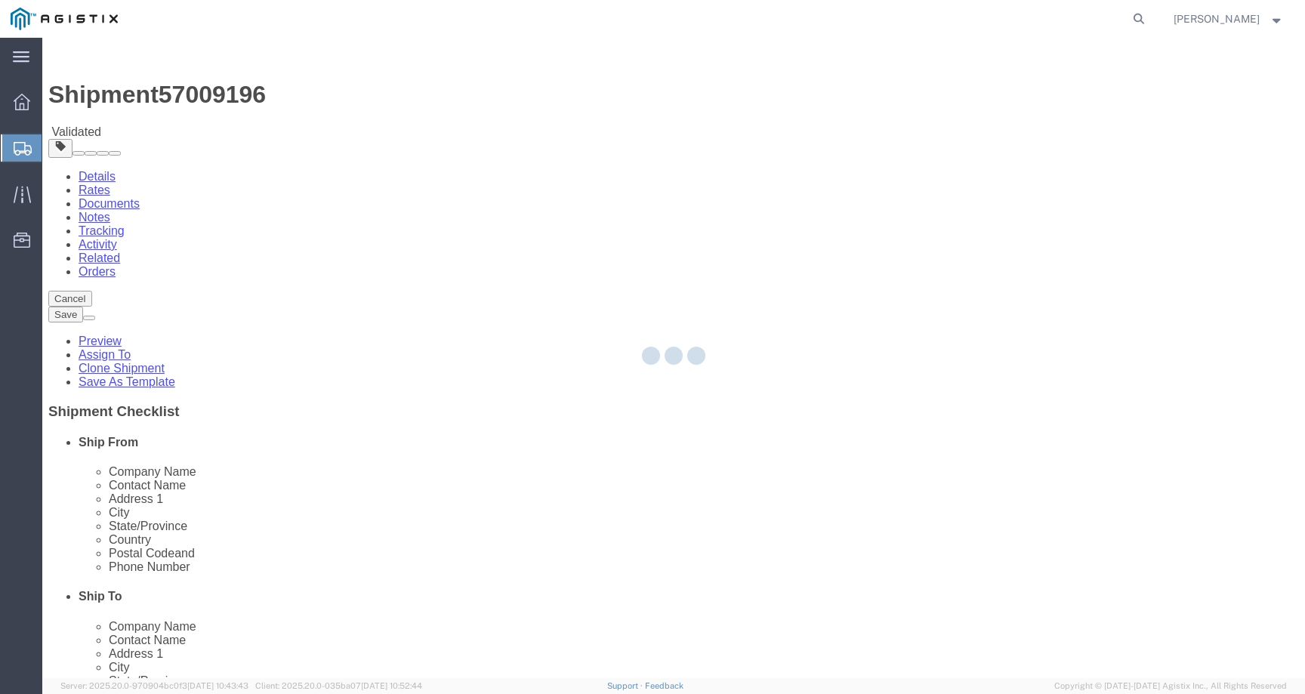
select select
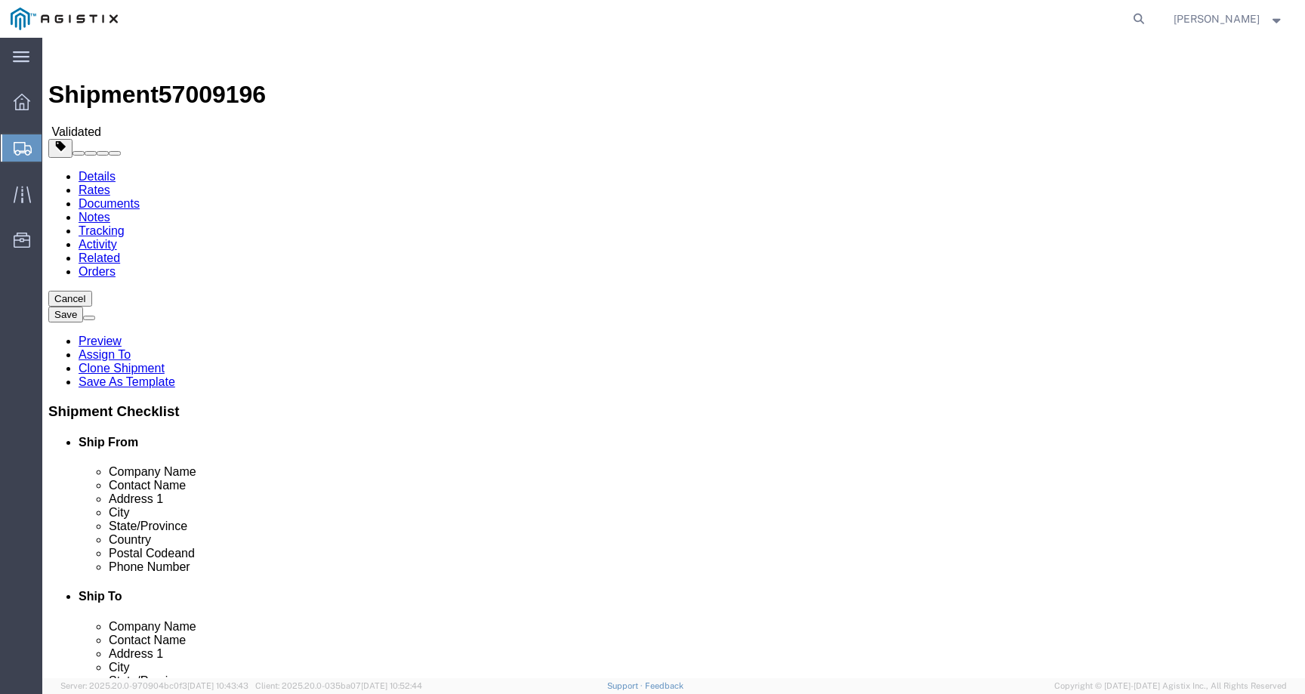
click link "Package Information"
click icon
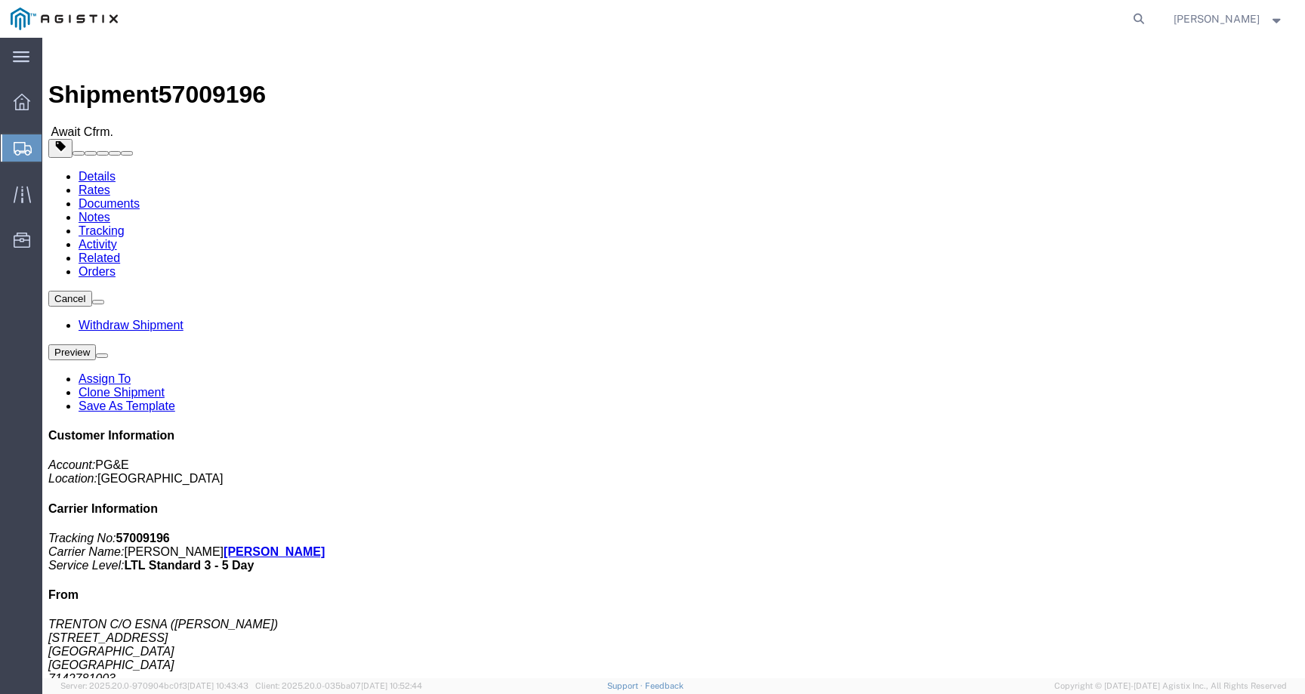
click link "Activity"
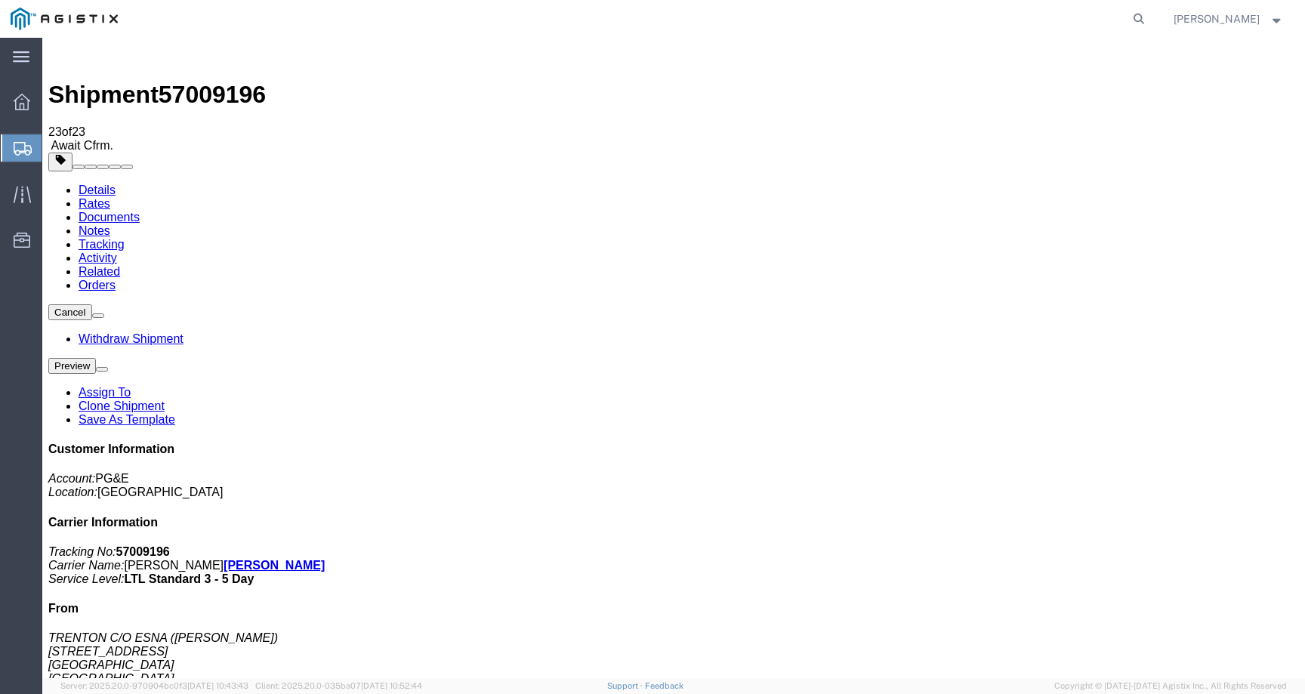
drag, startPoint x: 434, startPoint y: 312, endPoint x: 578, endPoint y: 312, distance: 144.2
copy tr "info. PackageId: 89817185. # of Packages: 1. Dim UoM: IN. Weight: 0.00. Weight …"
drag, startPoint x: 443, startPoint y: 307, endPoint x: 538, endPoint y: 307, distance: 94.4
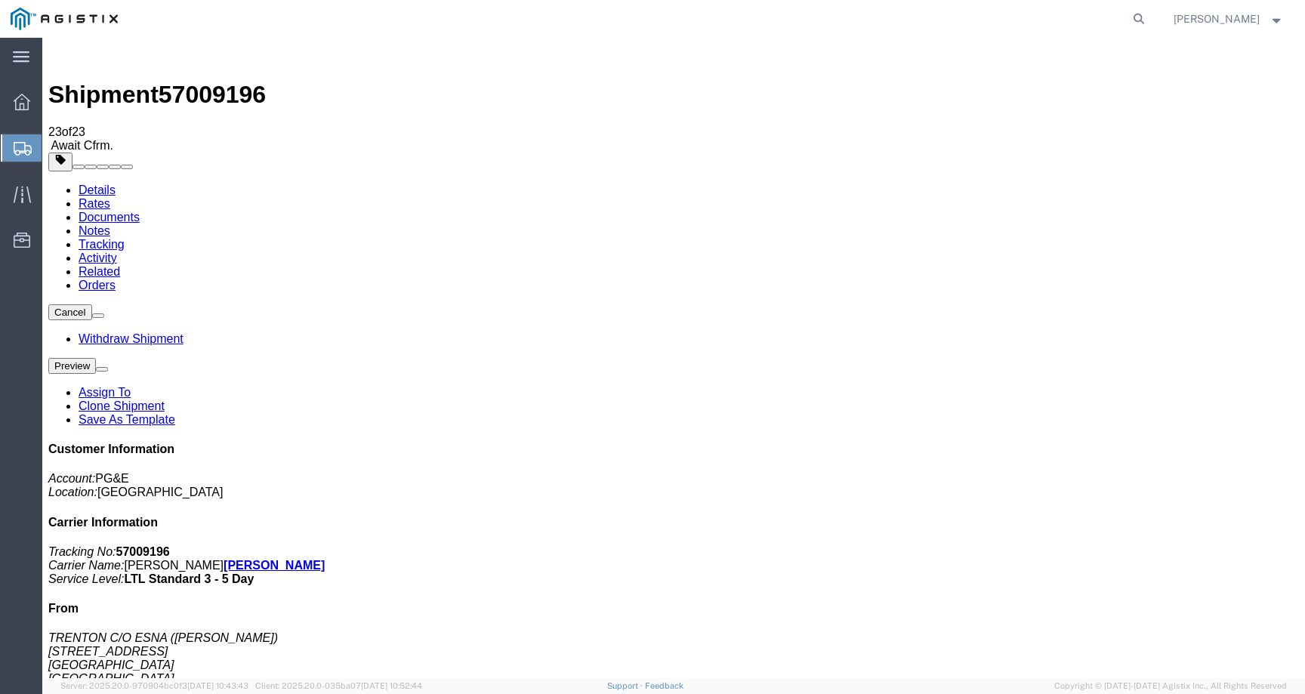
copy td "[PERSON_NAME]"
drag, startPoint x: 1022, startPoint y: 315, endPoint x: 1121, endPoint y: 316, distance: 98.9
click at [1121, 631] on address "TRENTON C/O ESNA ([PERSON_NAME]) [STREET_ADDRESS] 7142781003 [PERSON_NAME][EMAI…" at bounding box center [673, 672] width 1251 height 82
drag, startPoint x: 1127, startPoint y: 316, endPoint x: 1007, endPoint y: 316, distance: 119.3
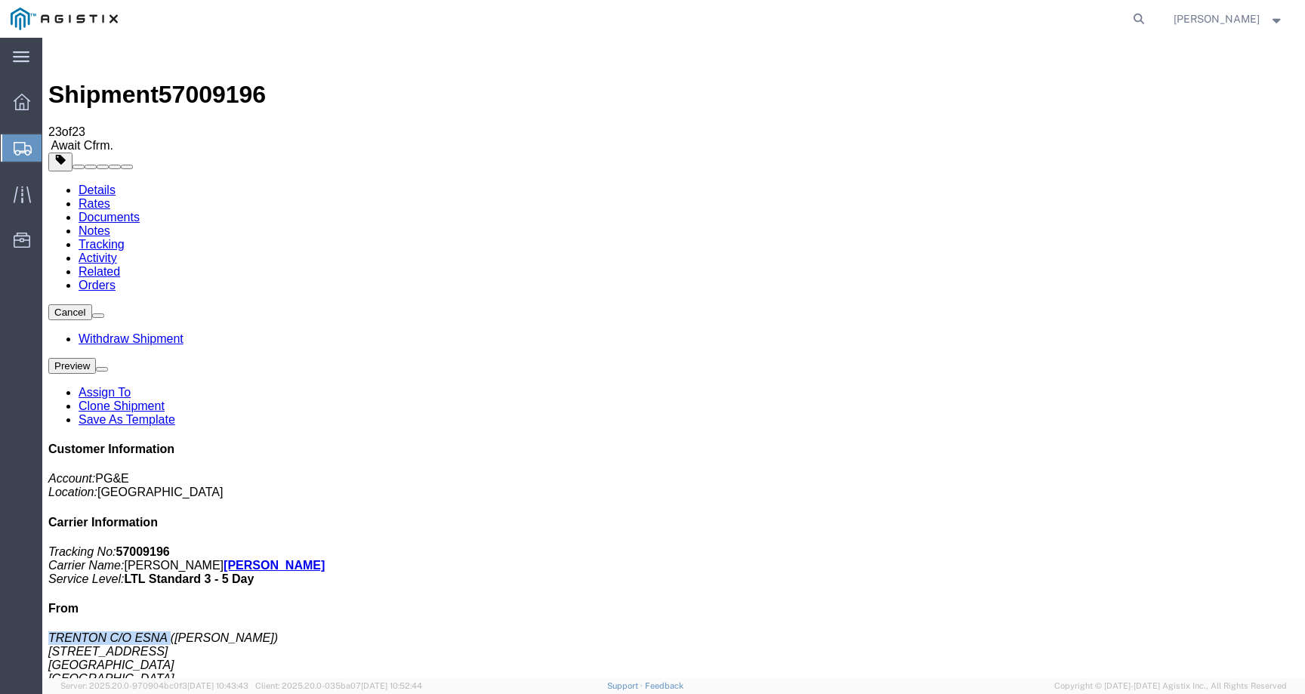
click at [1007, 443] on div "Customer Information Account: PG&E Location: [GEOGRAPHIC_DATA] [GEOGRAPHIC_DATA…" at bounding box center [673, 698] width 1251 height 511
copy address "TRENTON C/O ESNA"
click at [1238, 13] on span "[PERSON_NAME]" at bounding box center [1217, 19] width 86 height 17
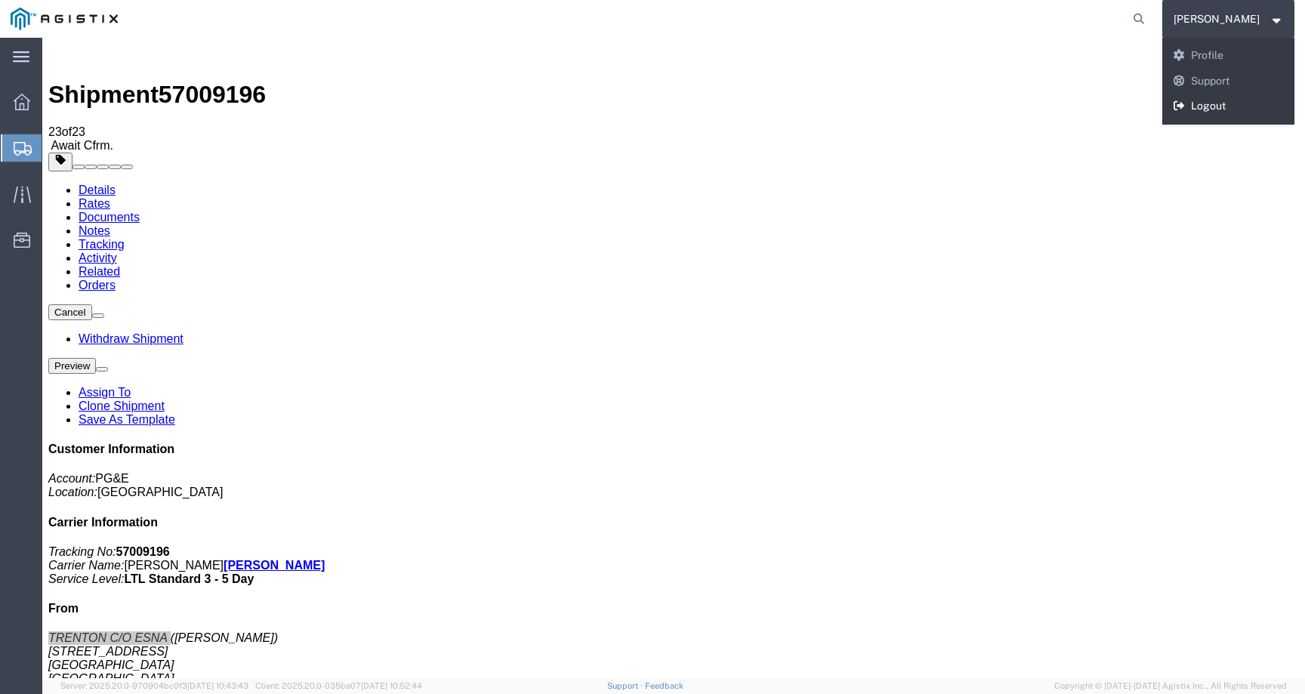
drag, startPoint x: 1229, startPoint y: 108, endPoint x: 1118, endPoint y: 73, distance: 117.0
click at [1229, 108] on link "Logout" at bounding box center [1228, 107] width 133 height 26
